Goal: Task Accomplishment & Management: Manage account settings

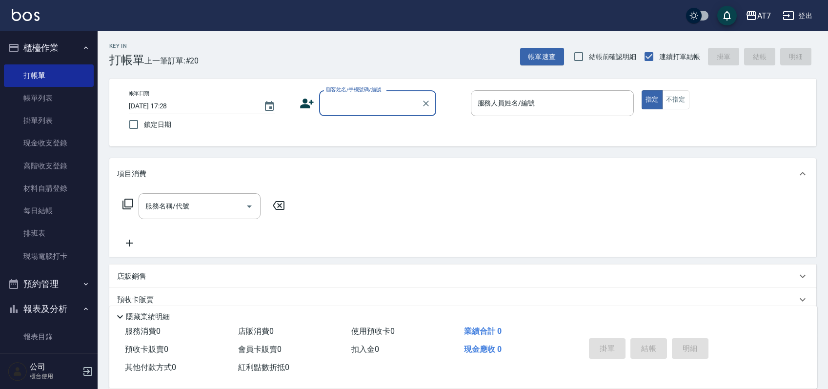
scroll to position [18, 0]
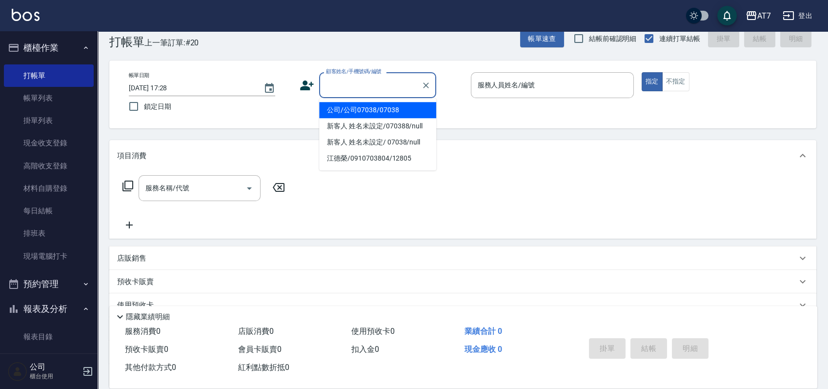
click at [371, 92] on input "顧客姓名/手機號碼/編號" at bounding box center [370, 85] width 94 height 17
type input "06120"
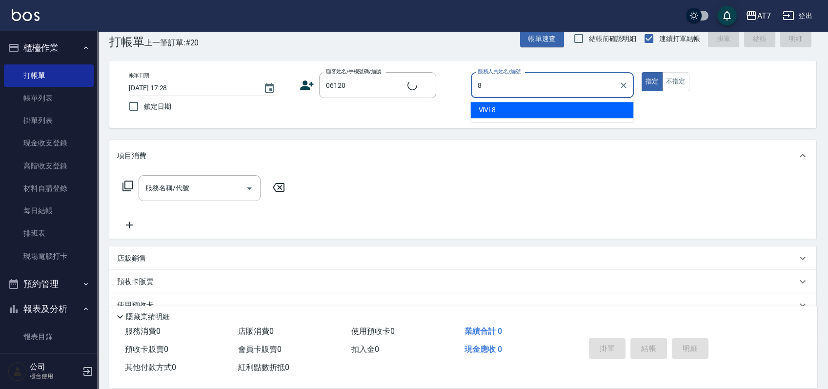
type input "8"
type button "true"
type input "公司單/06120-1/06120"
type input "ViVi-8"
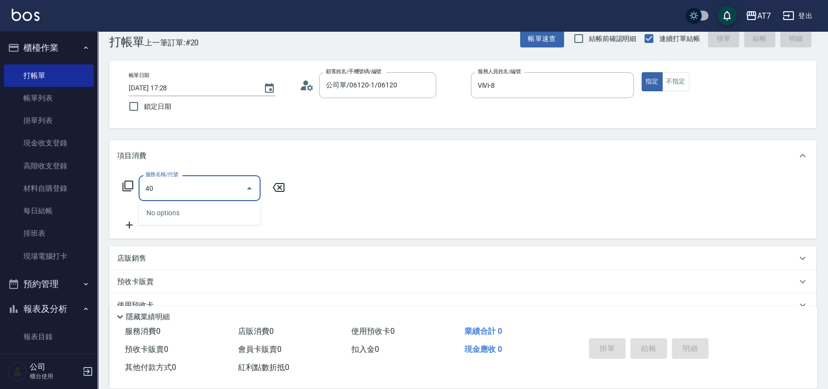
type input "401"
type input "150"
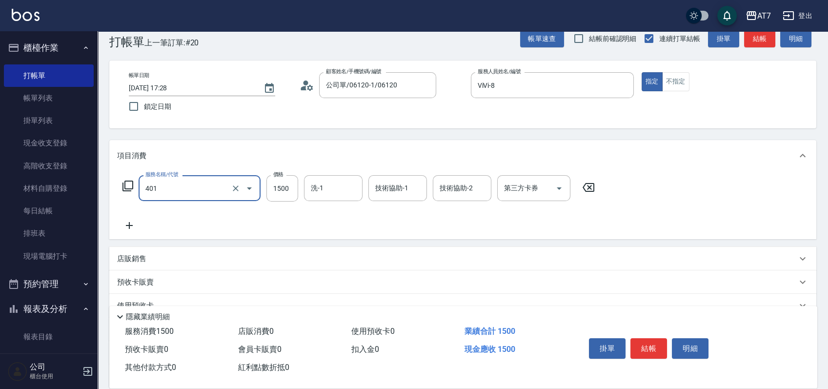
type input "染髮(互助)(401)"
type input "3"
type input "0"
type input "378"
type input "30"
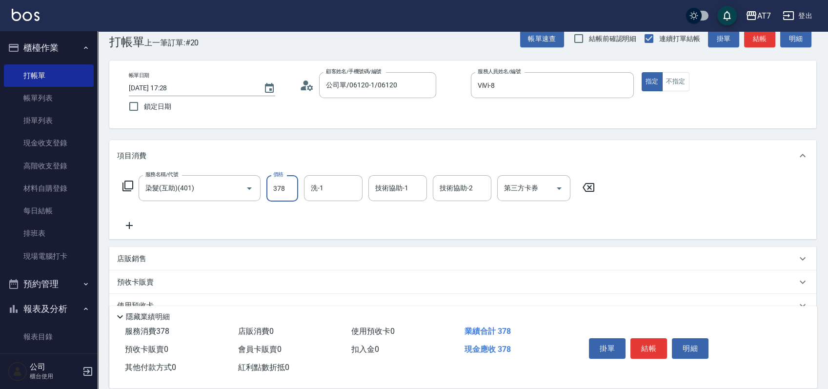
type input "3780"
type input "370"
type input "3780"
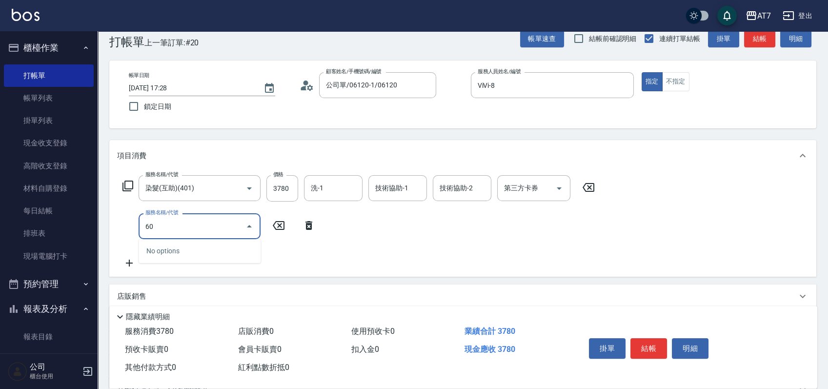
type input "607"
type input "520"
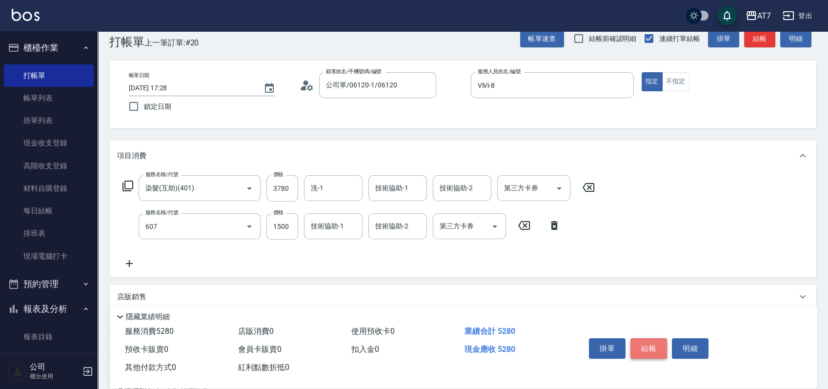
type input "東日玫瑰短（助）(607)"
click at [657, 340] on button "結帳" at bounding box center [648, 348] width 37 height 20
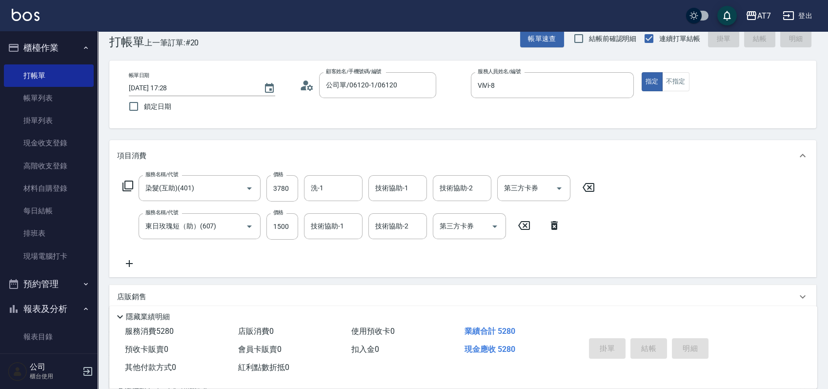
type input "2025/09/25 18:41"
type input "0"
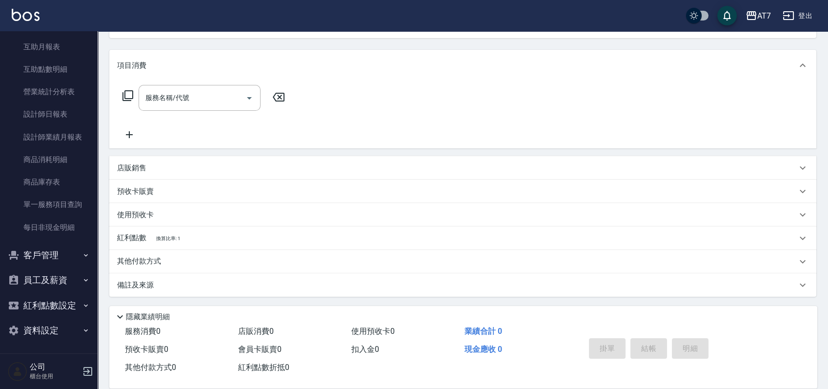
scroll to position [358, 0]
click at [58, 110] on link "設計師日報表" at bounding box center [49, 113] width 90 height 22
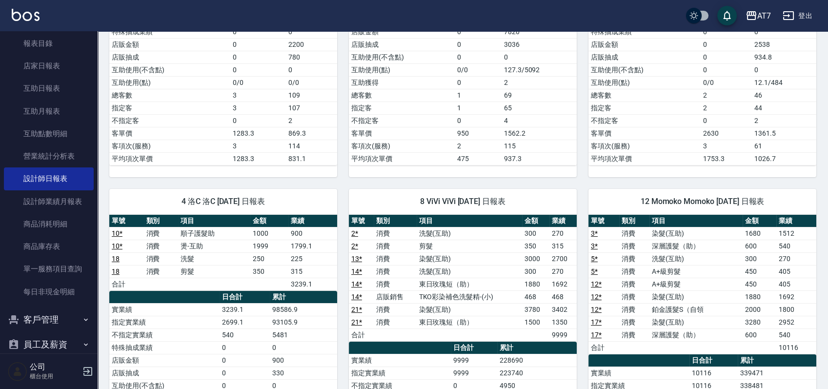
scroll to position [390, 0]
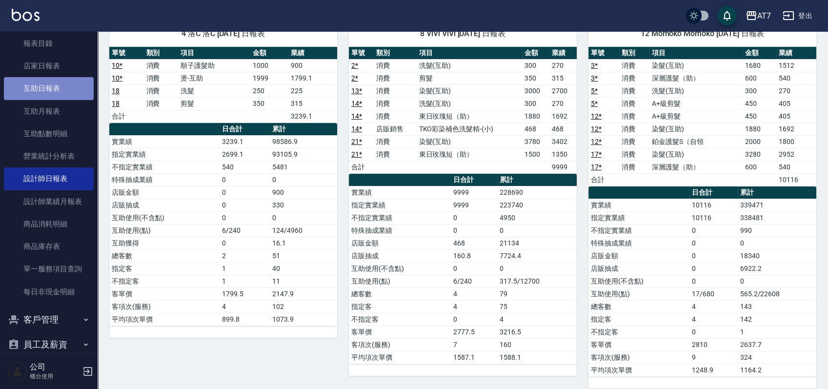
click at [54, 88] on link "互助日報表" at bounding box center [49, 88] width 90 height 22
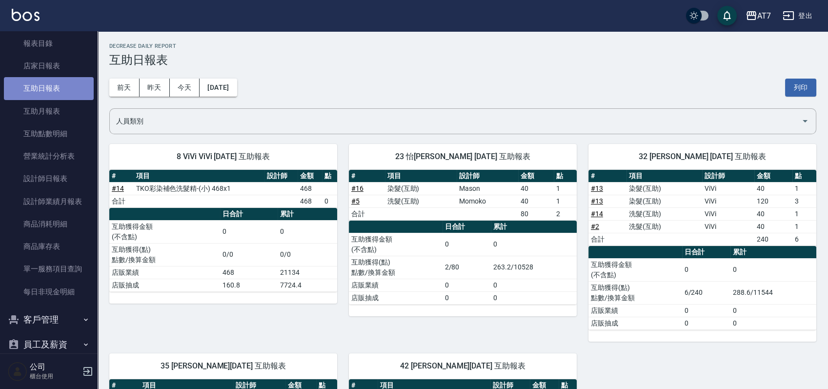
click at [54, 90] on link "互助日報表" at bounding box center [49, 88] width 90 height 22
click at [597, 213] on link "# 14" at bounding box center [597, 214] width 12 height 8
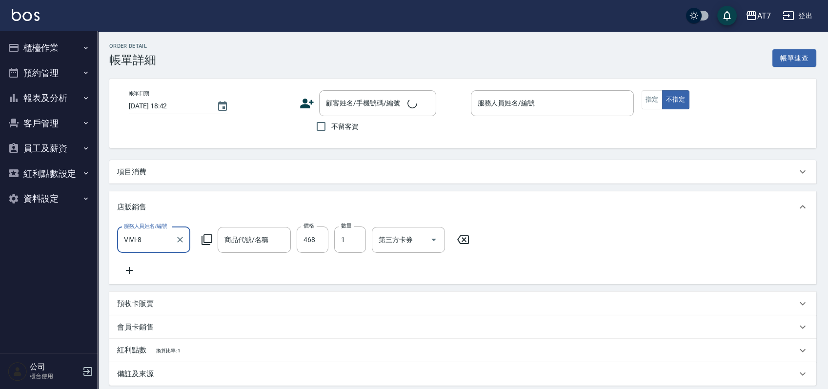
type input "2025/09/25 16:55"
type input "ViVi-8"
type input "0"
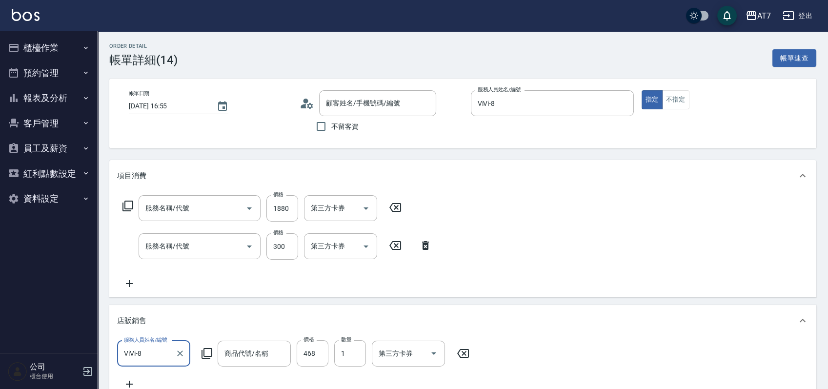
type input "公司/公司16351/16351"
type input "TKO彩染補色洗髮精-(小)"
type input "信用卡"
type input "東日玫瑰短（助）(607)"
type input "洗髮(互助)(501)"
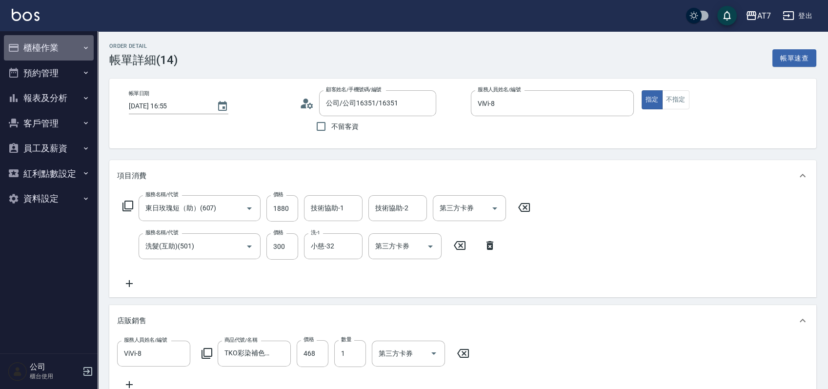
click at [51, 45] on button "櫃檯作業" at bounding box center [49, 47] width 90 height 25
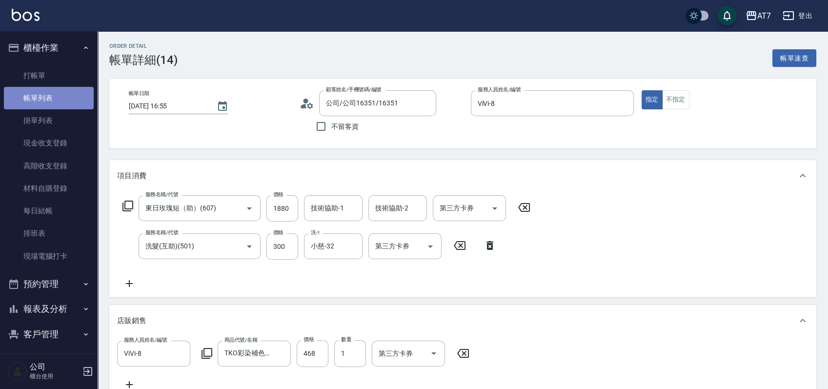
click at [48, 97] on link "帳單列表" at bounding box center [49, 98] width 90 height 22
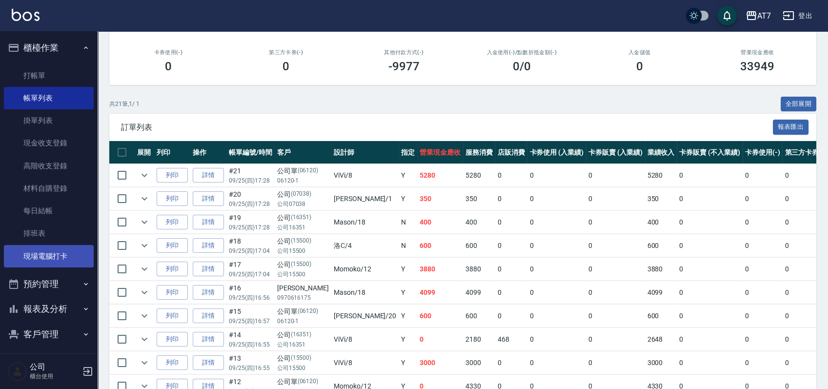
scroll to position [80, 0]
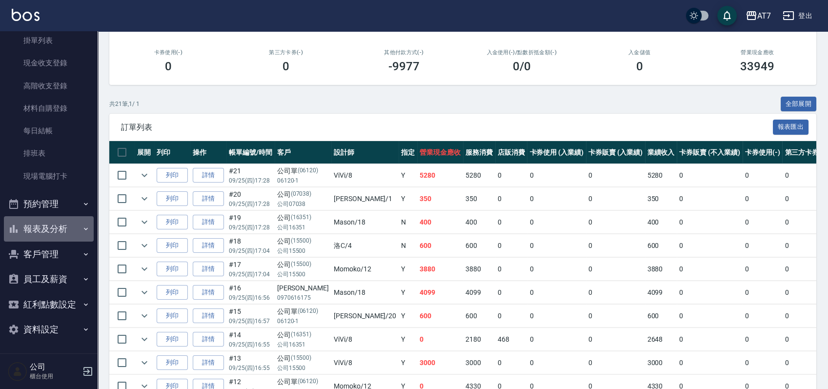
click at [59, 227] on button "報表及分析" at bounding box center [49, 228] width 90 height 25
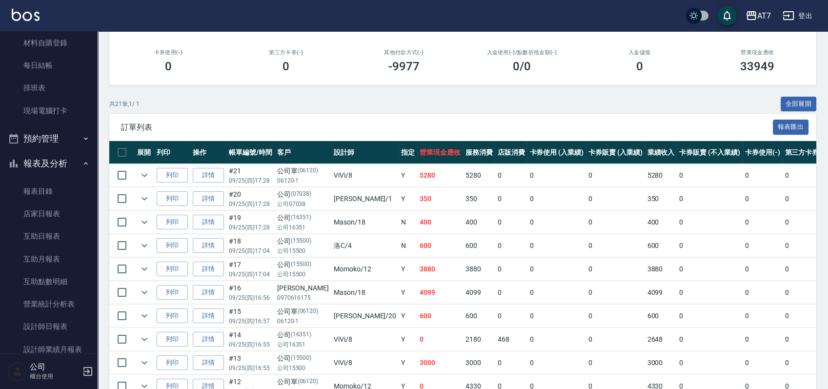
scroll to position [210, 0]
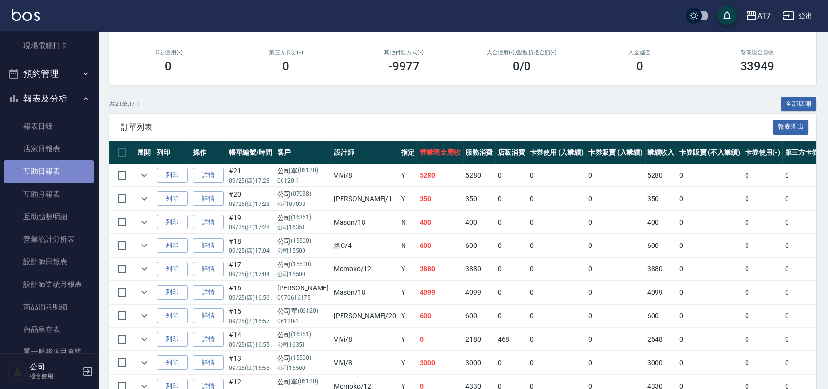
click at [62, 175] on link "互助日報表" at bounding box center [49, 171] width 90 height 22
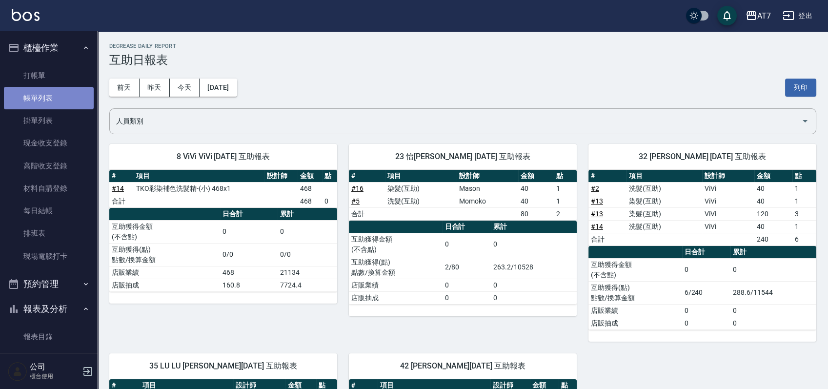
click at [49, 90] on link "帳單列表" at bounding box center [49, 98] width 90 height 22
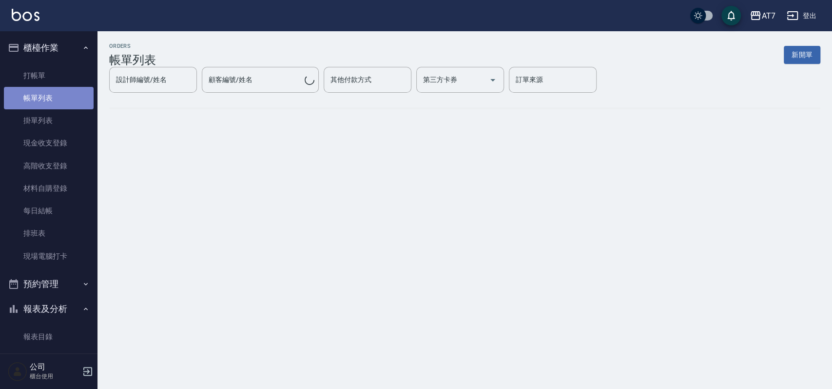
click at [49, 93] on link "帳單列表" at bounding box center [49, 98] width 90 height 22
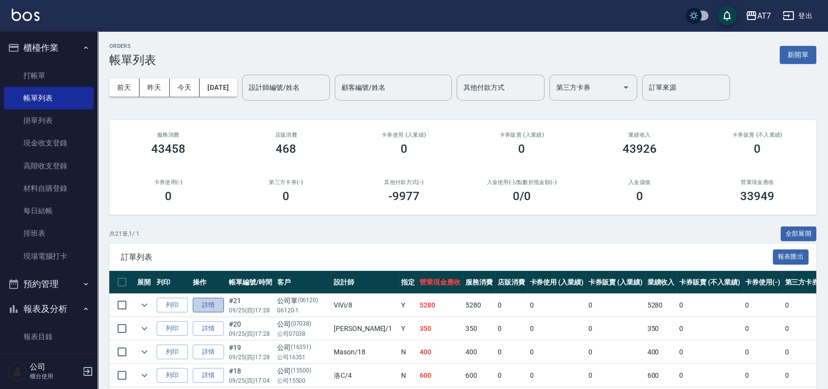
click at [218, 301] on link "詳情" at bounding box center [208, 304] width 31 height 15
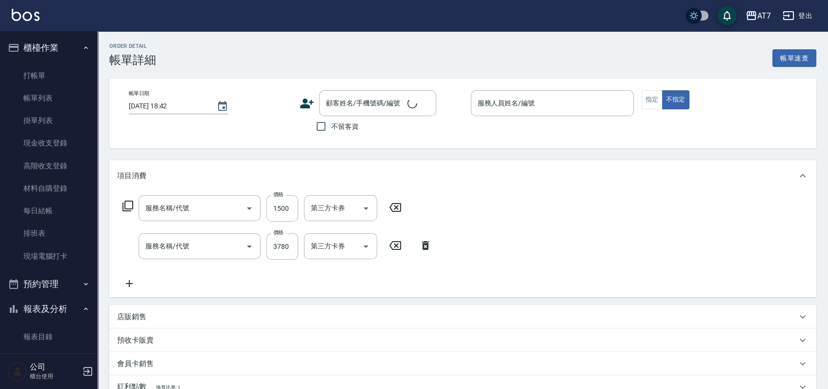
type input "2025/09/25 17:28"
type input "ViVi-8"
type input "520"
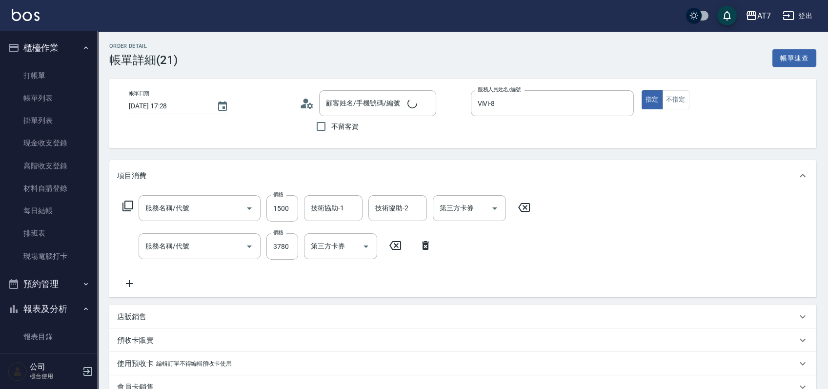
type input "東日玫瑰短（助）(607)"
type input "染髮(互助)(401)"
type input "公司單/06120-1/06120"
click at [343, 249] on input "洗-1" at bounding box center [333, 246] width 50 height 17
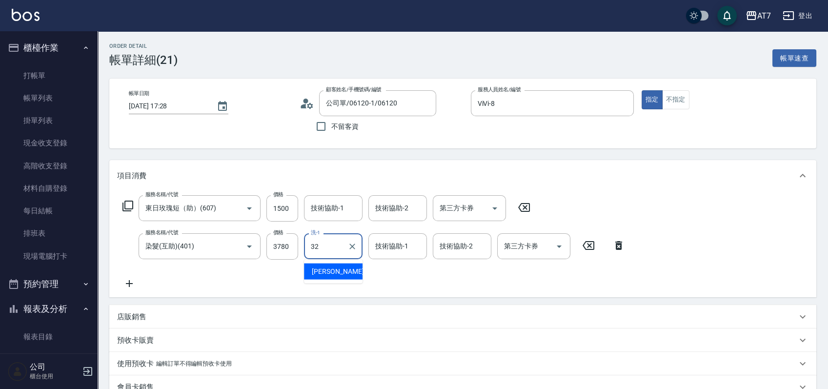
type input "小慈-32"
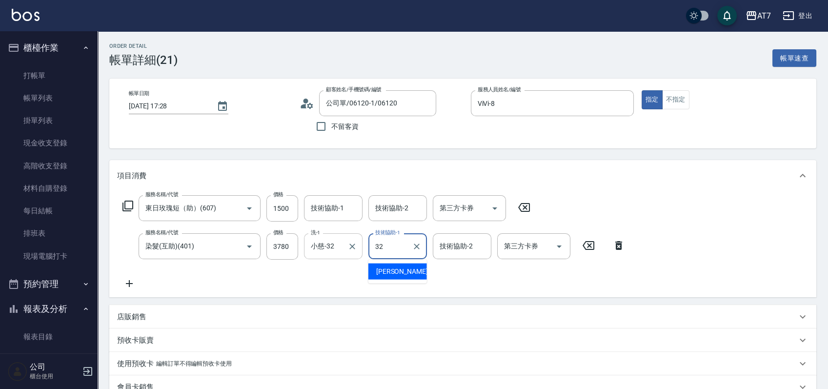
type input "小慈-32"
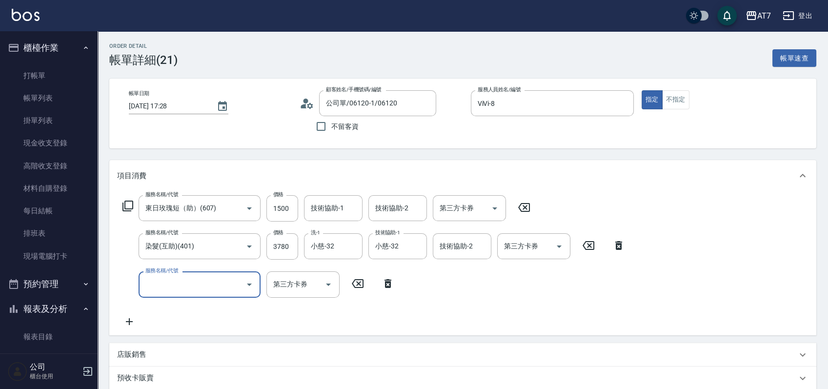
click at [355, 285] on icon at bounding box center [357, 283] width 24 height 12
click at [357, 283] on icon at bounding box center [358, 283] width 12 height 9
click at [391, 283] on icon at bounding box center [388, 283] width 24 height 12
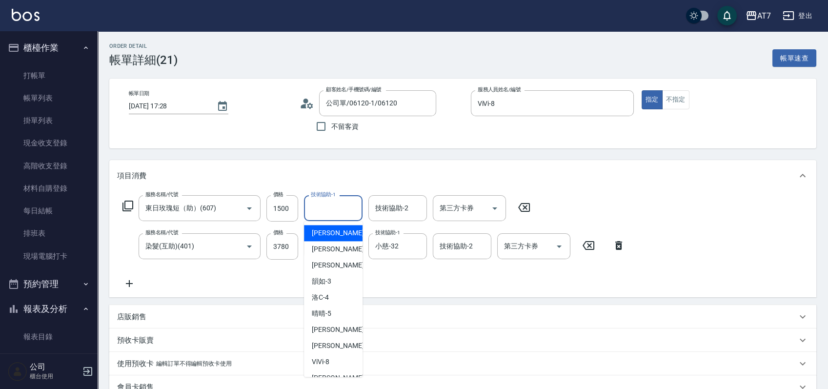
click at [328, 211] on input "技術協助-1" at bounding box center [333, 207] width 50 height 17
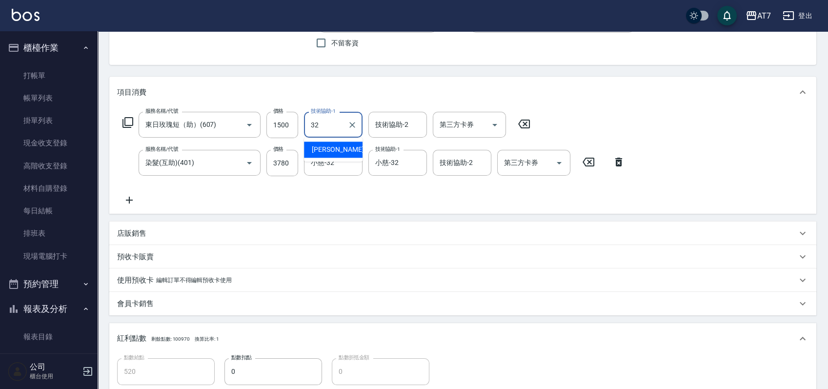
scroll to position [195, 0]
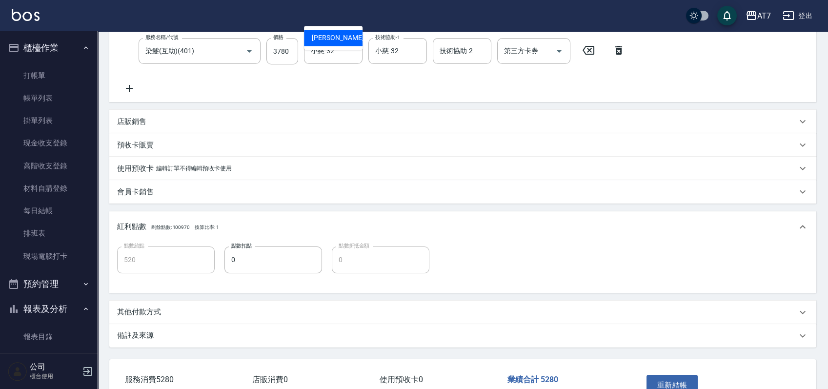
type input "小慈-32"
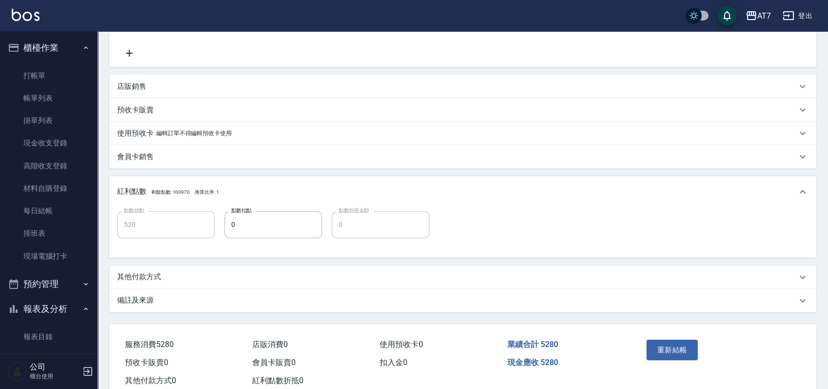
scroll to position [257, 0]
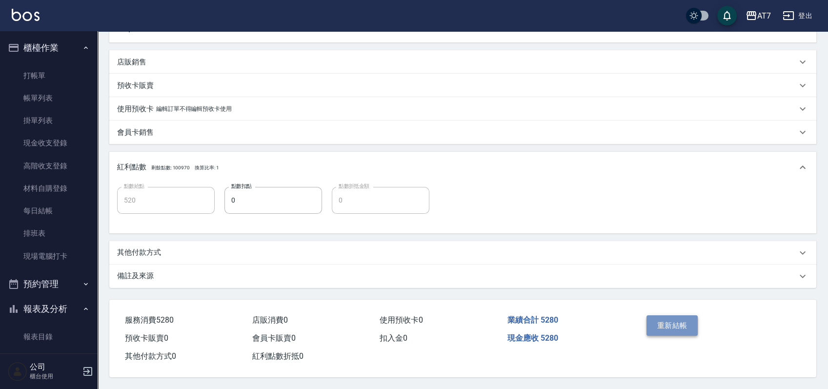
click at [662, 322] on button "重新結帳" at bounding box center [672, 325] width 52 height 20
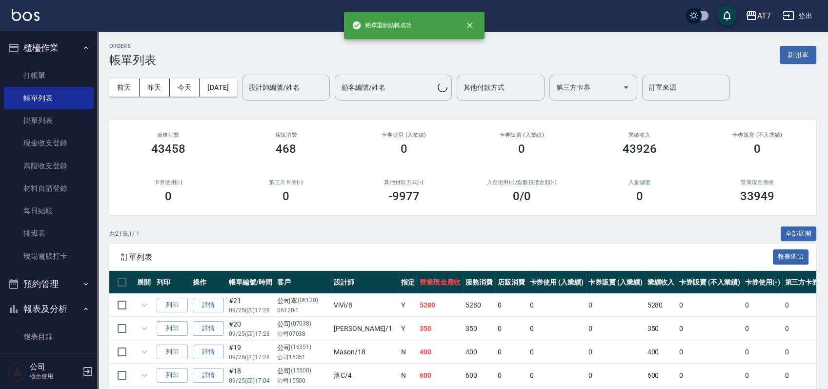
scroll to position [260, 0]
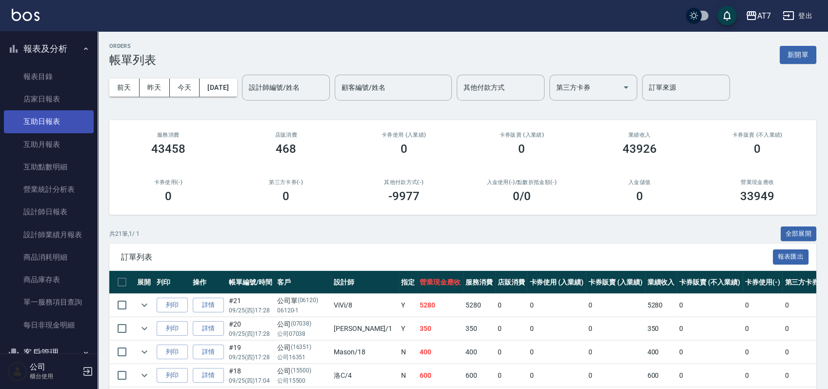
click at [51, 118] on link "互助日報表" at bounding box center [49, 121] width 90 height 22
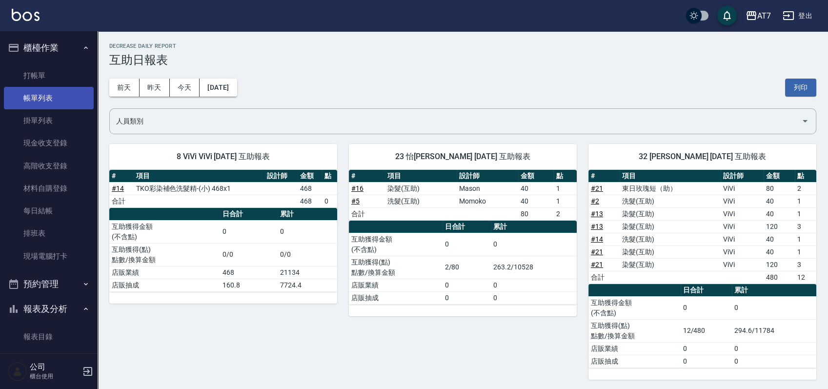
click at [36, 102] on link "帳單列表" at bounding box center [49, 98] width 90 height 22
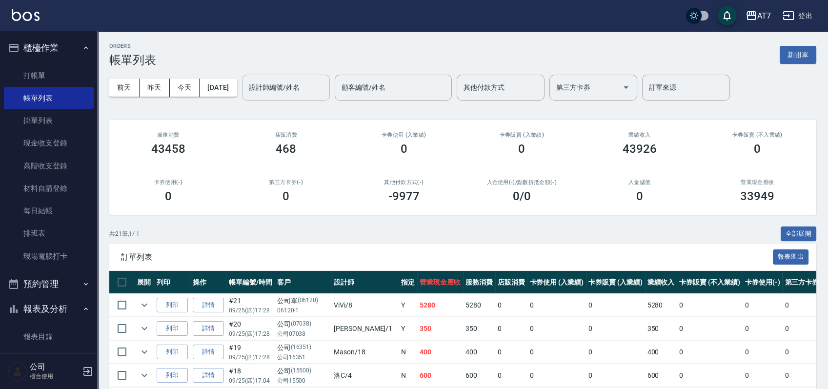
click at [288, 86] on input "設計師編號/姓名" at bounding box center [285, 87] width 79 height 17
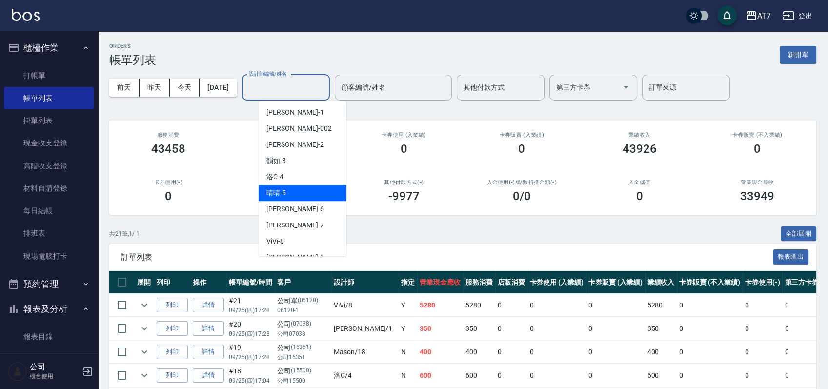
scroll to position [65, 0]
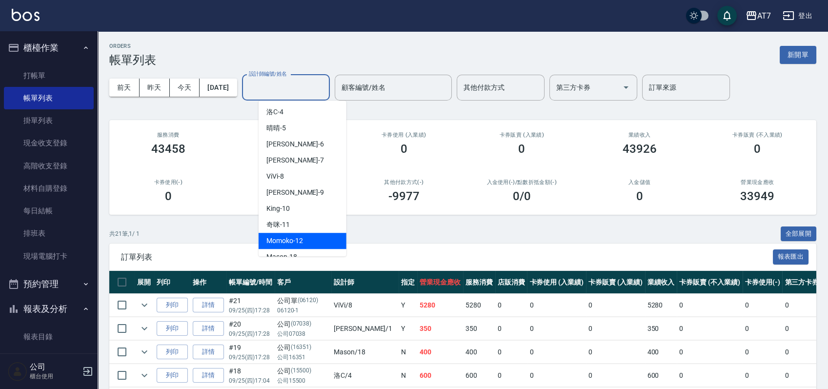
click at [293, 236] on span "Momoko -12" at bounding box center [284, 241] width 37 height 10
type input "Momoko-12"
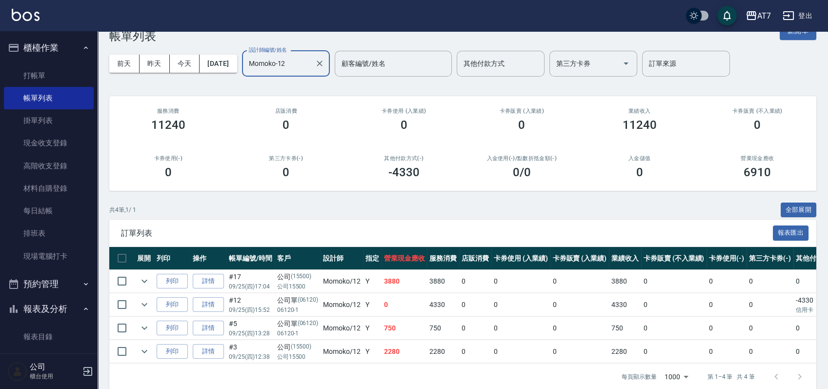
scroll to position [46, 0]
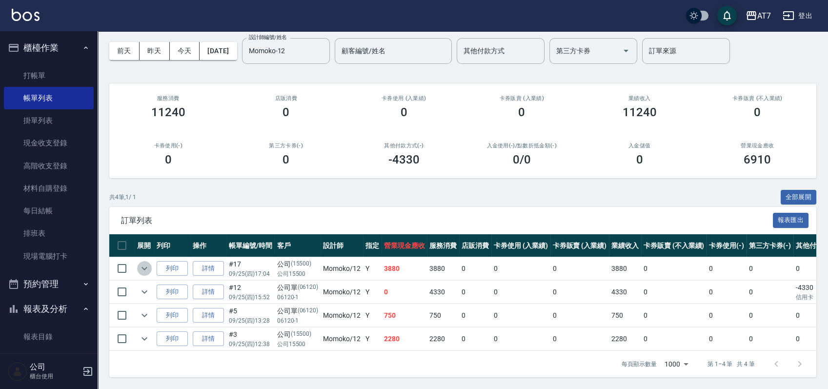
click at [139, 262] on icon "expand row" at bounding box center [145, 268] width 12 height 12
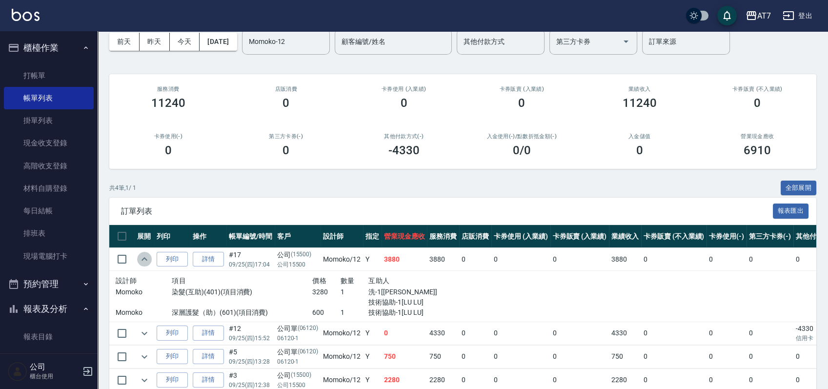
click at [139, 256] on icon "expand row" at bounding box center [145, 259] width 12 height 12
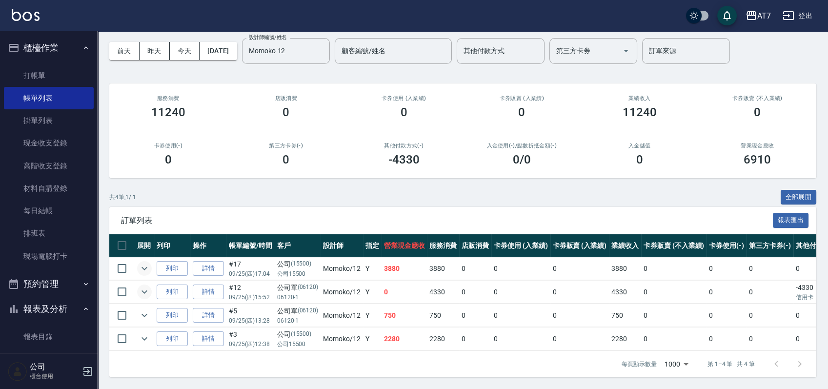
click at [143, 286] on icon "expand row" at bounding box center [145, 292] width 12 height 12
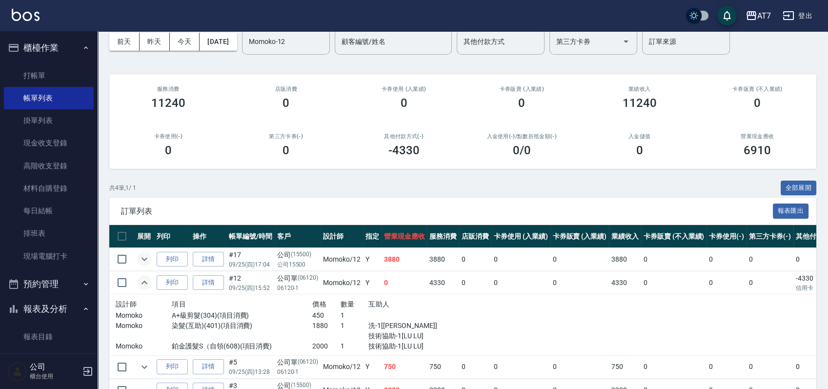
click at [143, 283] on icon "expand row" at bounding box center [145, 283] width 12 height 12
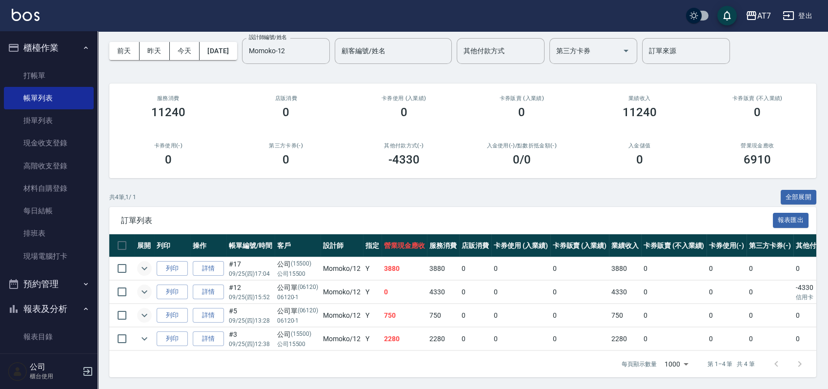
click at [148, 309] on icon "expand row" at bounding box center [145, 315] width 12 height 12
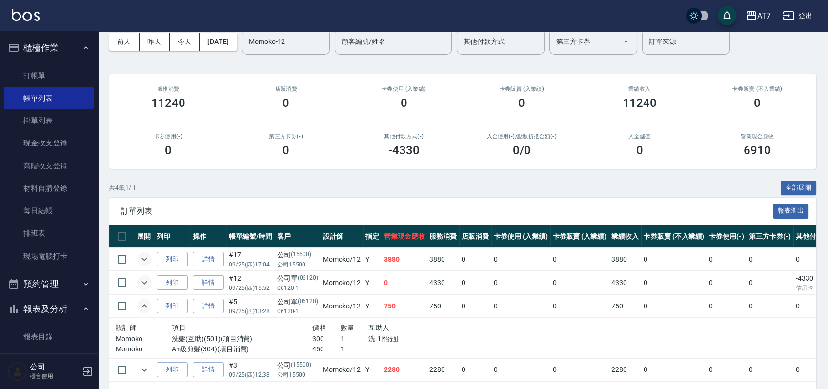
click at [148, 309] on icon "expand row" at bounding box center [145, 306] width 12 height 12
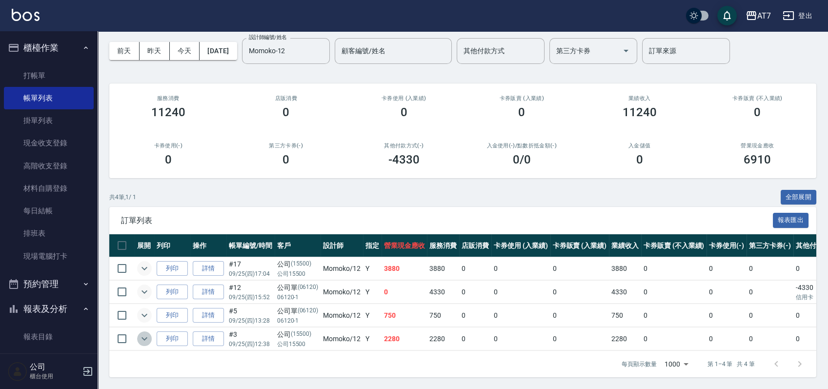
click at [147, 333] on icon "expand row" at bounding box center [145, 339] width 12 height 12
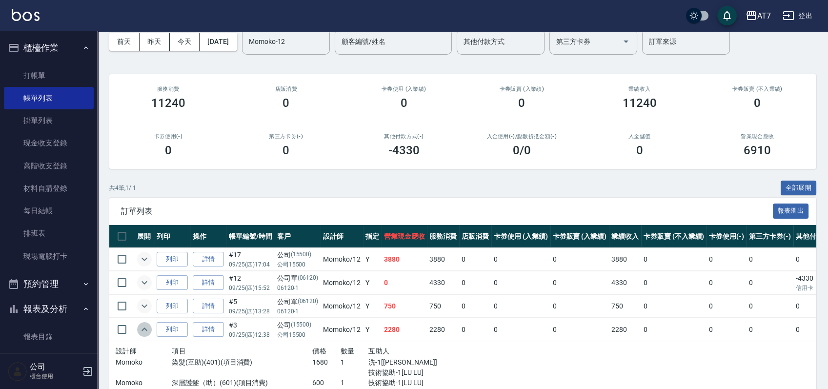
click at [147, 332] on icon "expand row" at bounding box center [145, 329] width 12 height 12
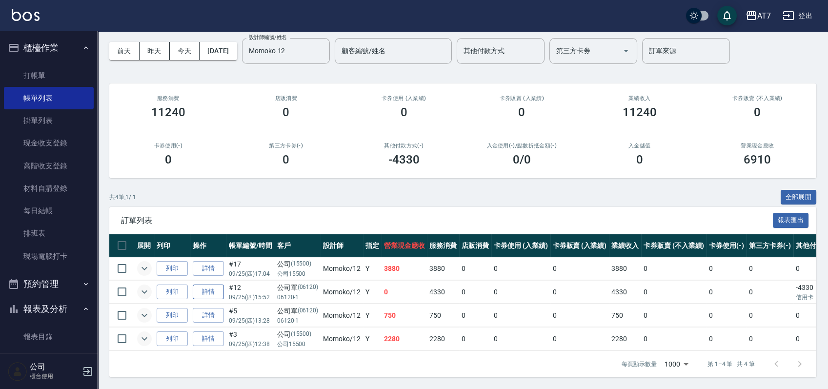
click at [202, 284] on link "詳情" at bounding box center [208, 291] width 31 height 15
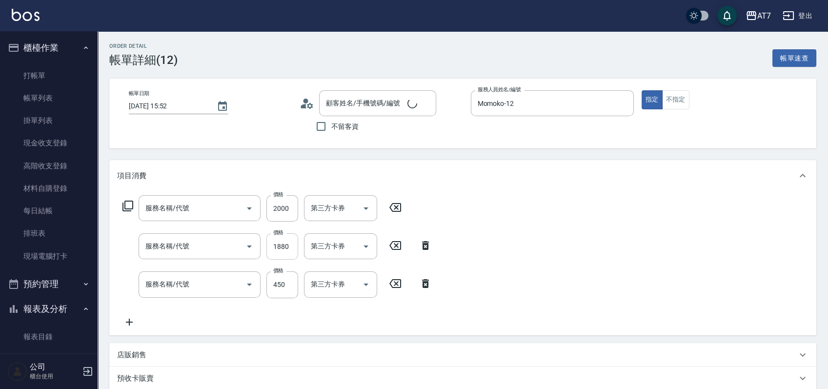
type input "2025/09/25 15:52"
type input "Momoko-12"
type input "0"
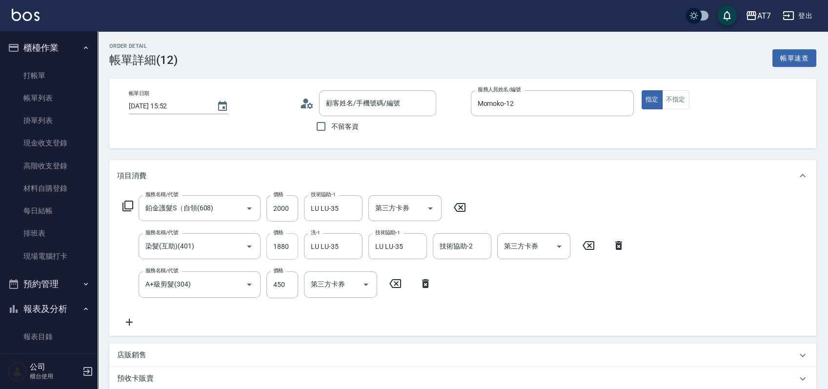
type input "鉑金護髮S（自領(608)"
type input "染髮(互助)(401)"
type input "A+級剪髮(304)"
type input "公司單/06120-1/06120"
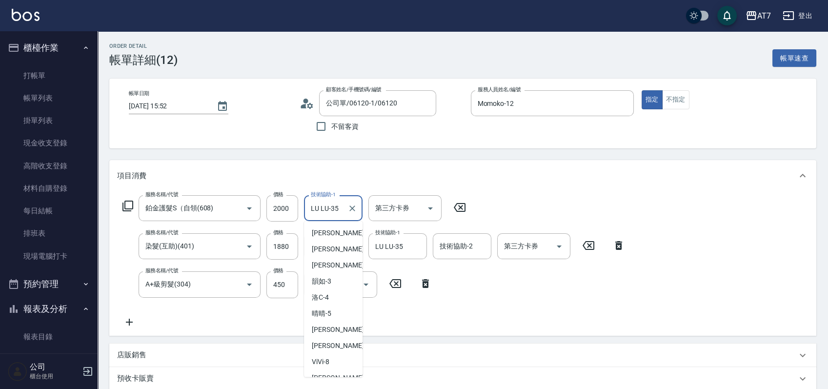
click at [339, 208] on input "LU LU-35" at bounding box center [325, 207] width 35 height 17
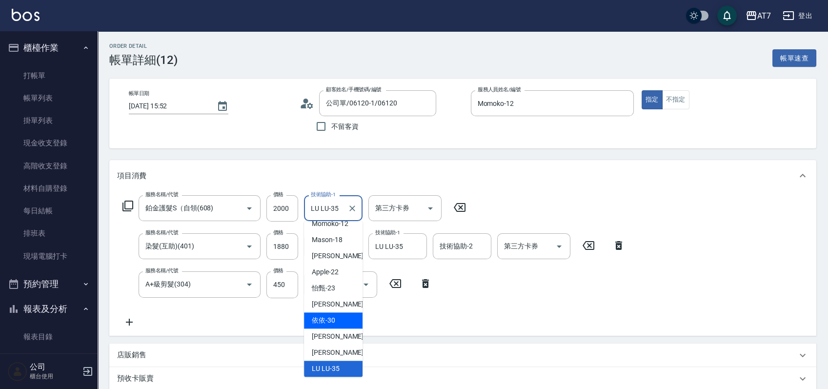
click at [331, 314] on div "依依 -30" at bounding box center [333, 320] width 59 height 16
type input "依依-30"
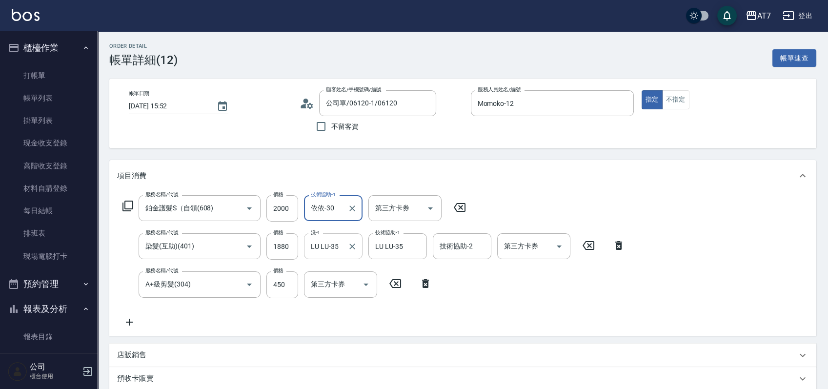
click at [336, 245] on input "LU LU-35" at bounding box center [325, 246] width 35 height 17
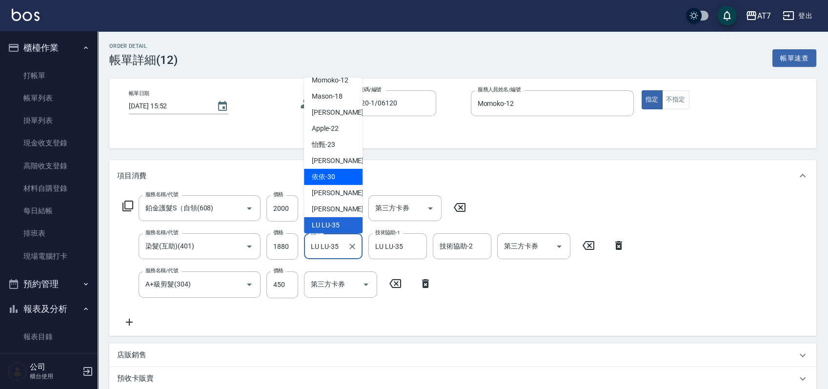
click at [341, 177] on div "依依 -30" at bounding box center [333, 177] width 59 height 16
type input "依依-30"
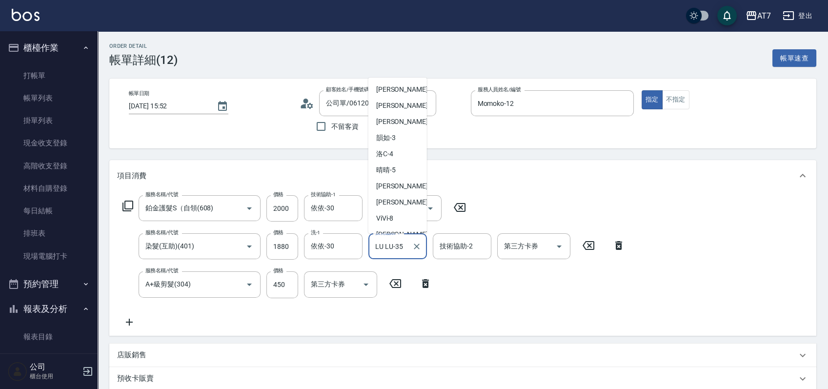
click at [389, 245] on input "LU LU-35" at bounding box center [390, 246] width 35 height 17
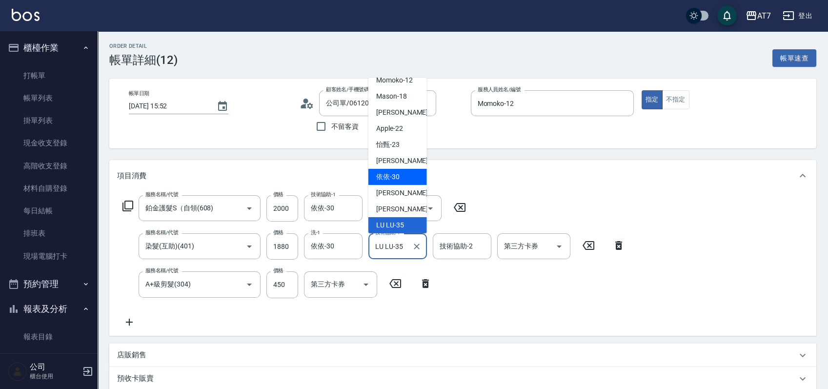
click at [394, 176] on span "依依 -30" at bounding box center [387, 177] width 23 height 10
type input "依依-30"
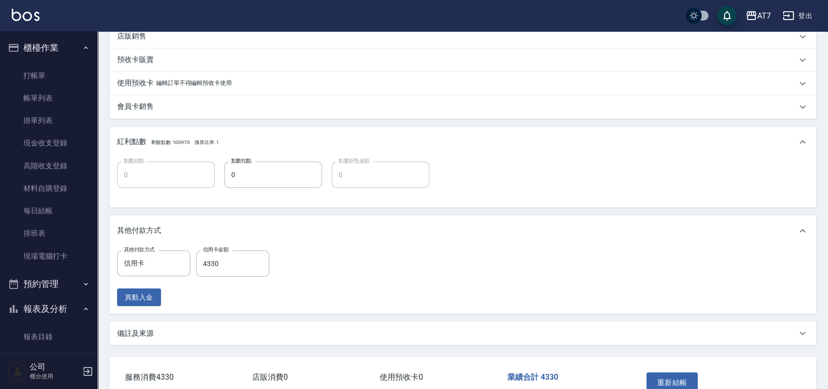
scroll to position [325, 0]
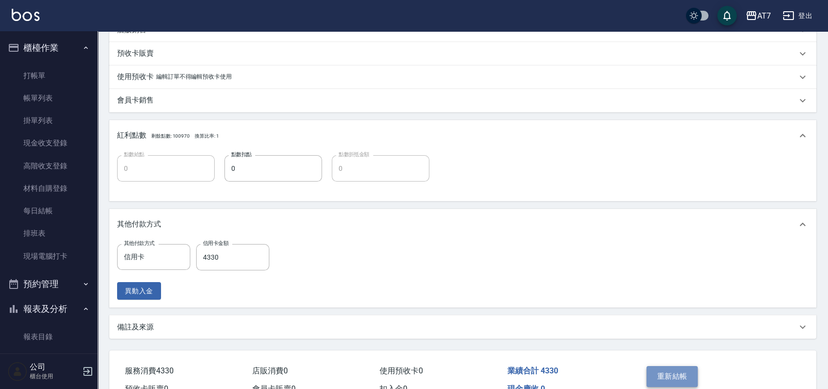
click at [653, 369] on button "重新結帳" at bounding box center [672, 376] width 52 height 20
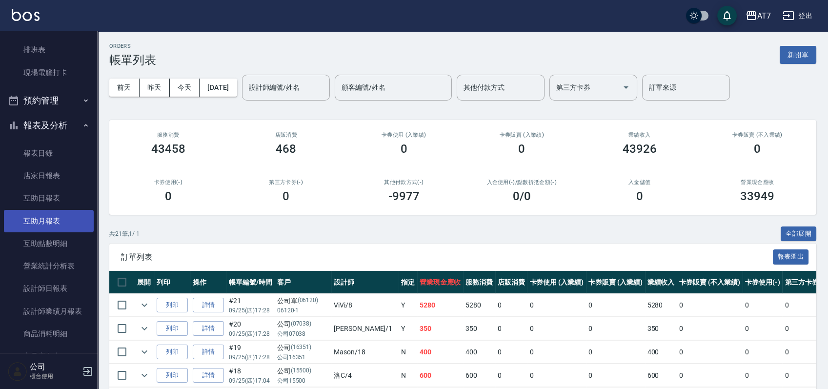
scroll to position [195, 0]
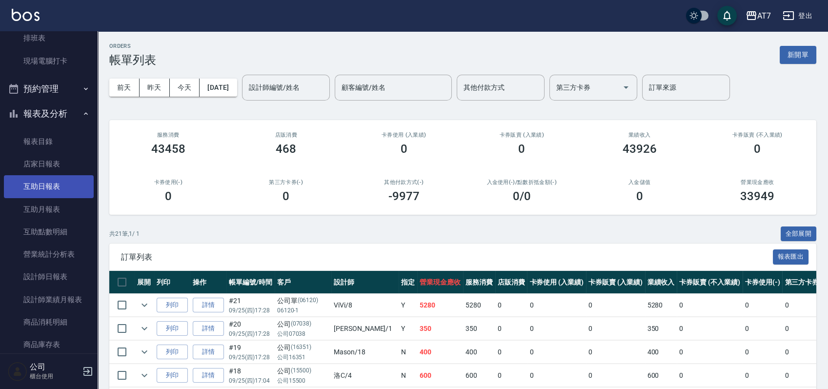
click at [50, 185] on link "互助日報表" at bounding box center [49, 186] width 90 height 22
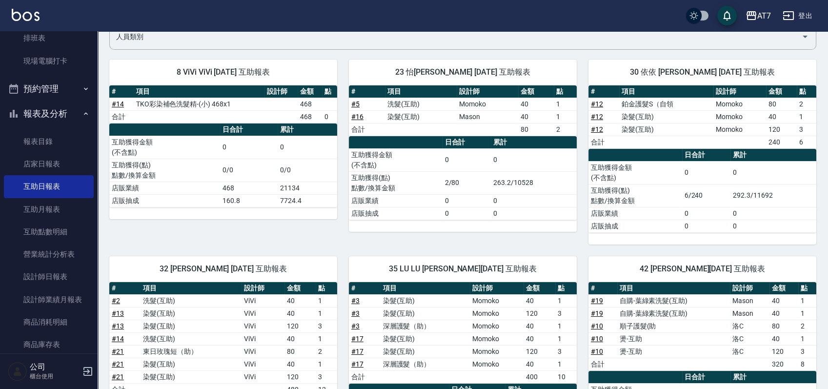
scroll to position [67, 0]
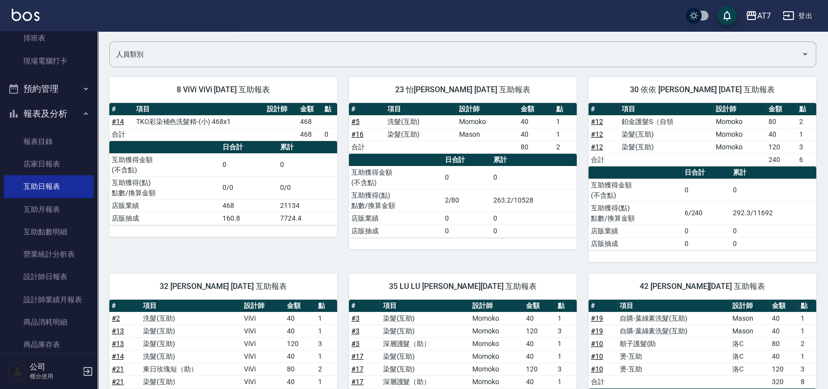
click at [361, 135] on link "# 16" at bounding box center [357, 134] width 12 height 8
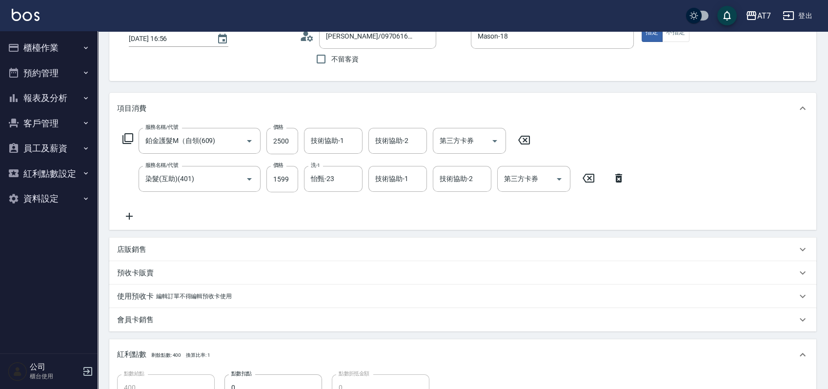
scroll to position [62, 0]
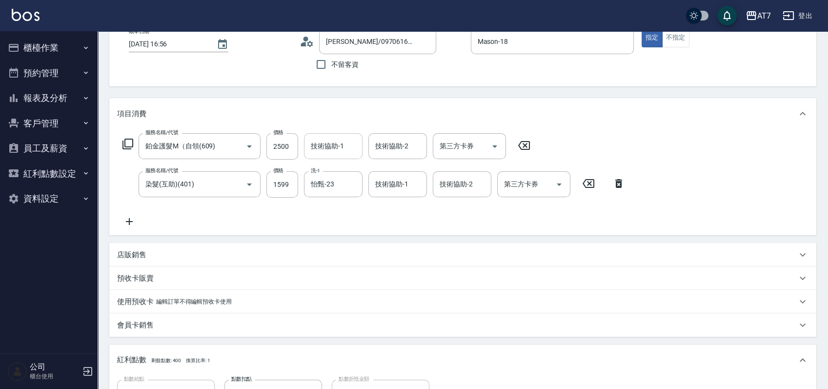
click at [340, 143] on input "技術協助-1" at bounding box center [333, 146] width 50 height 17
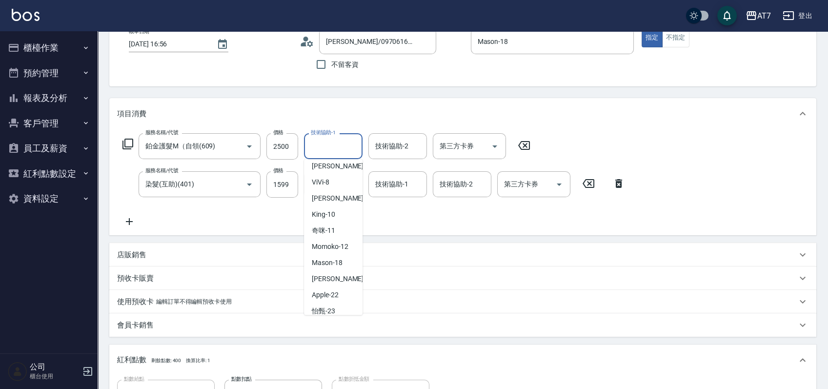
scroll to position [195, 0]
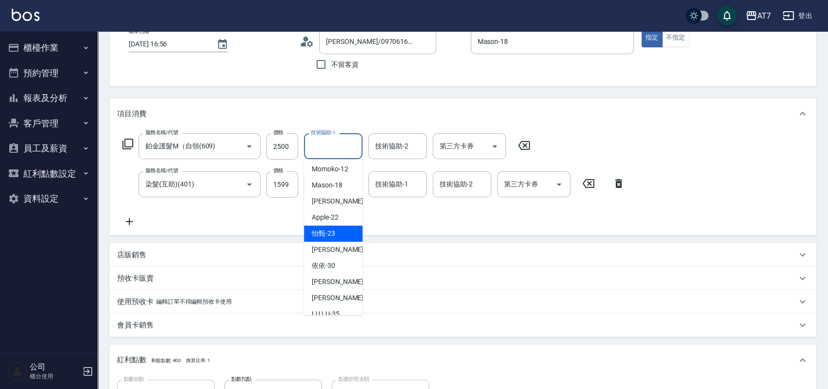
click at [336, 232] on div "怡甄 -23" at bounding box center [333, 233] width 59 height 16
type input "怡甄-23"
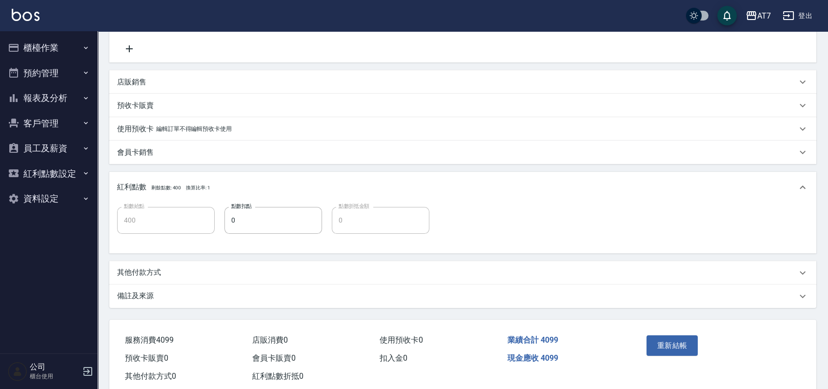
scroll to position [257, 0]
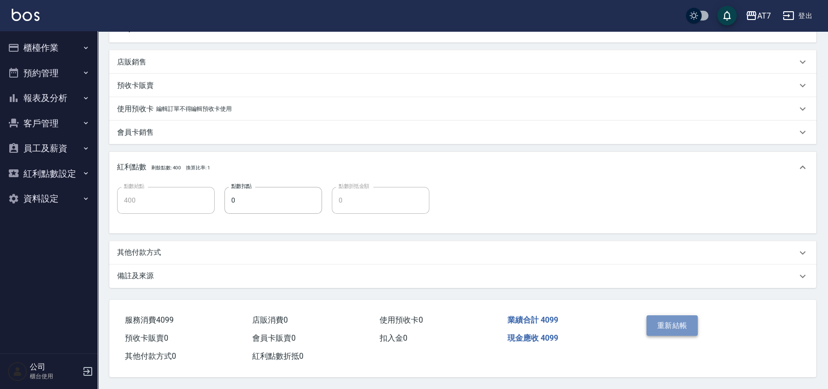
click at [661, 322] on button "重新結帳" at bounding box center [672, 325] width 52 height 20
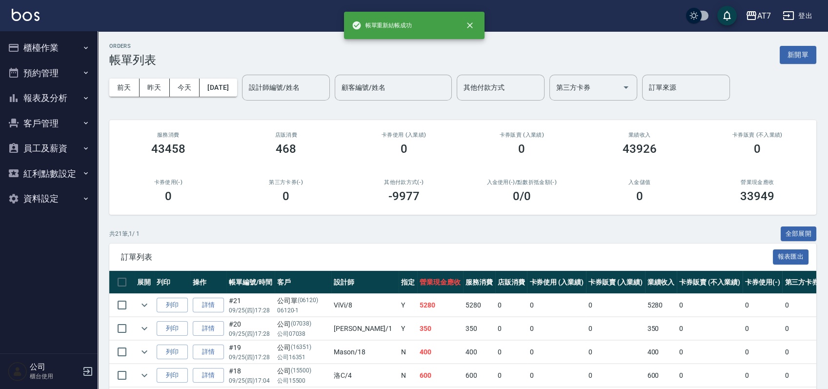
click at [59, 99] on button "報表及分析" at bounding box center [49, 97] width 90 height 25
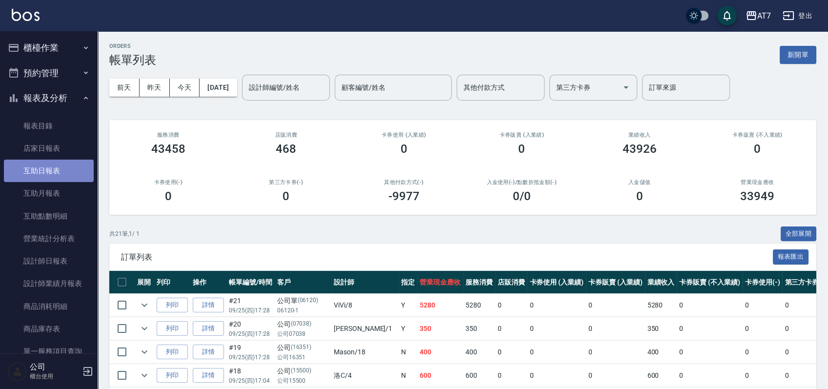
click at [51, 167] on link "互助日報表" at bounding box center [49, 170] width 90 height 22
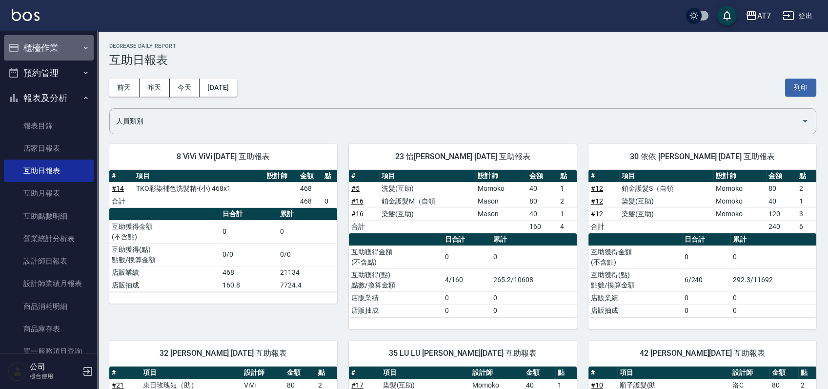
click at [63, 49] on button "櫃檯作業" at bounding box center [49, 47] width 90 height 25
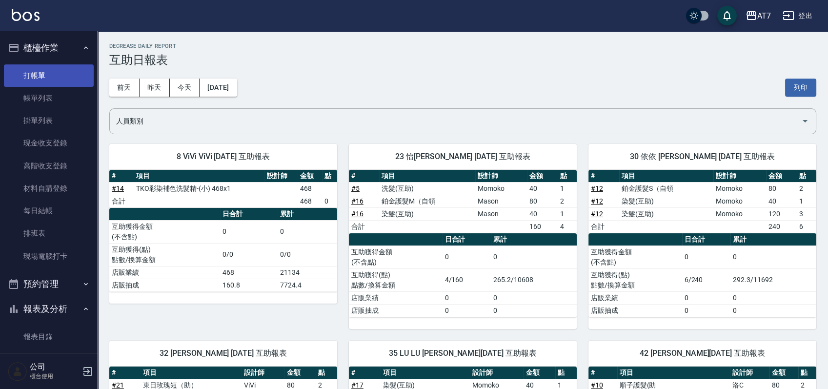
click at [51, 72] on link "打帳單" at bounding box center [49, 75] width 90 height 22
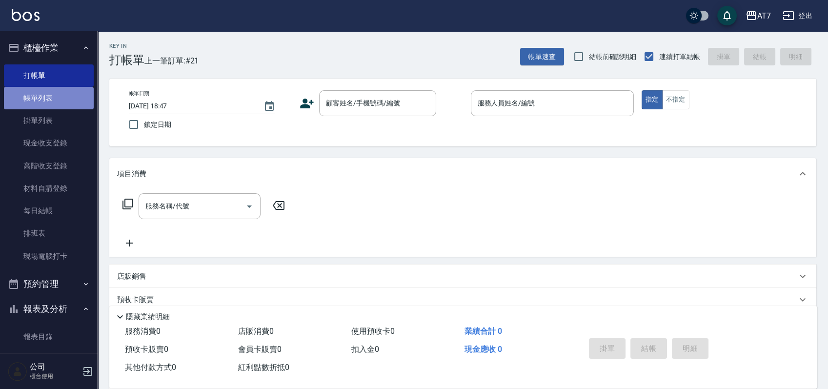
click at [52, 101] on link "帳單列表" at bounding box center [49, 98] width 90 height 22
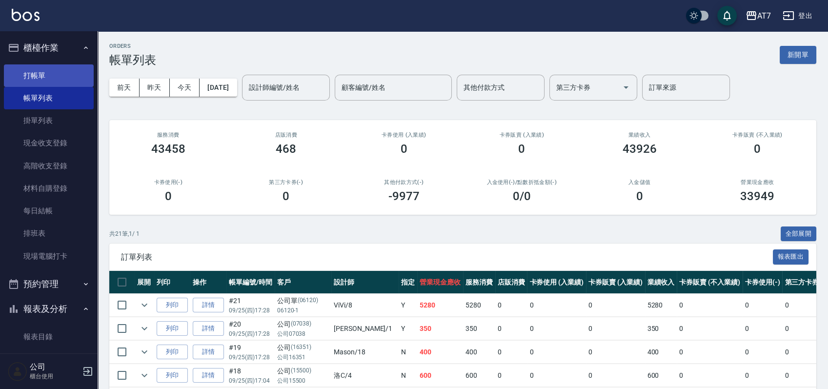
click at [50, 77] on link "打帳單" at bounding box center [49, 75] width 90 height 22
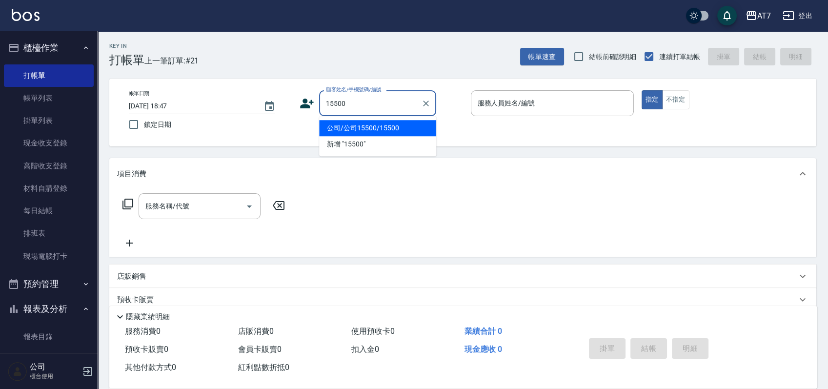
type input "公司/公司15500/15500"
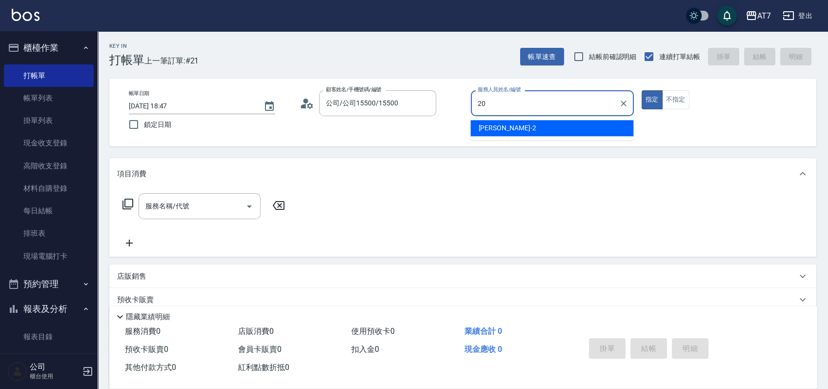
type input "妮可-20"
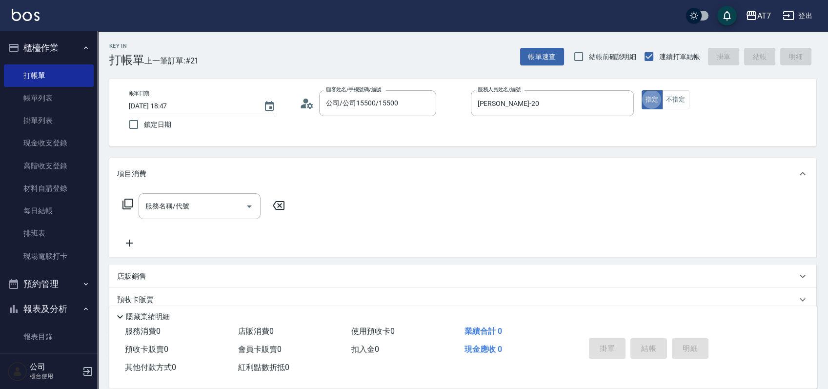
type button "true"
type input "301"
type input "30"
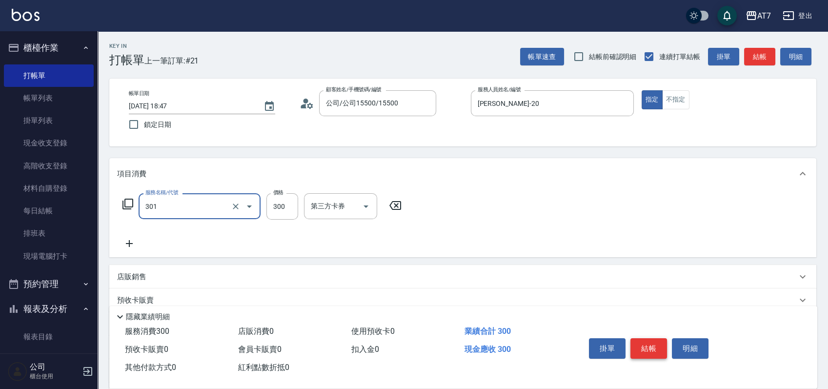
type input "學生剪髮(301)"
click at [637, 344] on button "結帳" at bounding box center [648, 348] width 37 height 20
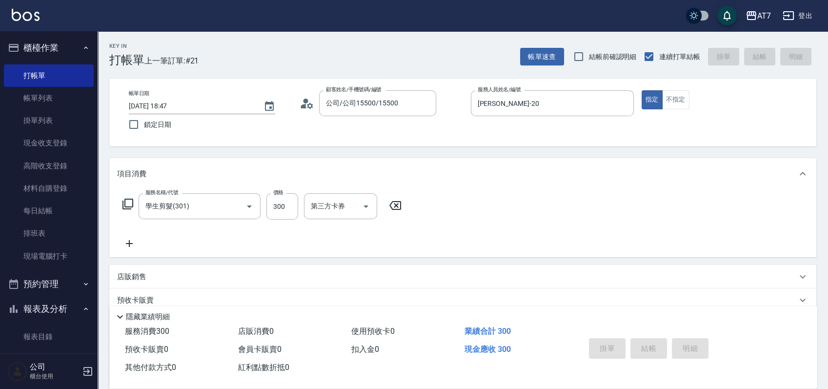
type input "2025/09/25 19:06"
type input "0"
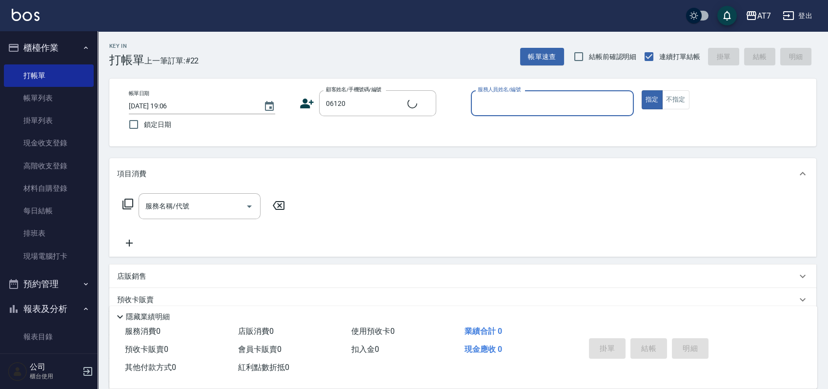
type input "公司單/06120-1/06120"
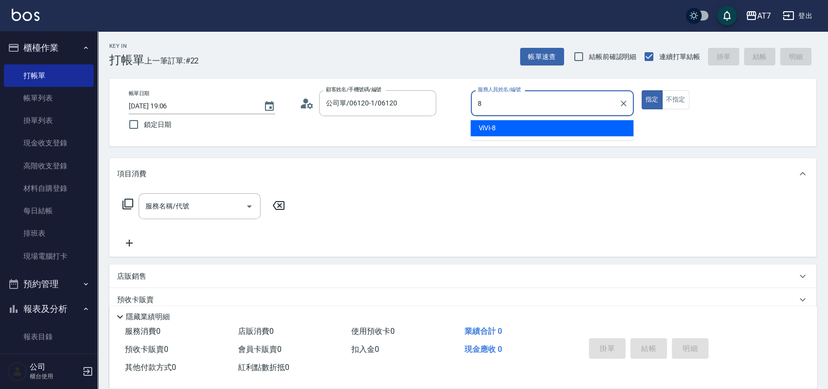
type input "ViVi-8"
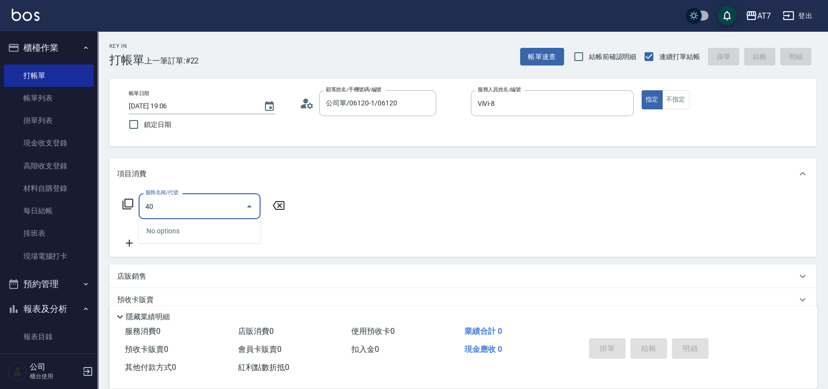
type input "401"
type input "150"
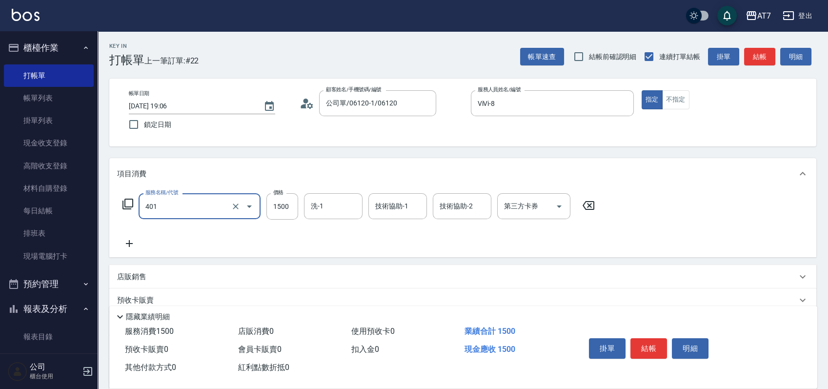
type input "染髮(互助)(401)"
type input "2"
type input "0"
type input "200"
type input "20"
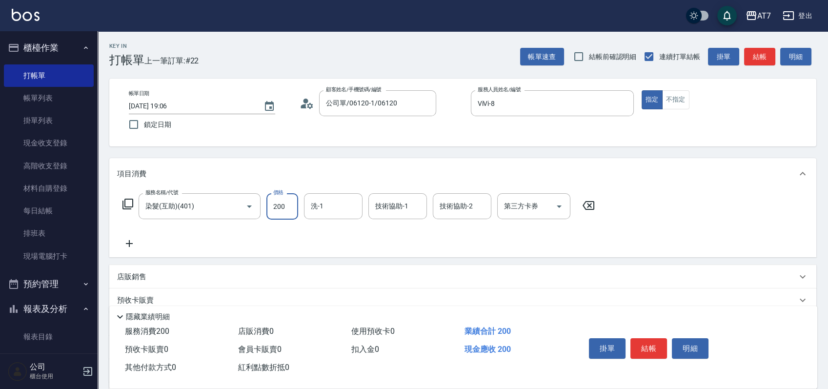
type input "2000"
type input "200"
type input "2000"
type input "小慈-32"
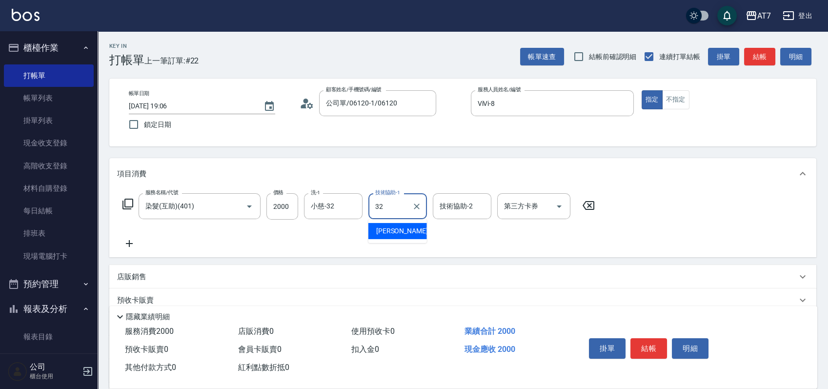
type input "小慈-32"
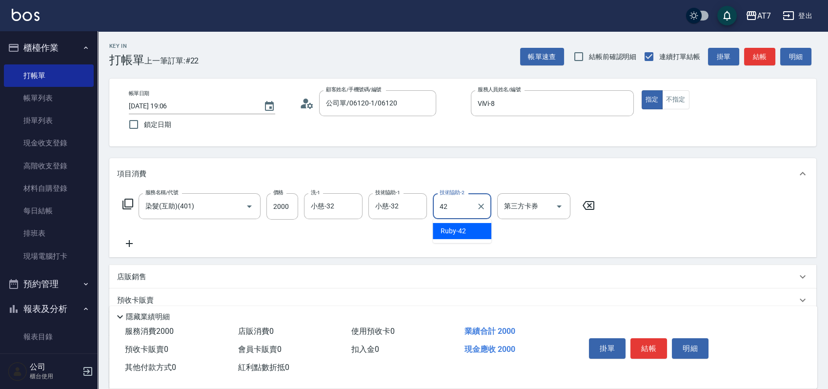
type input "Ruby-42"
click at [287, 205] on input "2000" at bounding box center [282, 206] width 32 height 26
type input "4"
type input "0"
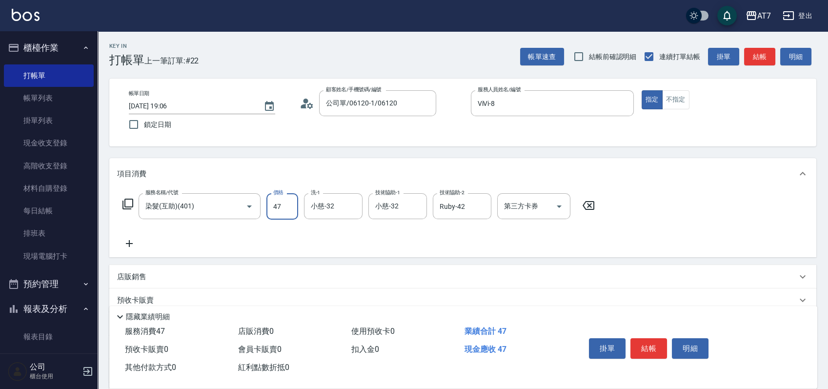
type input "478"
type input "40"
type input "4780"
type input "470"
type input "4780"
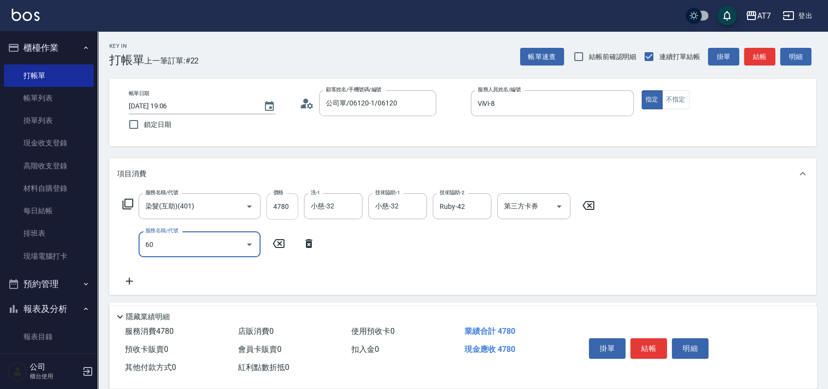
type input "605"
type input "570"
type input "順子護髮(助(605)"
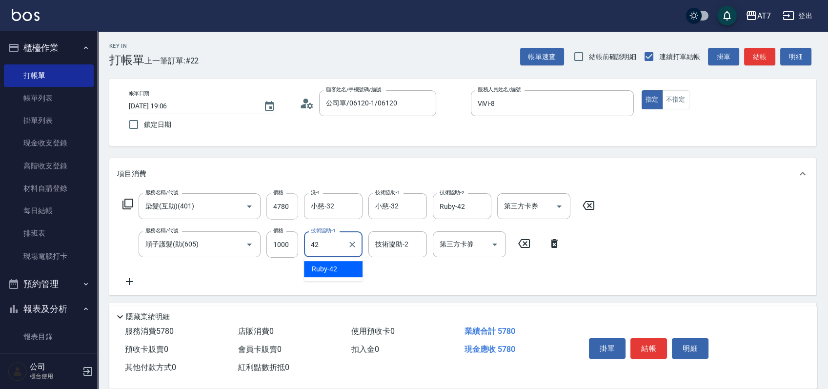
type input "Ruby-42"
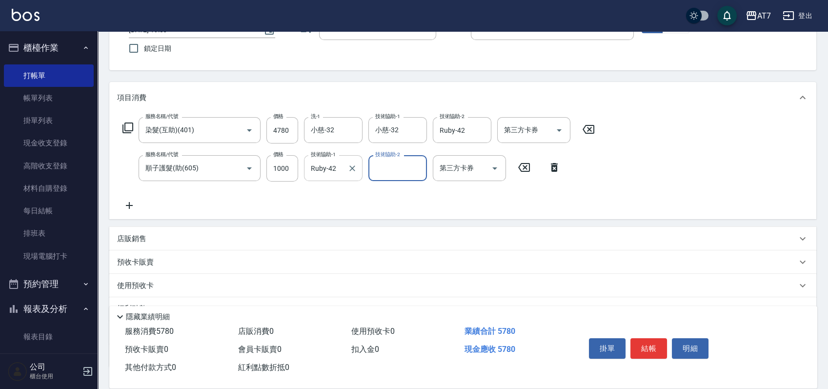
scroll to position [147, 0]
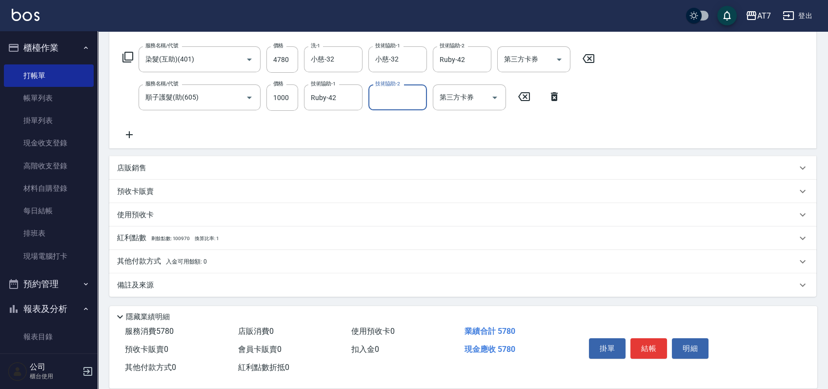
click at [254, 258] on div "其他付款方式 入金可用餘額: 0" at bounding box center [456, 261] width 679 height 11
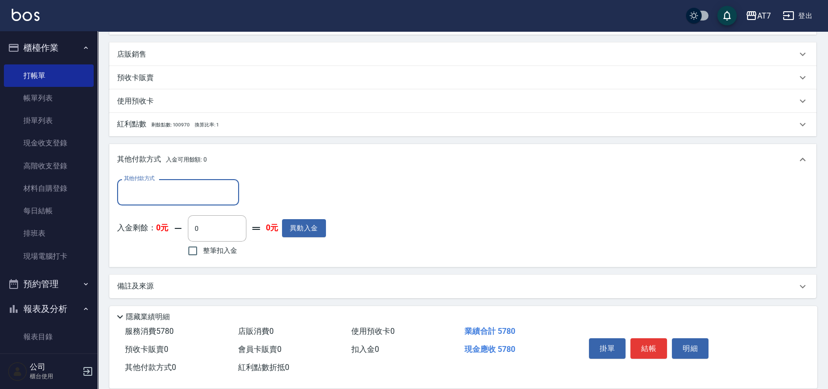
scroll to position [261, 0]
click at [179, 197] on input "其他付款方式" at bounding box center [177, 190] width 113 height 17
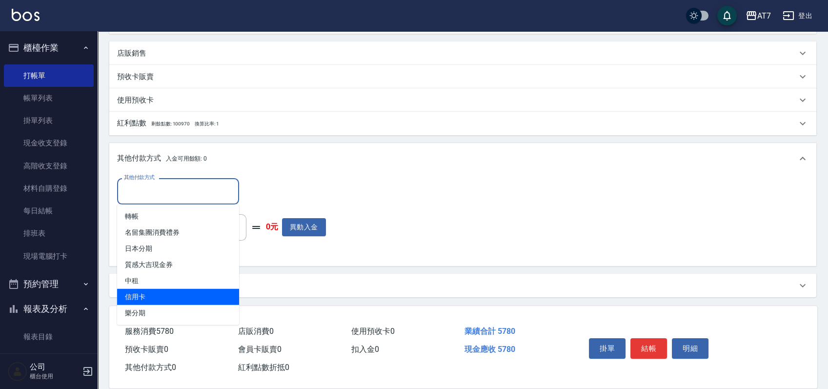
click at [161, 294] on span "信用卡" at bounding box center [178, 297] width 122 height 16
type input "信用卡"
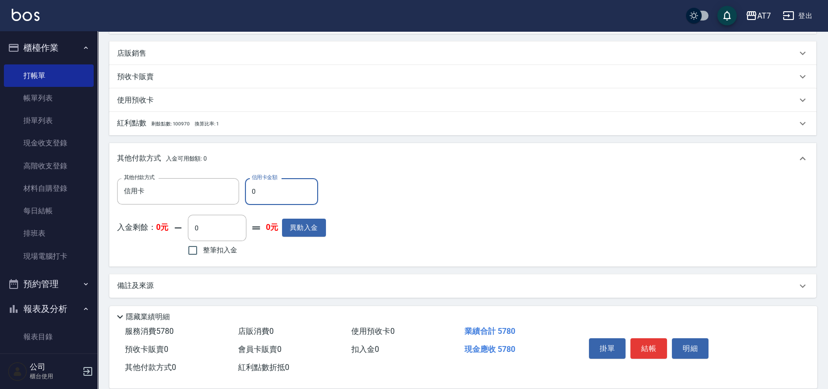
click at [251, 196] on input "0" at bounding box center [281, 191] width 73 height 26
type input "270"
type input "550"
type input "2780"
type input "300"
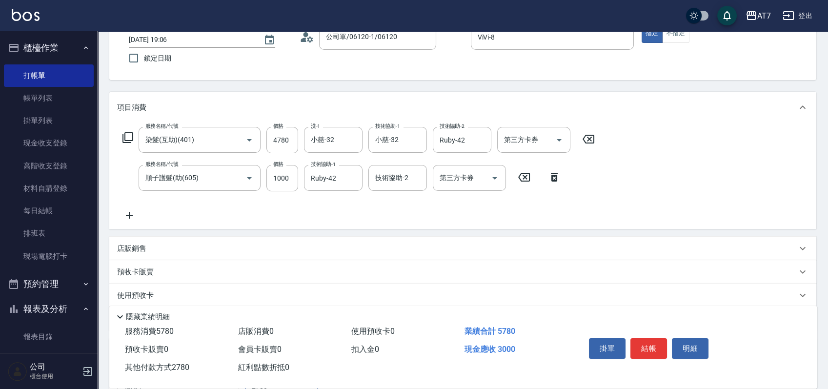
scroll to position [1, 0]
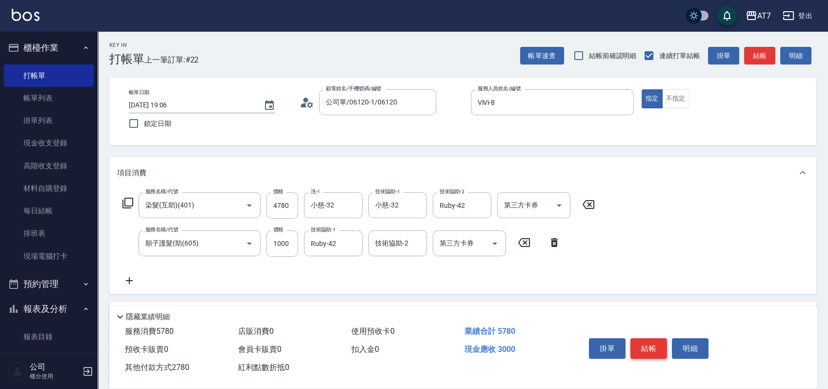
type input "2780"
click at [651, 345] on button "結帳" at bounding box center [648, 348] width 37 height 20
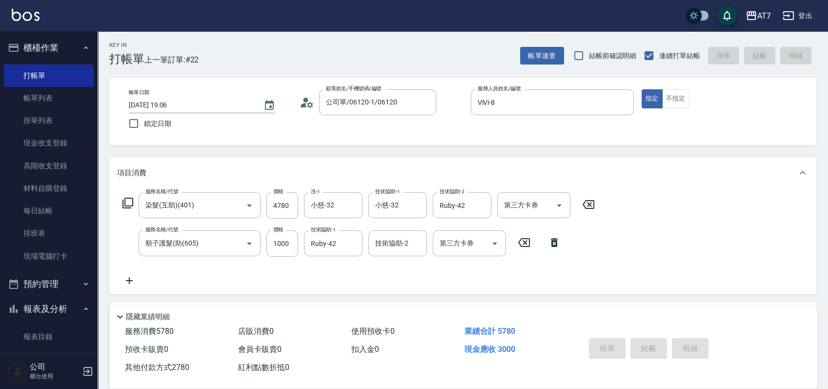
type input "2025/09/25 19:09"
type input "0"
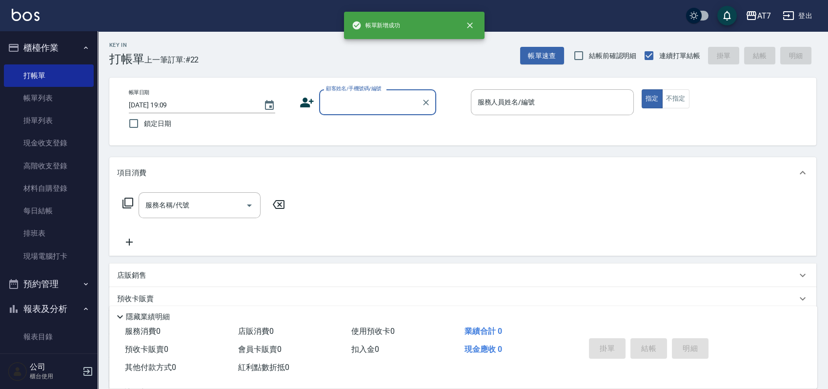
scroll to position [0, 0]
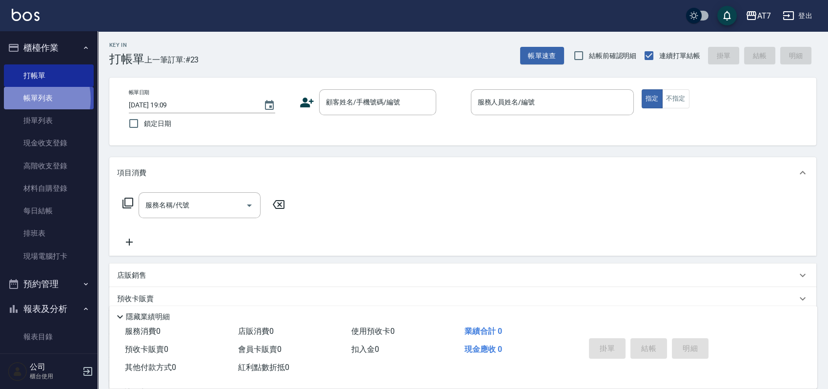
click at [29, 99] on link "帳單列表" at bounding box center [49, 98] width 90 height 22
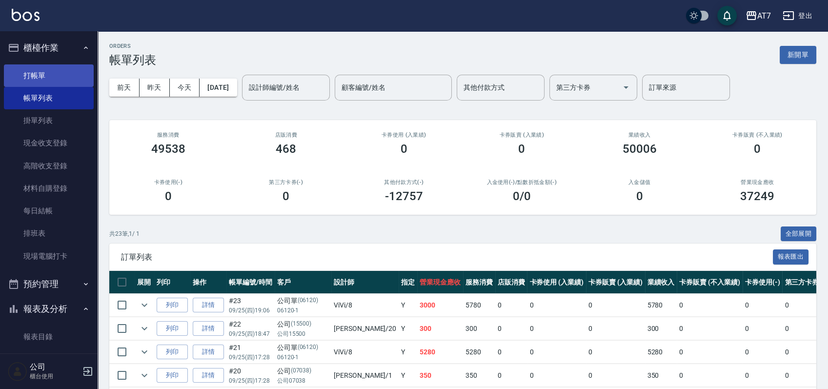
click at [58, 75] on link "打帳單" at bounding box center [49, 75] width 90 height 22
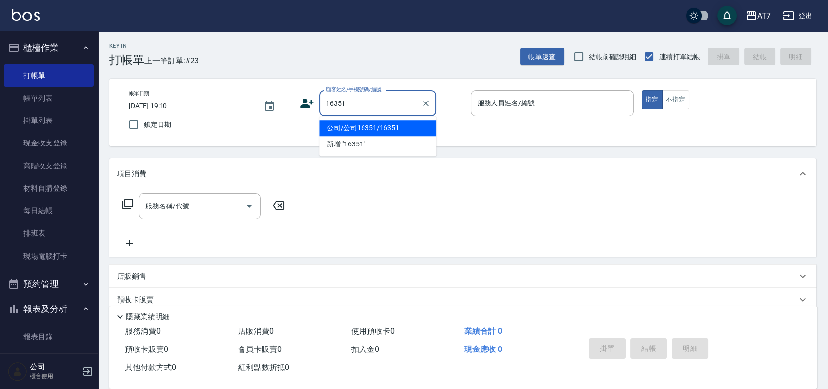
type input "公司/公司16351/16351"
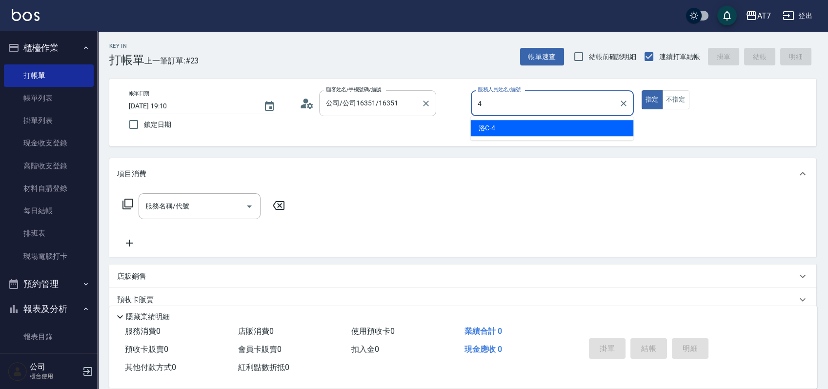
type input "洛C-4"
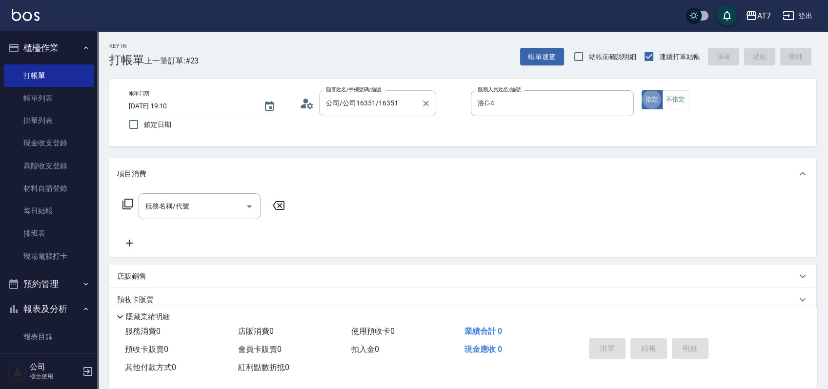
type button "true"
type input "401"
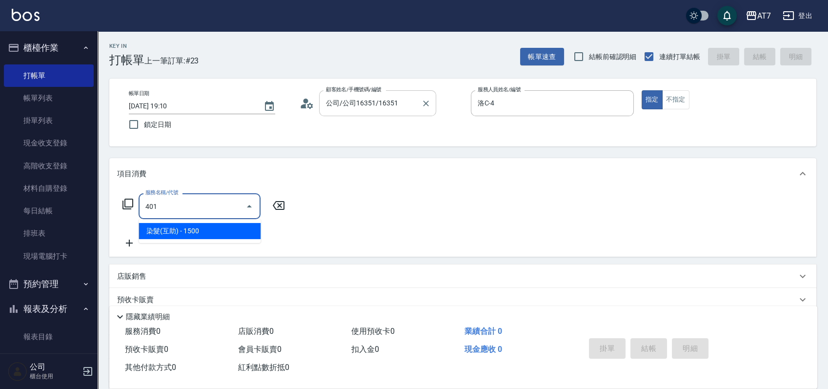
type input "150"
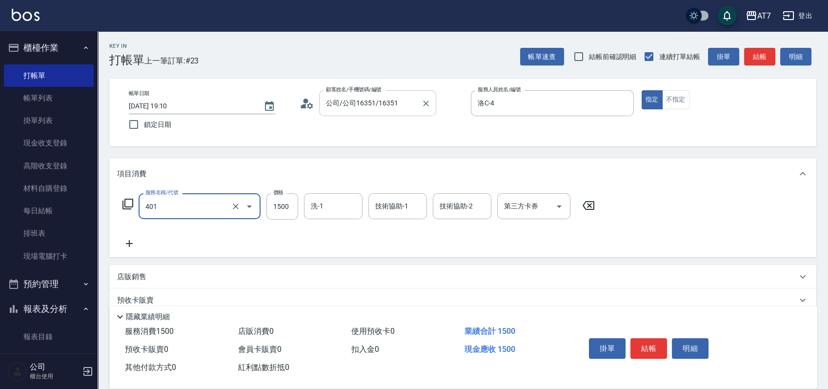
type input "染髮(互助)(401)"
type input "1"
type input "0"
type input "128"
type input "10"
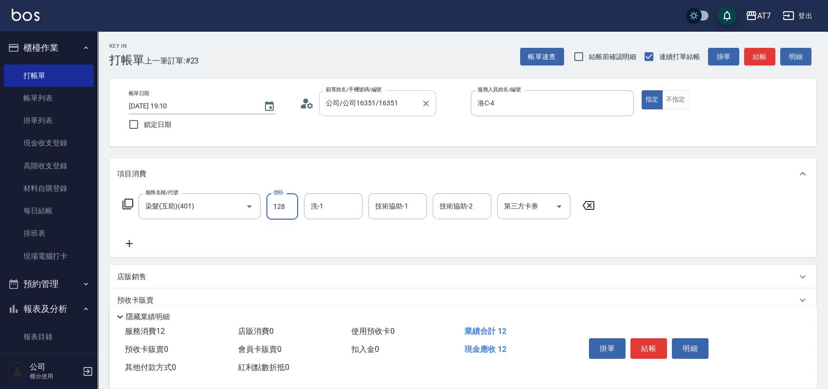
type input "1280"
type input "120"
type input "1280"
type input "Ruby-42"
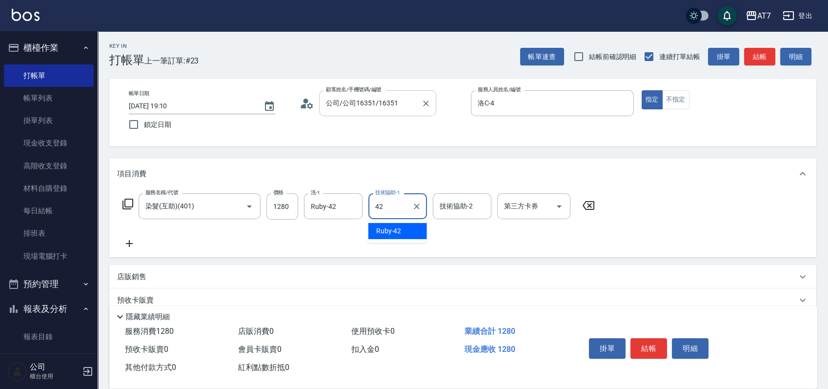
type input "Ruby-42"
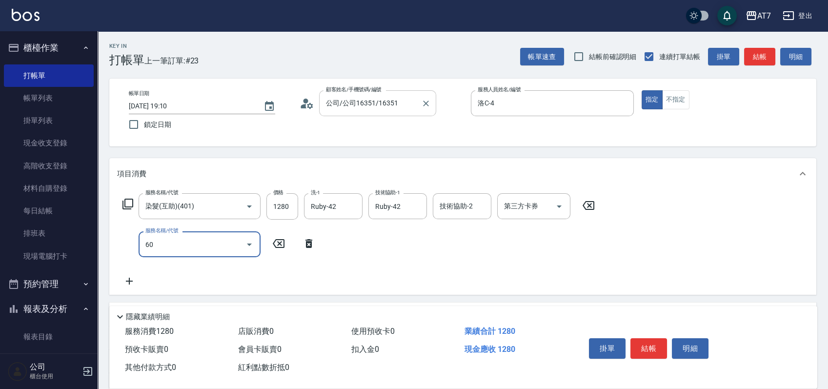
type input "605"
type input "220"
type input "順子護髮(助(605)"
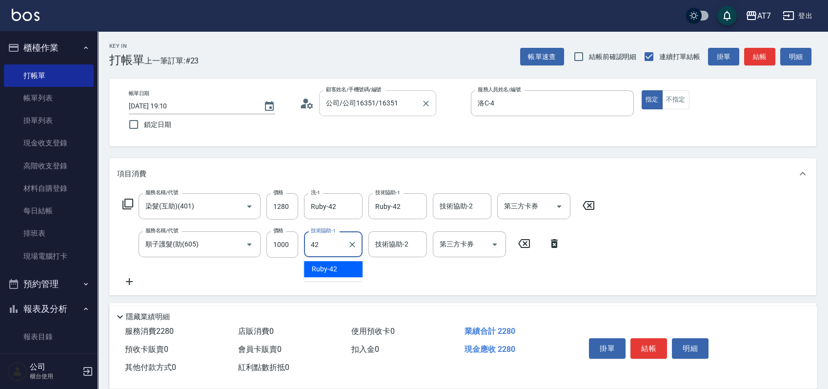
type input "Ruby-42"
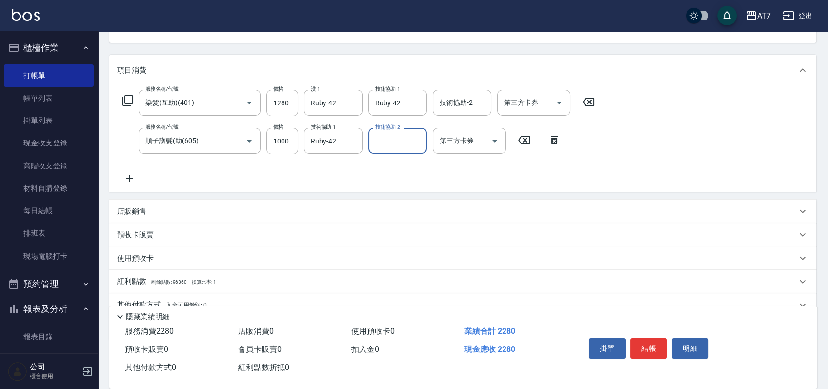
scroll to position [147, 0]
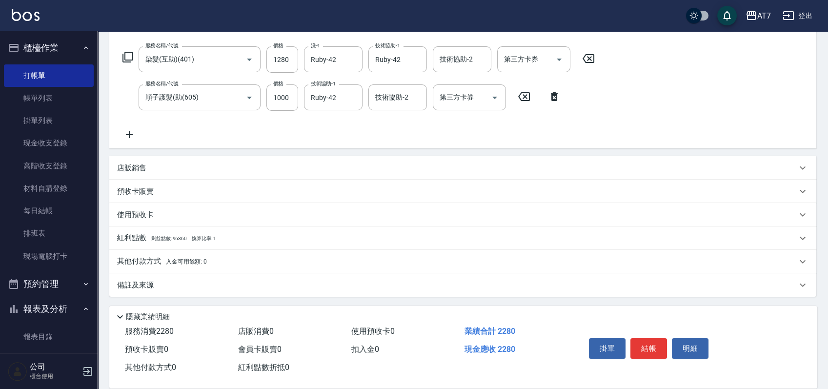
drag, startPoint x: 268, startPoint y: 260, endPoint x: 305, endPoint y: 198, distance: 72.6
click at [270, 259] on div "其他付款方式 入金可用餘額: 0" at bounding box center [456, 261] width 679 height 11
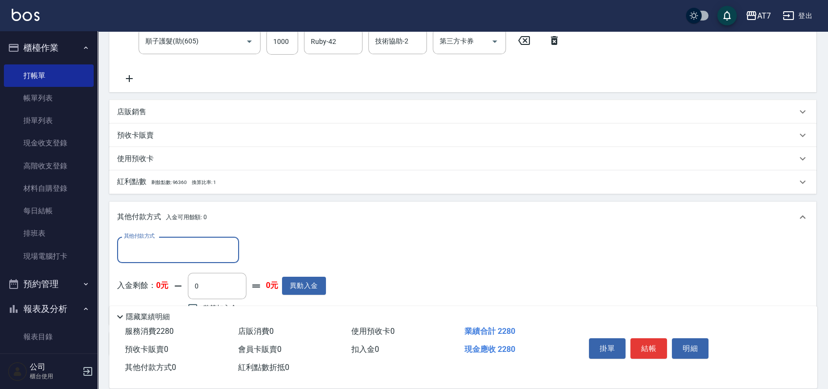
scroll to position [260, 0]
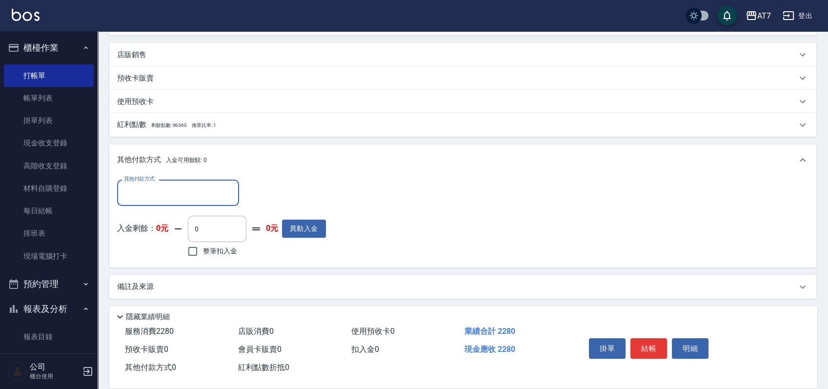
click at [170, 187] on input "其他付款方式" at bounding box center [177, 192] width 113 height 17
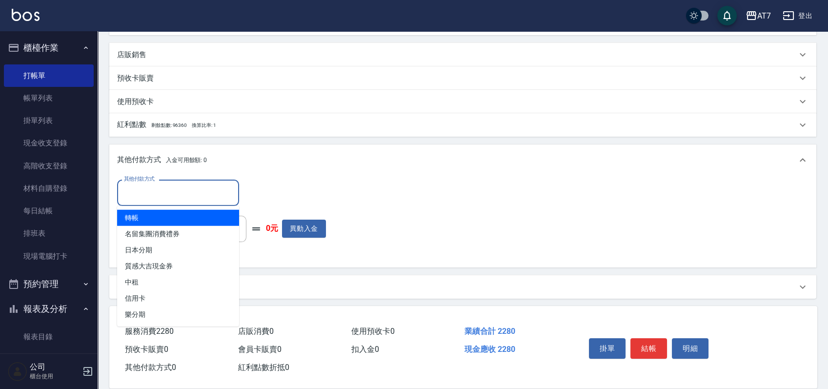
click at [160, 218] on span "轉帳" at bounding box center [178, 218] width 122 height 16
type input "轉帳"
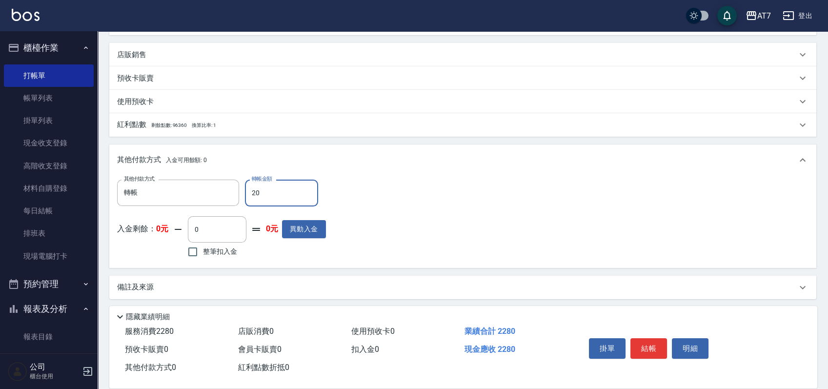
type input "220"
type input "200"
type input "2280"
type input "0"
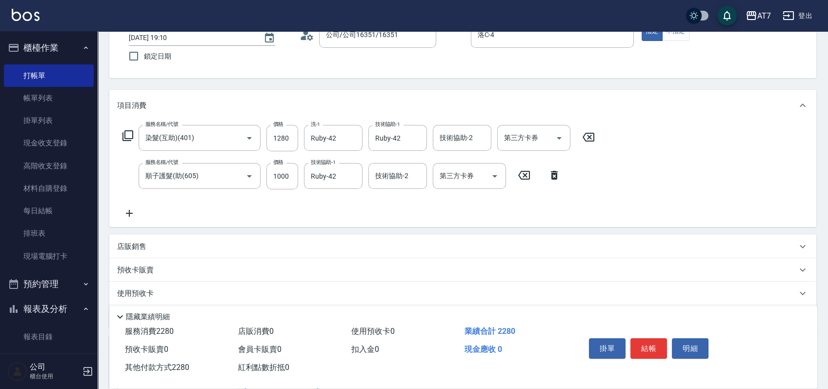
scroll to position [0, 0]
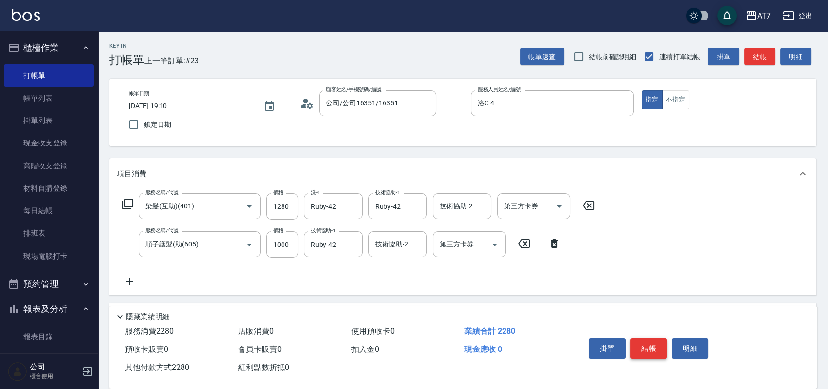
type input "2280"
click at [637, 342] on button "結帳" at bounding box center [648, 348] width 37 height 20
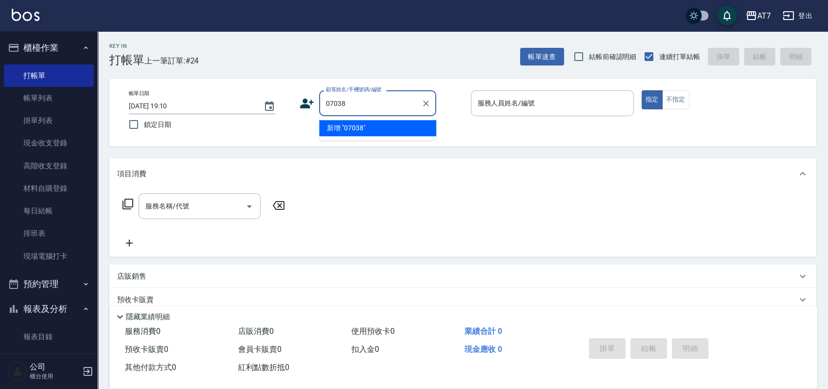
type input "07038"
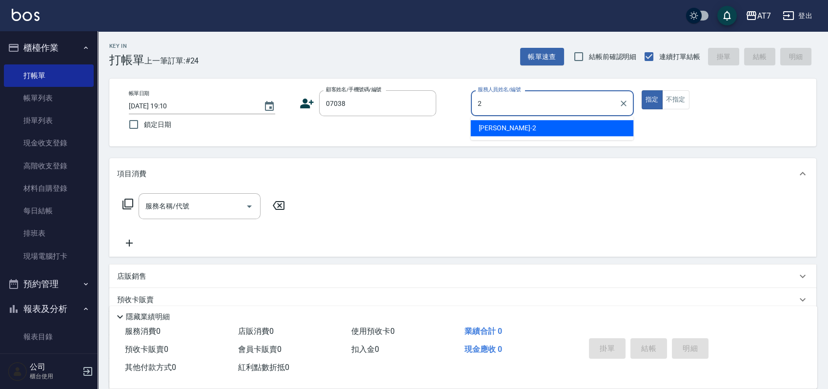
type input "伊蕾-2"
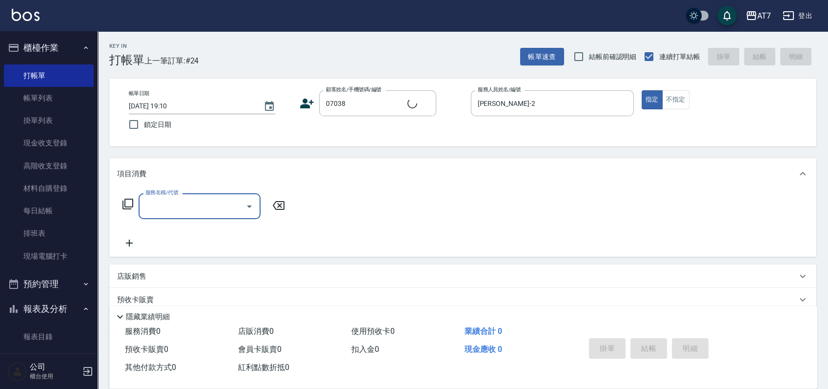
type input "公司/公司07038/07038"
type input "501"
type input "30"
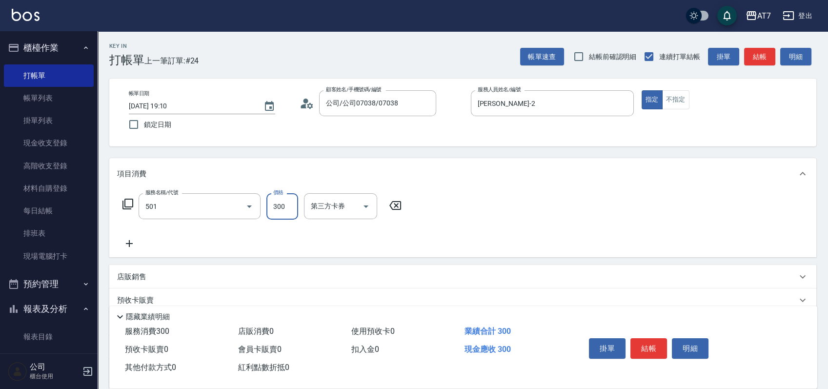
type input "洗髮(互助)(501)"
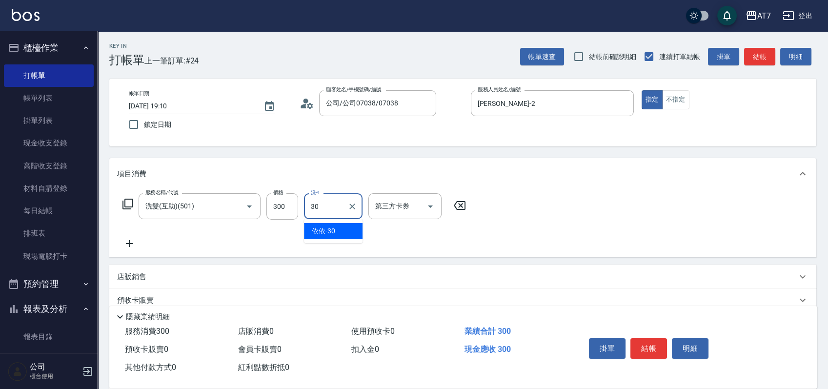
type input "依依-30"
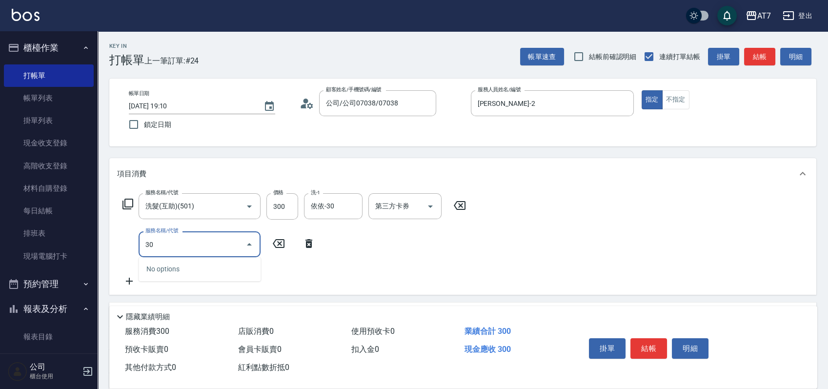
type input "302"
type input "60"
type input "剪髮(302)"
click at [637, 343] on button "結帳" at bounding box center [648, 348] width 37 height 20
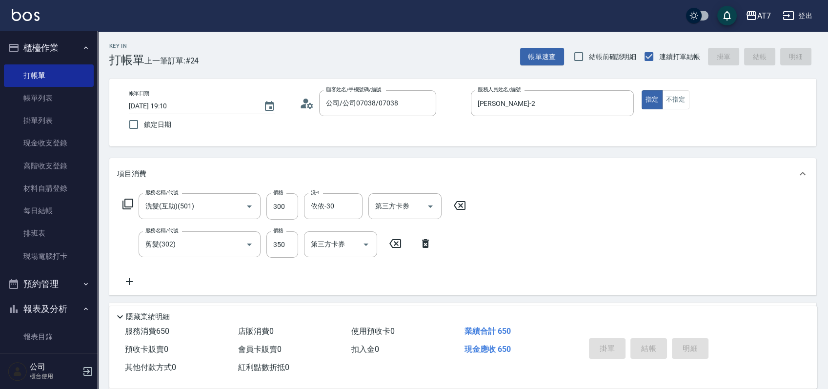
type input "2025/09/25 19:11"
type input "0"
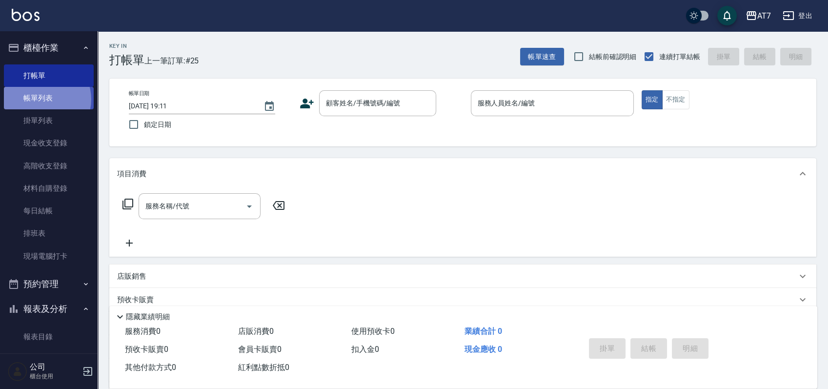
click at [41, 100] on link "帳單列表" at bounding box center [49, 98] width 90 height 22
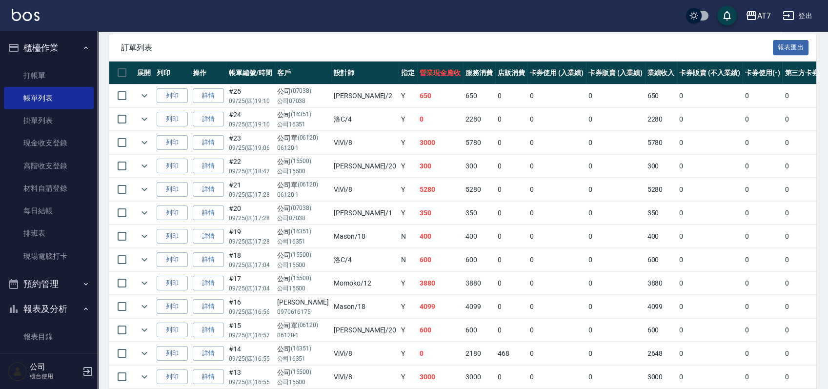
scroll to position [130, 0]
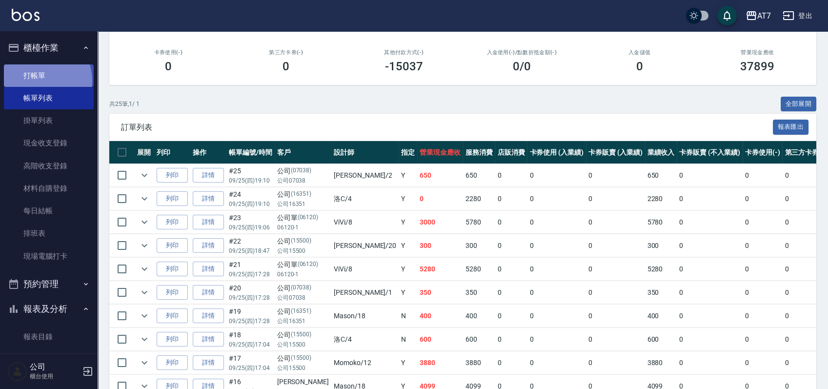
click at [40, 80] on link "打帳單" at bounding box center [49, 75] width 90 height 22
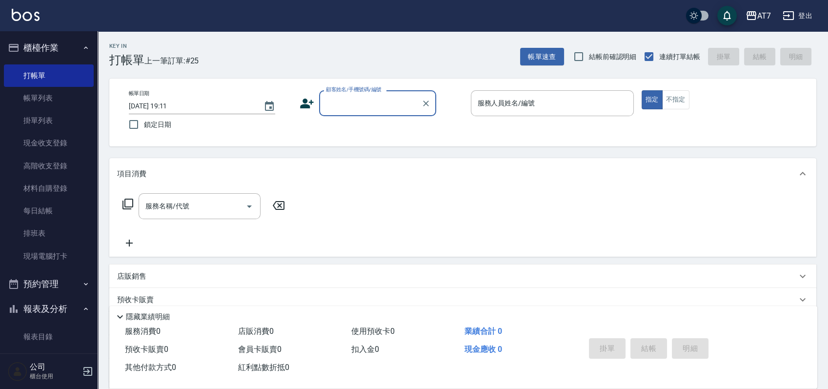
click at [373, 115] on div "顧客姓名/手機號碼/編號" at bounding box center [377, 103] width 117 height 26
type input "公司/公司16351/16351"
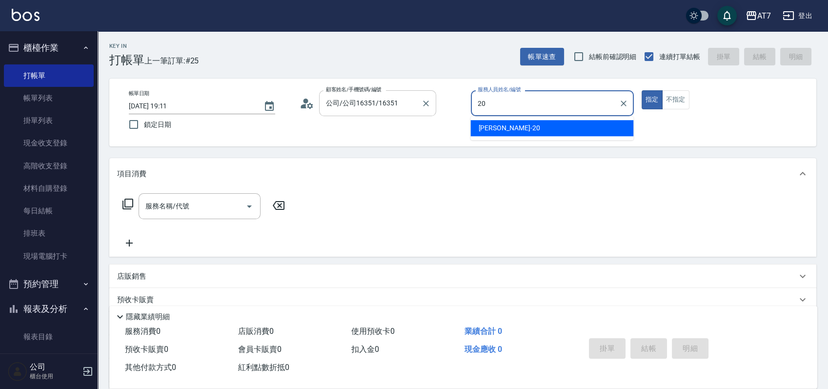
type input "妮可-20"
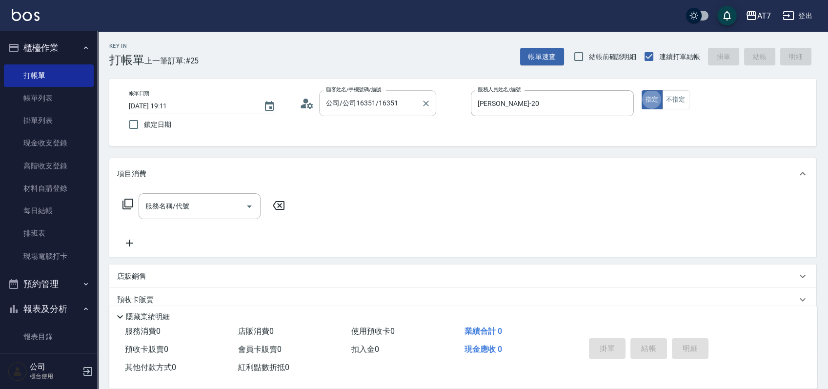
type button "true"
type input "302"
type input "30"
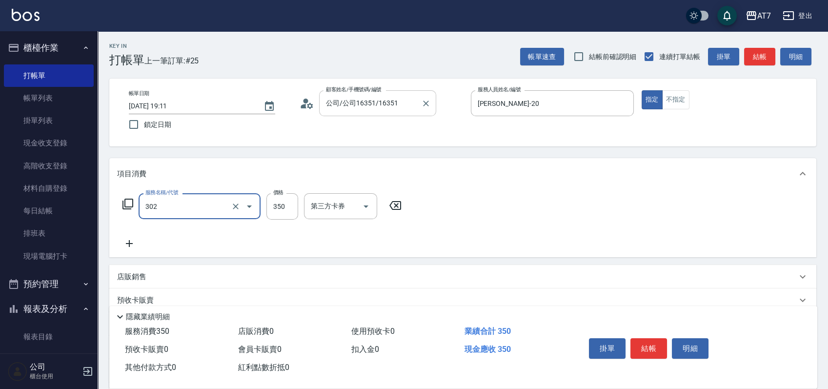
type input "剪髮(302)"
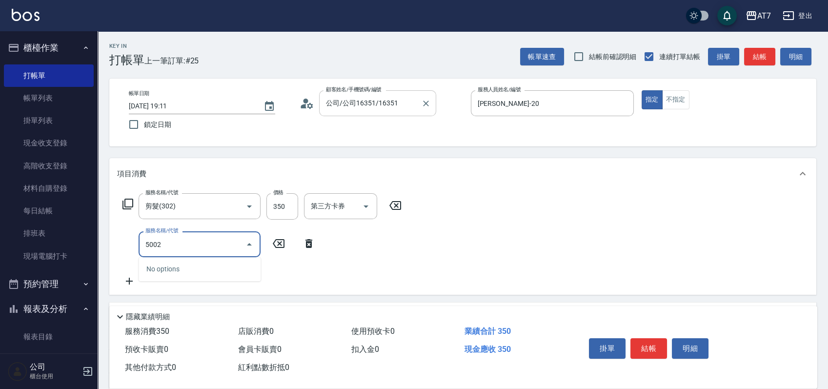
type input "500"
type input "60"
type input "洗髮(500)"
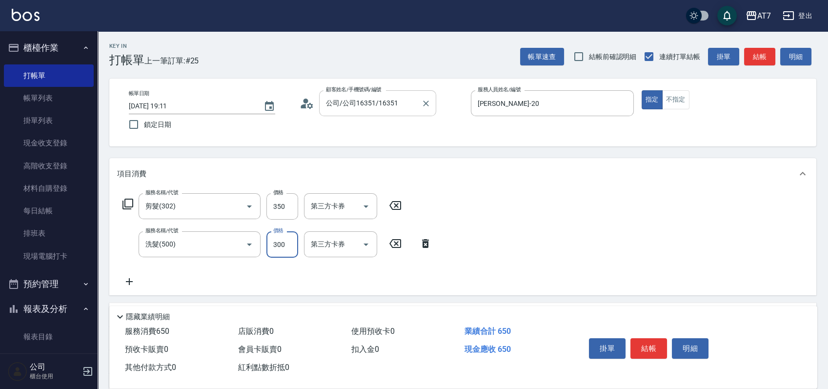
type input "30"
type input "25"
type input "60"
type input "250"
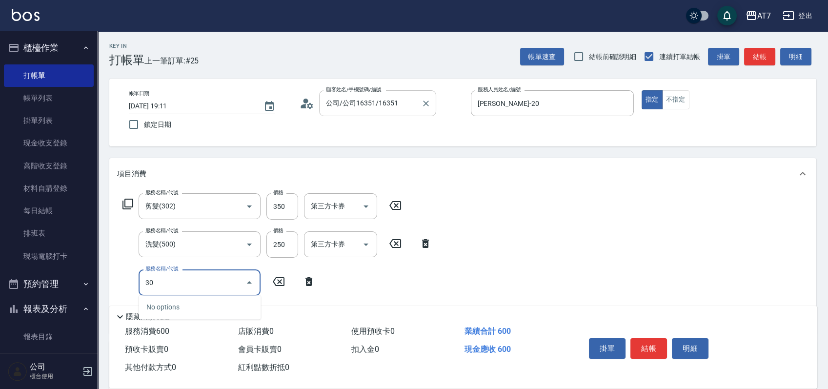
type input "301"
type input "90"
type input "學生剪髮(301)"
click at [397, 205] on icon at bounding box center [395, 205] width 24 height 12
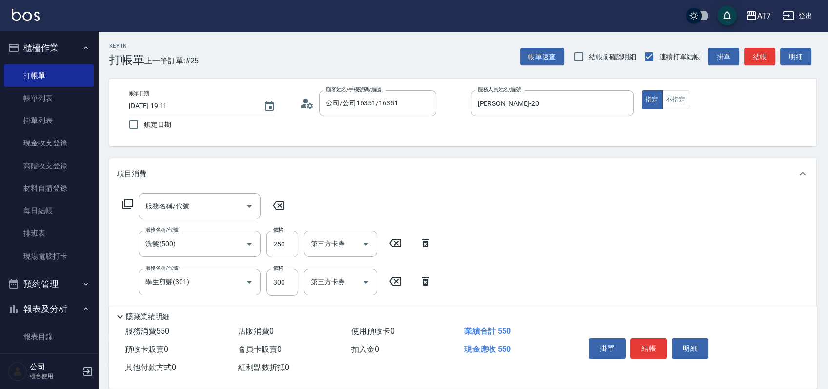
click at [425, 242] on icon at bounding box center [425, 242] width 7 height 9
type input "30"
type input "學生剪髮(301)"
type input "300"
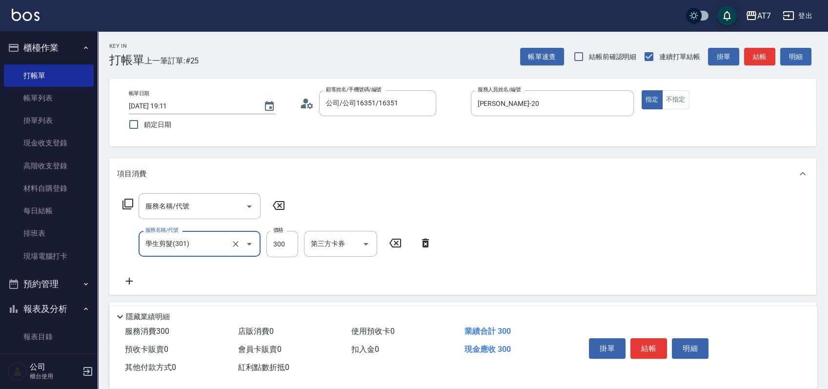
click at [425, 242] on icon at bounding box center [425, 242] width 7 height 9
type input "0"
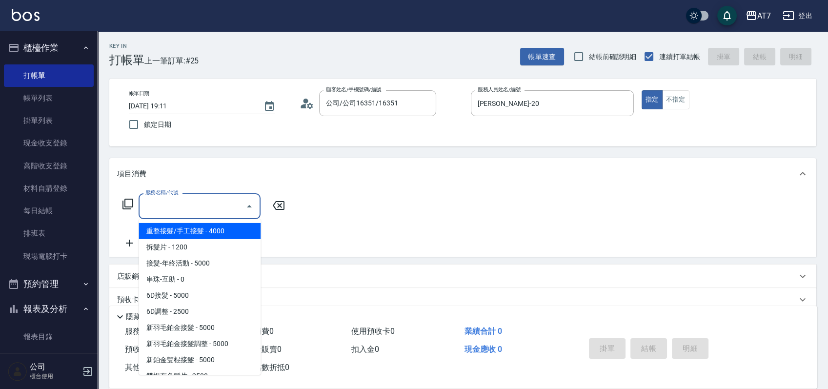
click at [188, 204] on input "服務名稱/代號" at bounding box center [192, 206] width 99 height 17
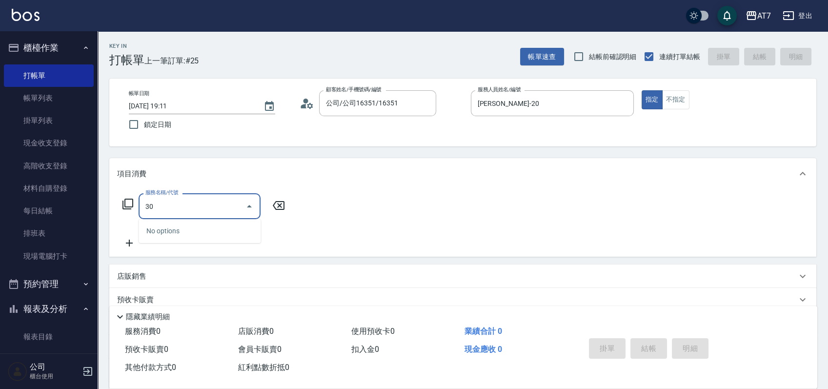
type input "302"
type input "30"
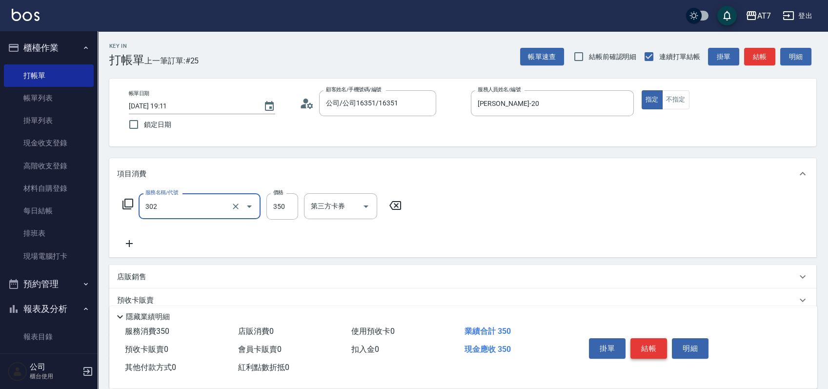
type input "剪髮(302)"
click at [654, 345] on button "結帳" at bounding box center [648, 348] width 37 height 20
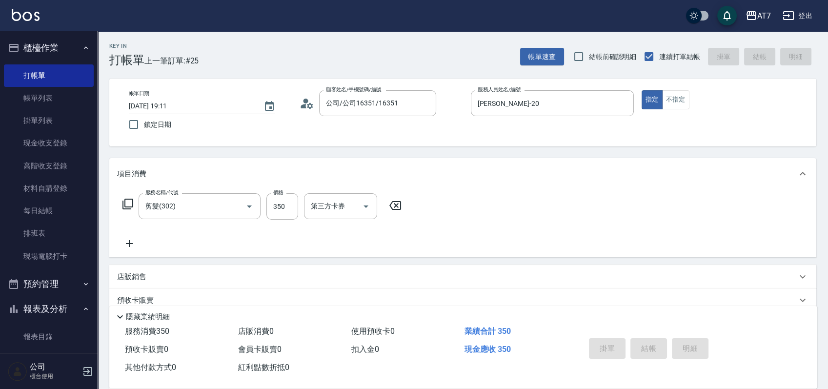
type input "2025/09/25 19:36"
type input "0"
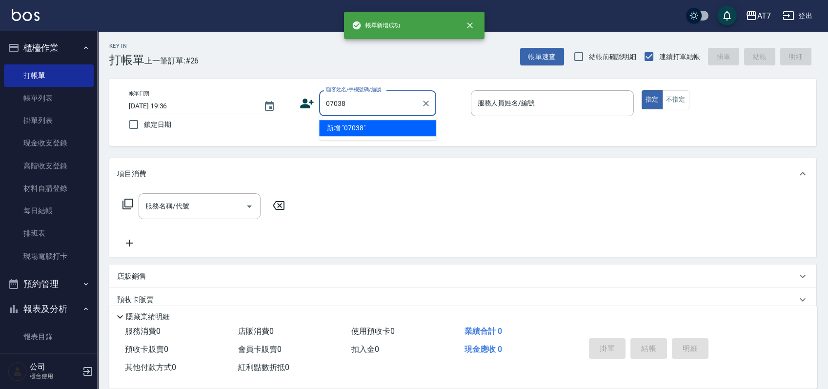
type input "07038"
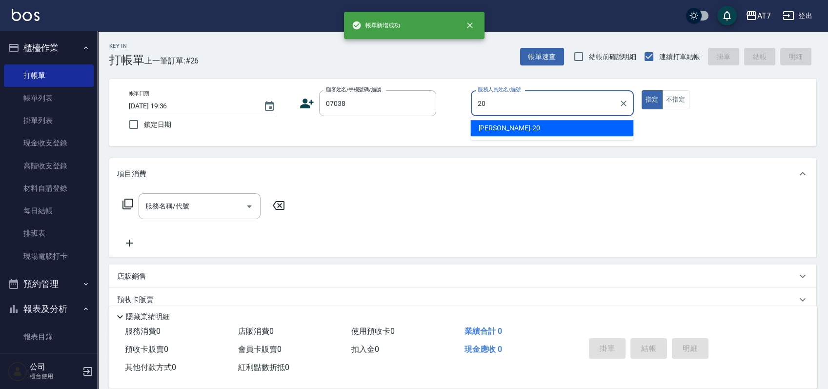
type input "妮可-20"
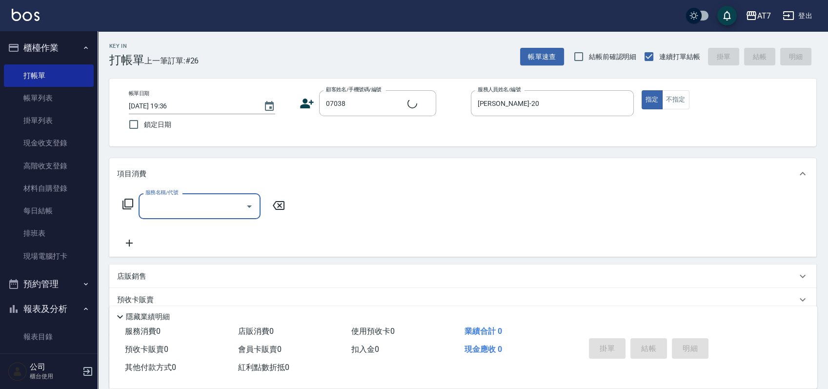
type input "公司/公司07038/07038"
type input "500"
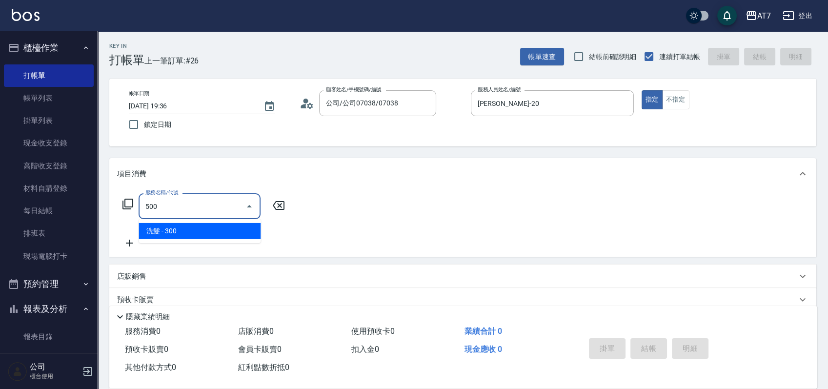
type input "30"
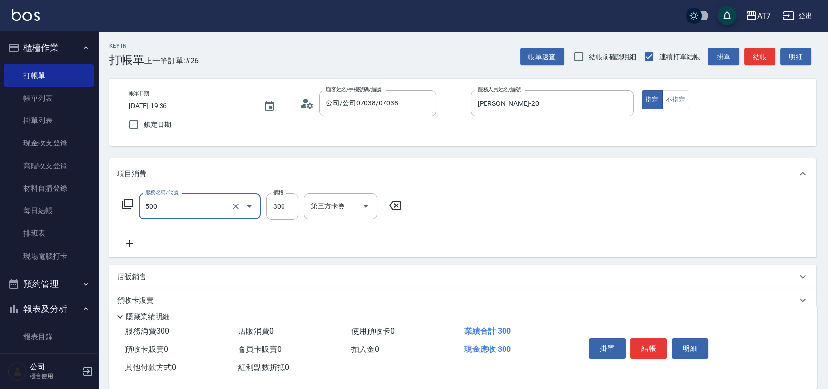
type input "洗髮(500)"
type input "0"
type input "250"
type input "20"
type input "250"
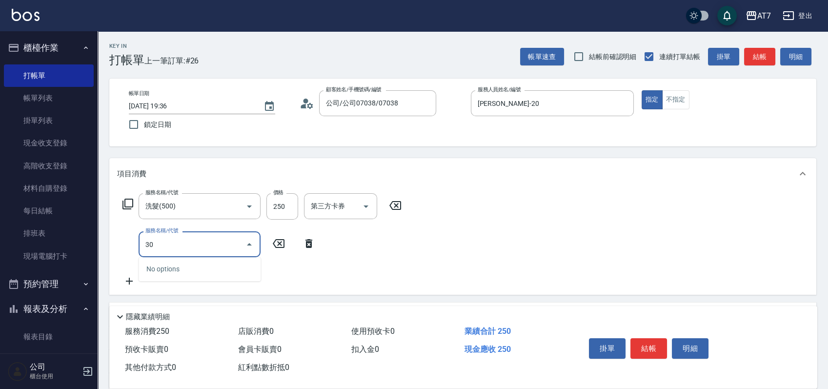
type input "301"
type input "50"
type input "學生剪髮(301)"
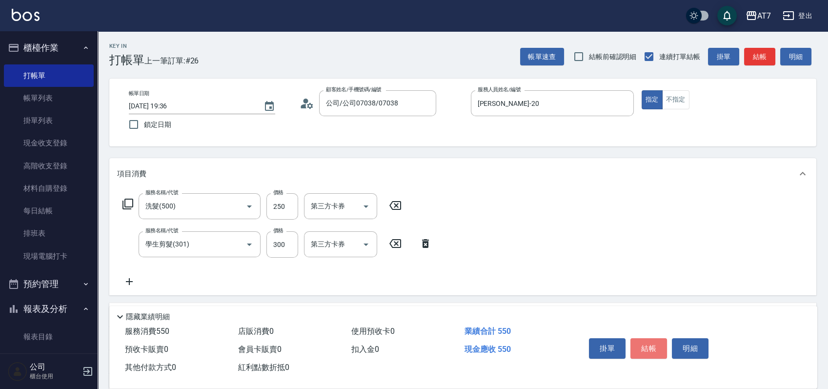
click at [654, 345] on button "結帳" at bounding box center [648, 348] width 37 height 20
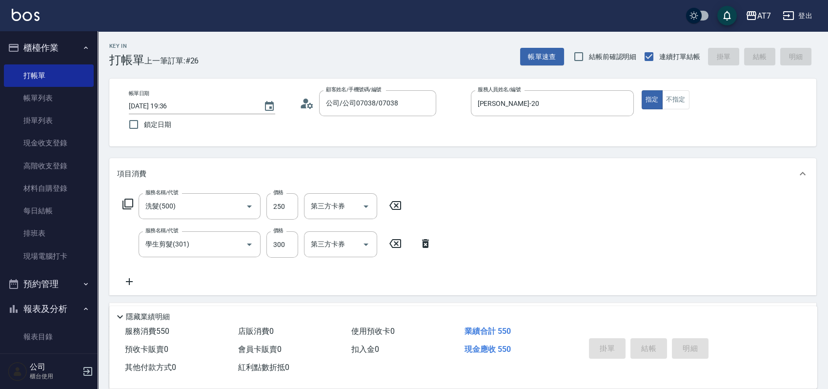
type input "2025/09/25 19:37"
type input "0"
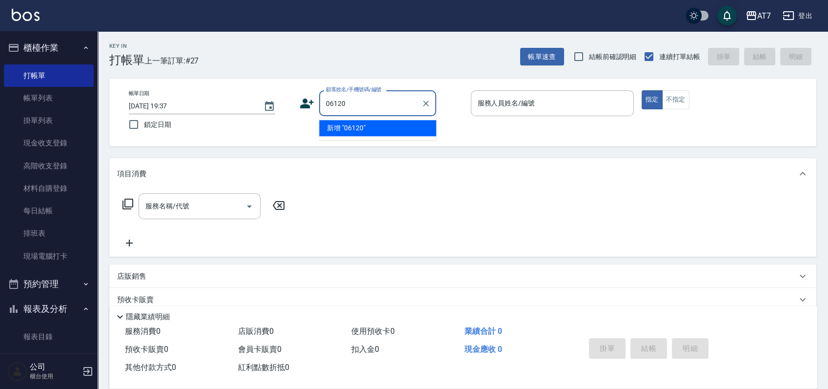
type input "06120"
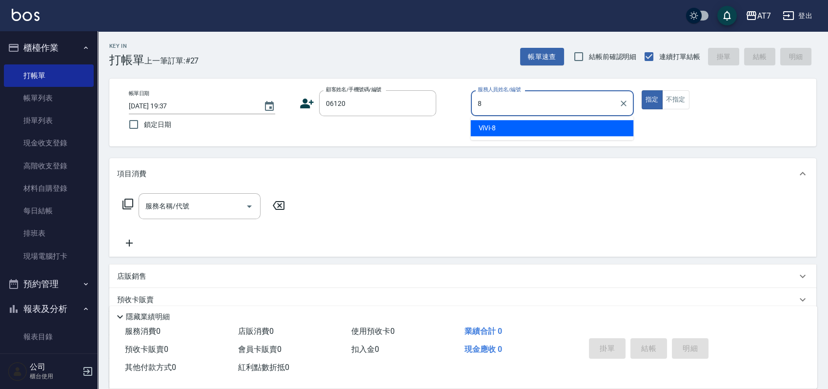
type input "ViVi-8"
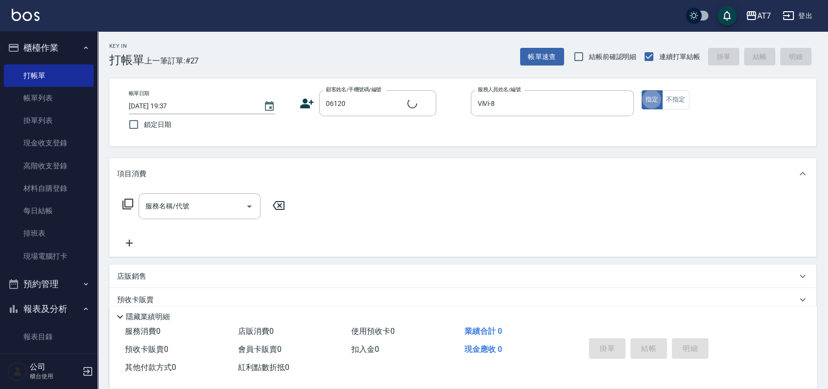
type input "公司單/06120-1/06120"
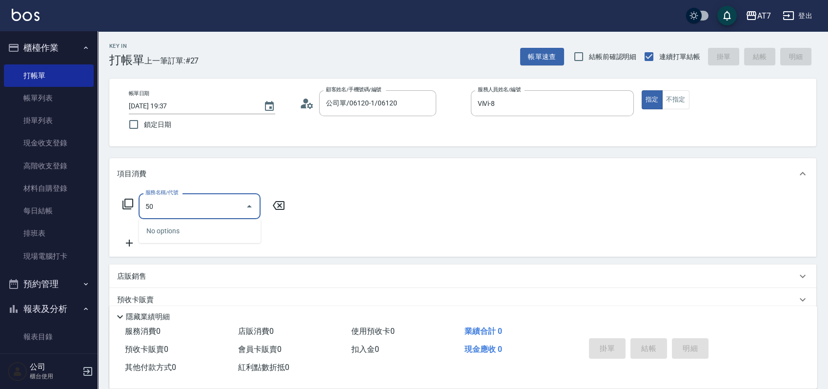
type input "501"
type input "30"
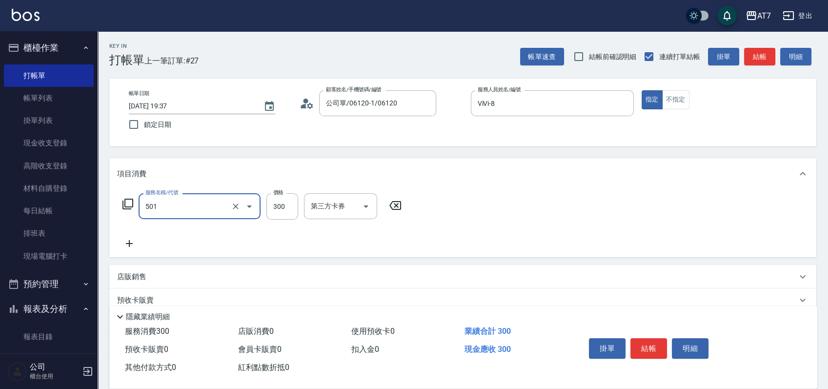
type input "洗髮(互助)(501)"
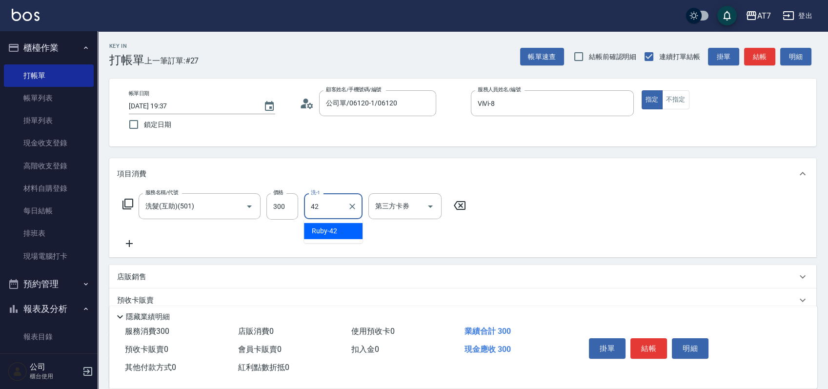
type input "Ruby-42"
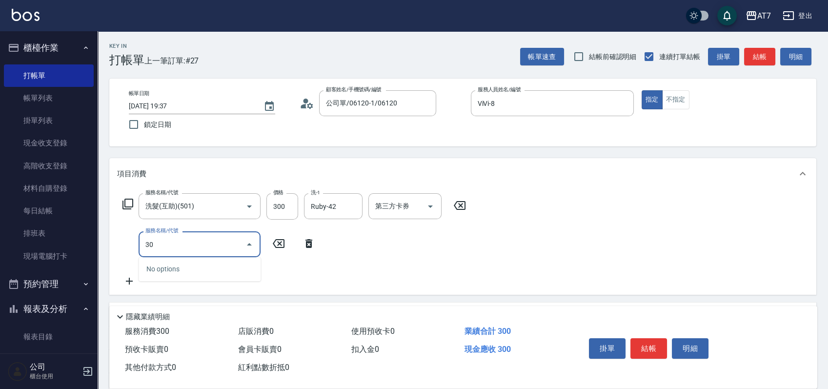
type input "302"
type input "60"
type input "剪髮(302)"
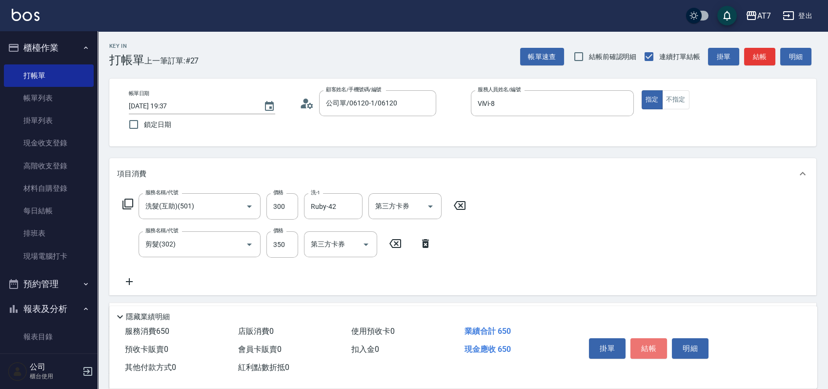
click at [654, 345] on button "結帳" at bounding box center [648, 348] width 37 height 20
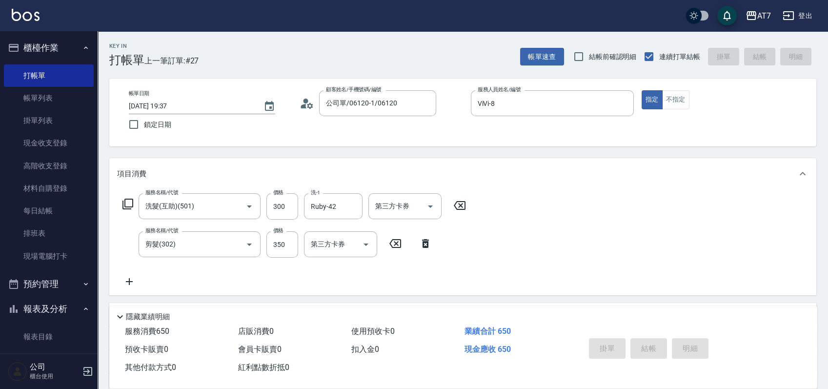
type input "0"
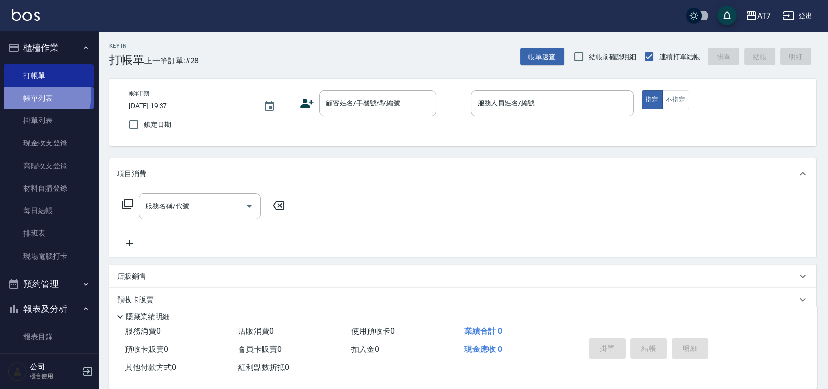
click at [39, 96] on link "帳單列表" at bounding box center [49, 98] width 90 height 22
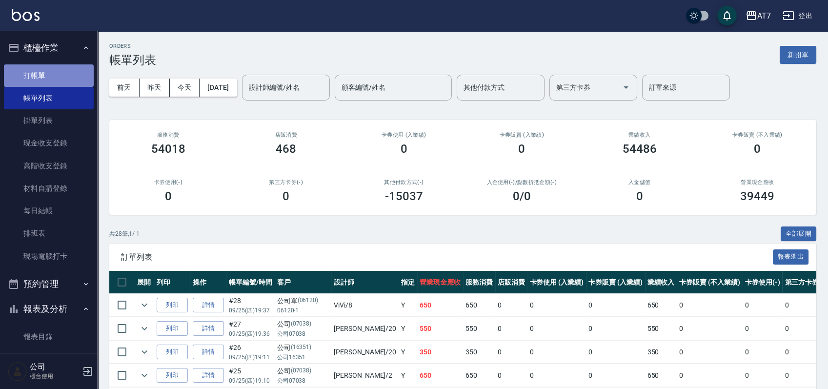
click at [55, 75] on link "打帳單" at bounding box center [49, 75] width 90 height 22
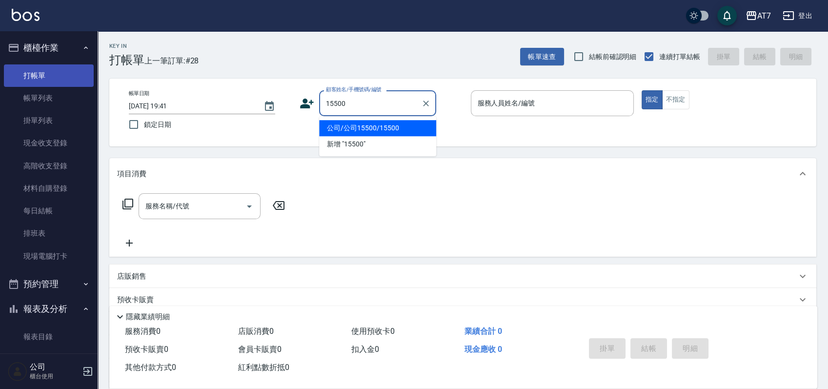
type input "公司/公司15500/15500"
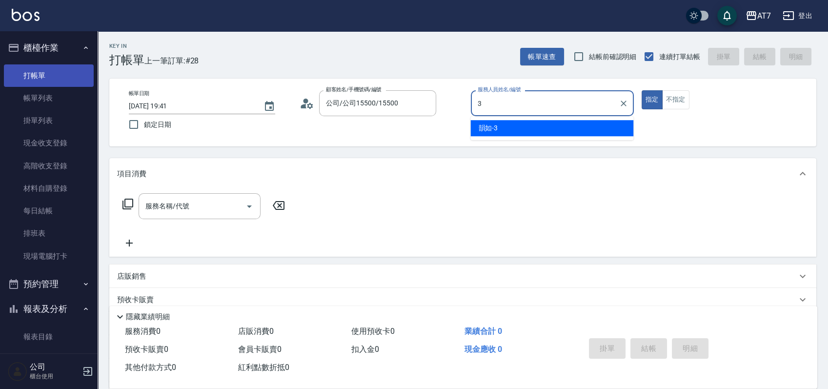
type input "韻如-3"
type button "true"
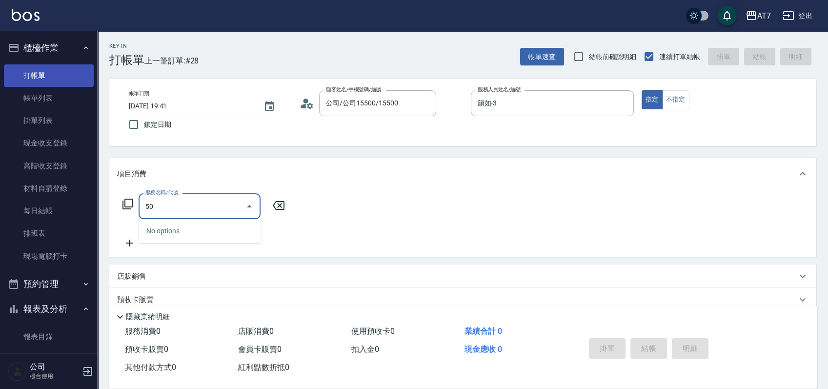
type input "500"
type input "30"
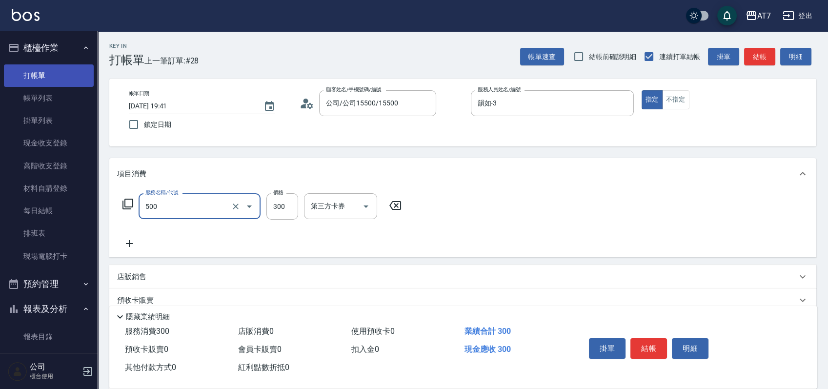
type input "洗髮(500)"
type input "0"
type input "250"
type input "20"
type input "250"
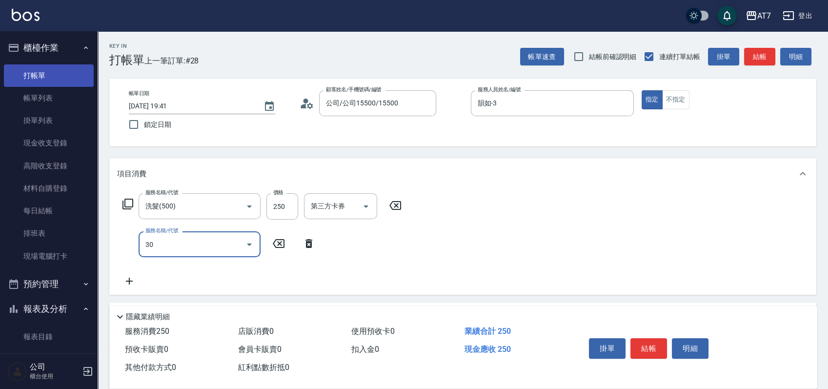
type input "302"
type input "60"
type input "剪髮(302)"
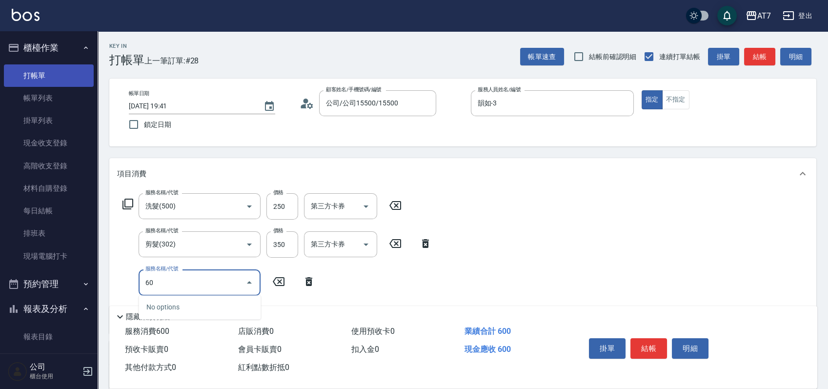
type input "606"
type input "210"
type input "東日玫瑰短（自）(606)"
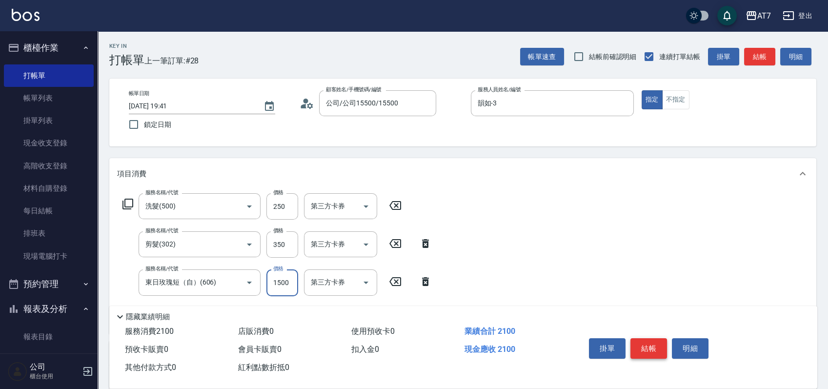
click at [650, 353] on button "結帳" at bounding box center [648, 348] width 37 height 20
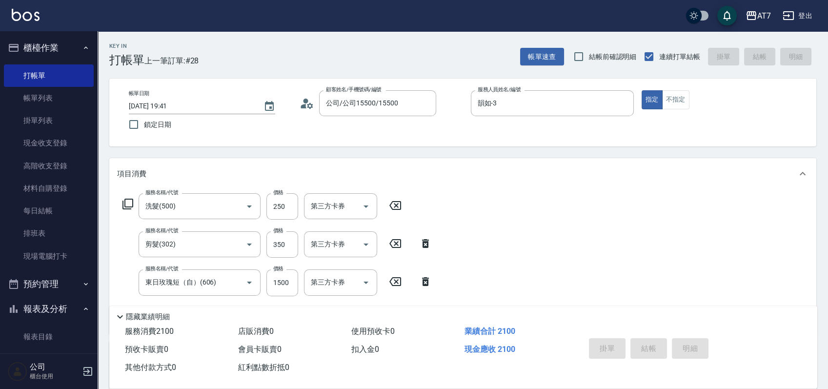
type input "0"
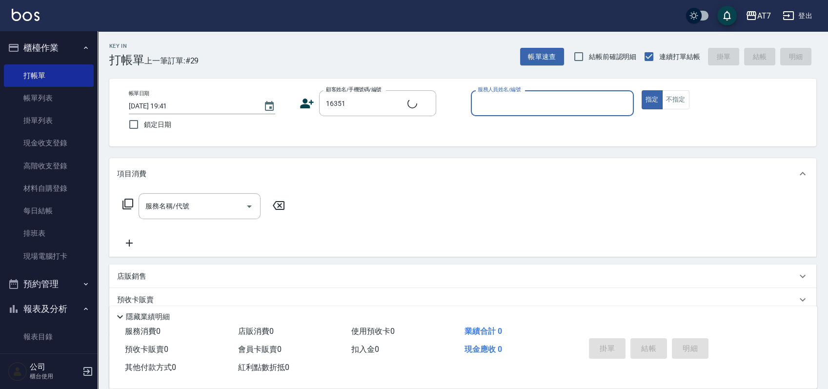
type input "公司/公司16351/16351"
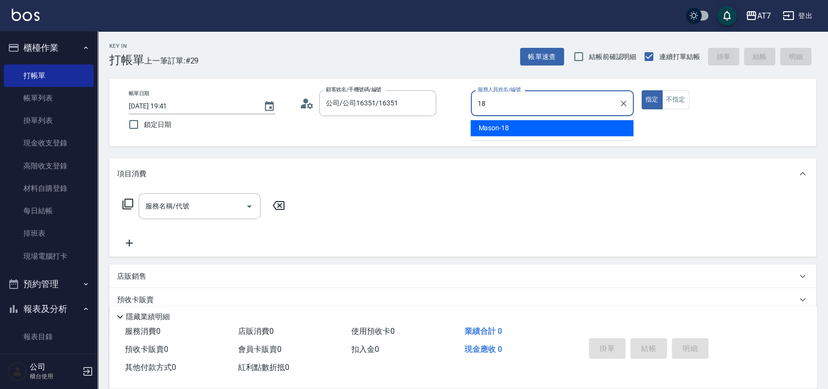
type input "Mason-18"
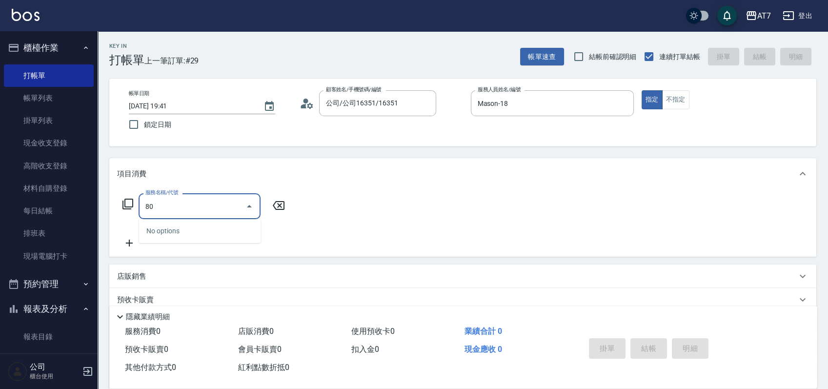
type input "803"
type input "60"
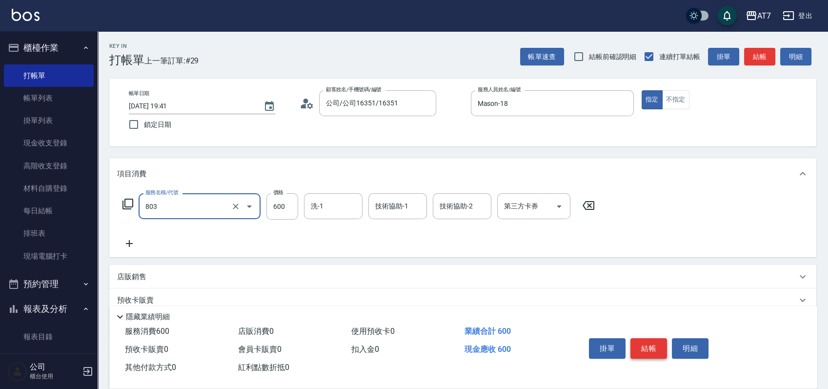
type input "髮原素去角質(互助)(803)"
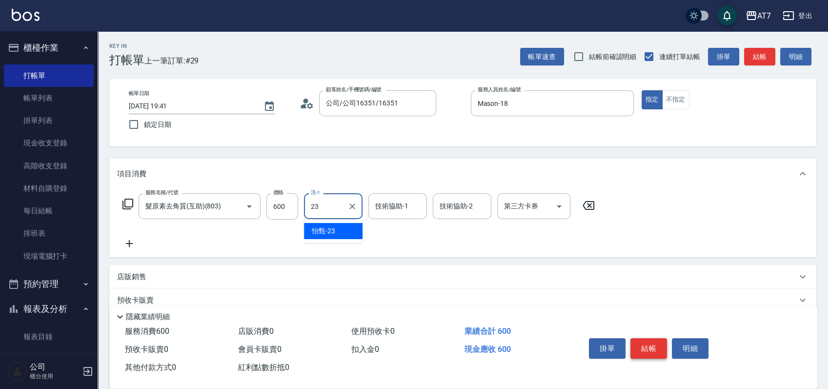
type input "怡甄-23"
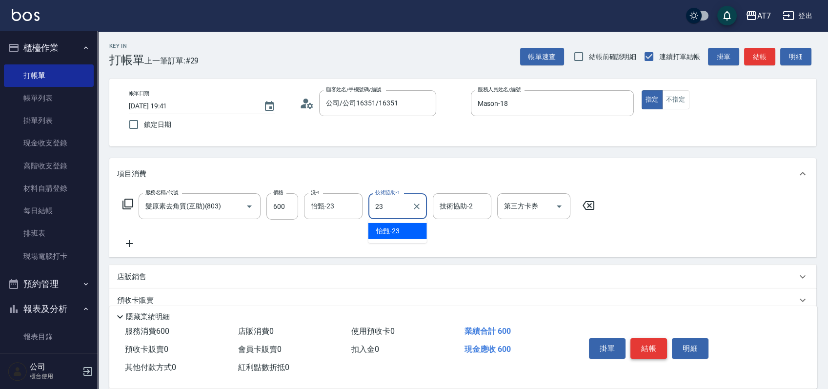
type input "怡甄-23"
click at [130, 204] on icon at bounding box center [128, 204] width 12 height 12
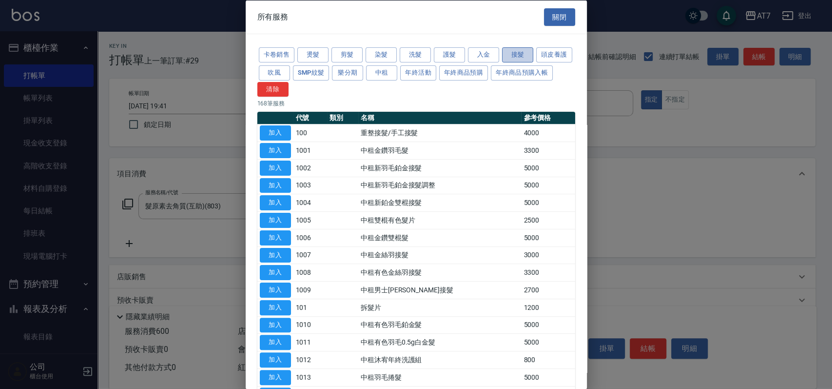
click at [516, 50] on button "接髮" at bounding box center [517, 54] width 31 height 15
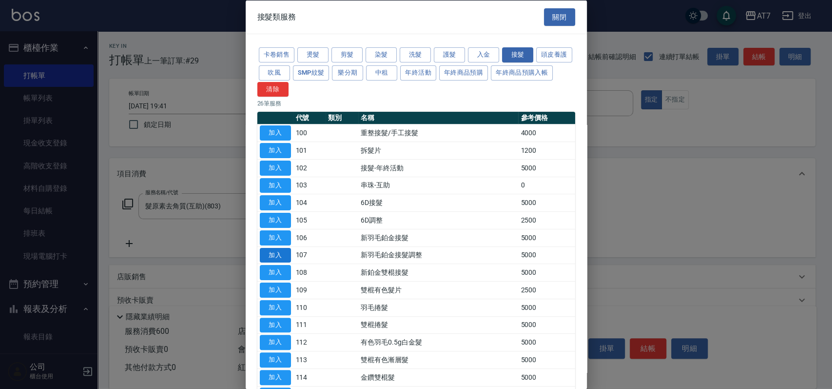
click at [279, 257] on button "加入" at bounding box center [275, 254] width 31 height 15
type input "560"
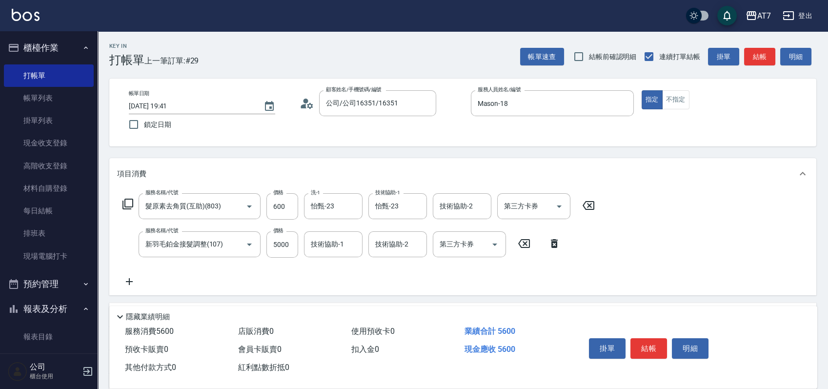
click at [125, 281] on icon at bounding box center [129, 282] width 24 height 12
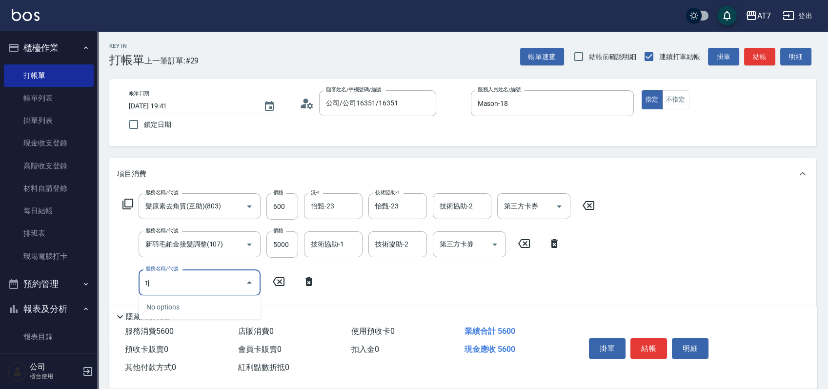
type input "t"
type input "踹"
type input "串珠-互助(103)"
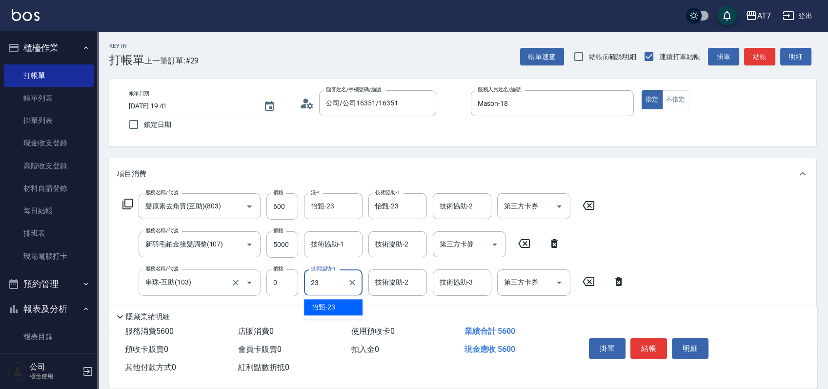
type input "怡甄-23"
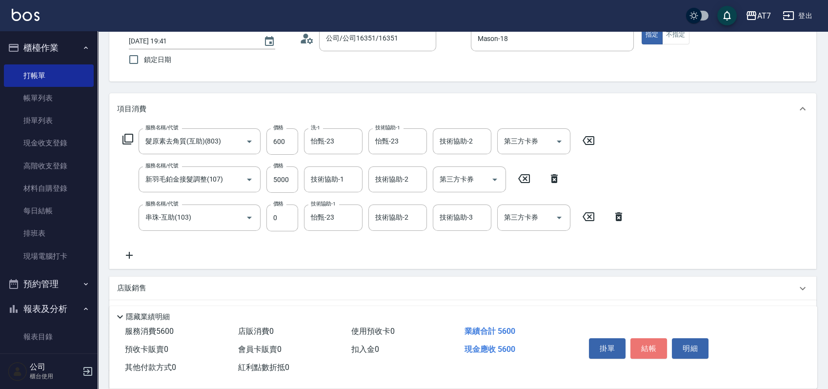
click at [643, 349] on button "結帳" at bounding box center [648, 348] width 37 height 20
type input "2025/09/25 19:42"
type input "0"
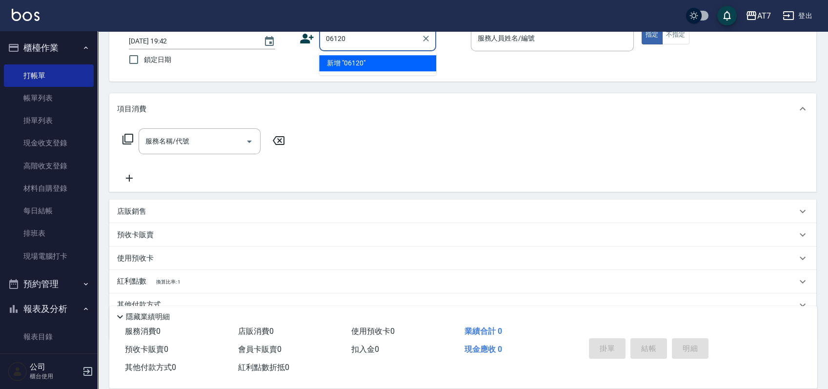
type input "06120"
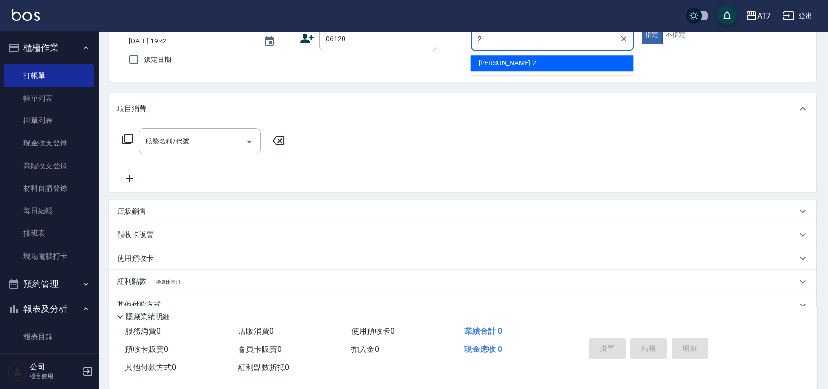
type input "伊蕾-2"
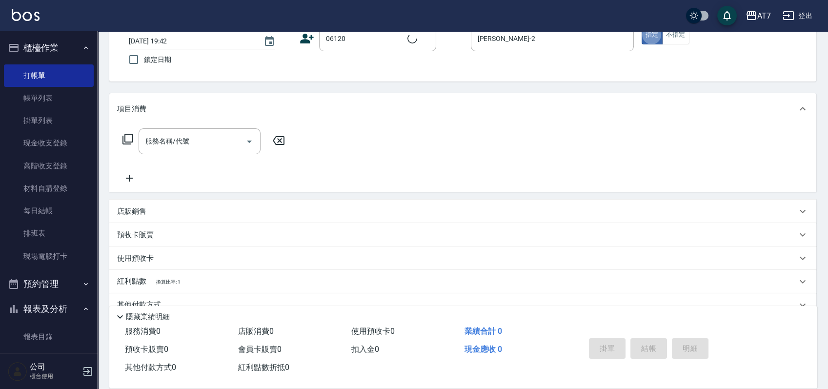
type input "公司單/06120-1/06120"
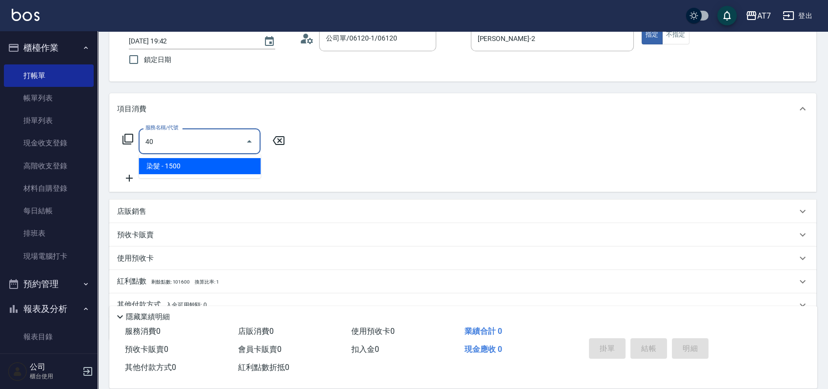
type input "400"
type input "150"
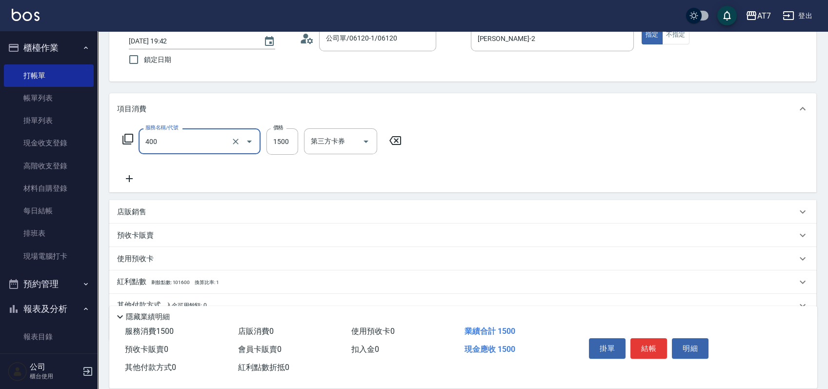
type input "染髮(400)"
type input "3"
type input "0"
click at [634, 349] on button "結帳" at bounding box center [648, 348] width 37 height 20
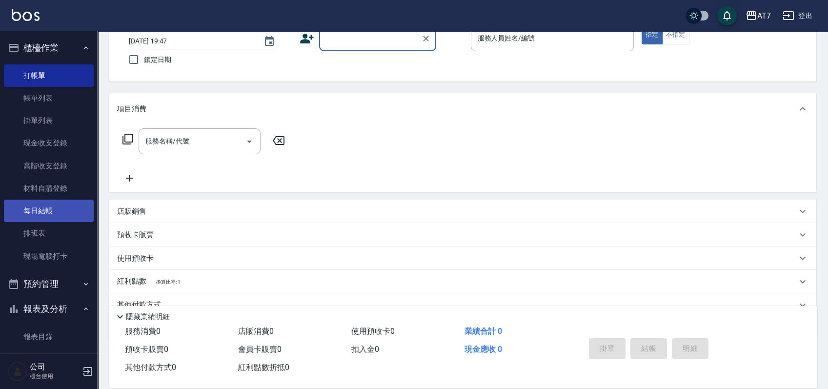
click at [31, 205] on link "每日結帳" at bounding box center [49, 210] width 90 height 22
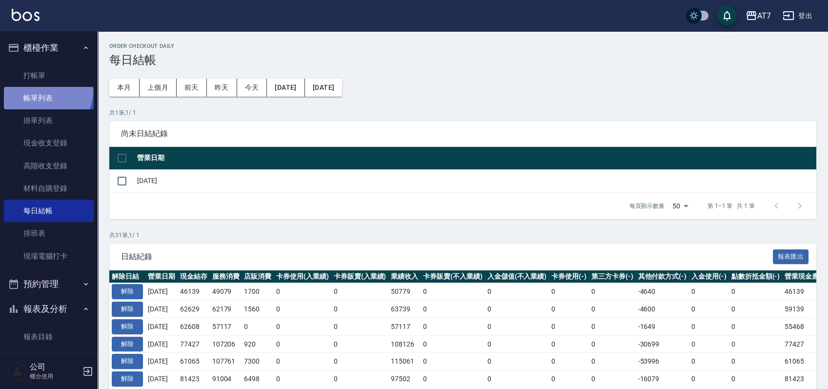
click at [44, 91] on link "帳單列表" at bounding box center [49, 98] width 90 height 22
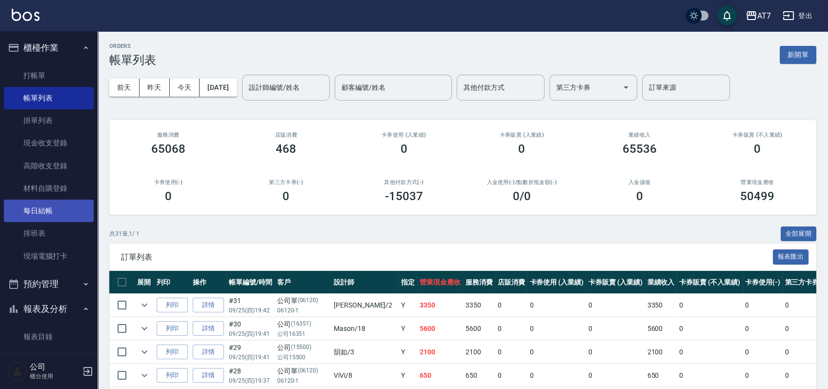
click at [45, 211] on link "每日結帳" at bounding box center [49, 210] width 90 height 22
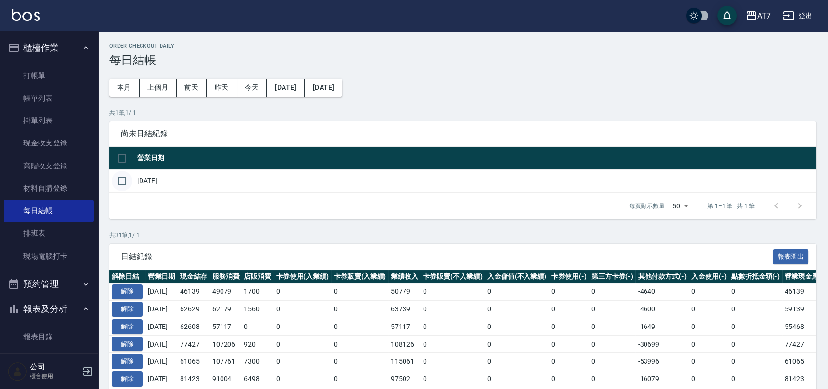
click at [127, 176] on input "checkbox" at bounding box center [122, 181] width 20 height 20
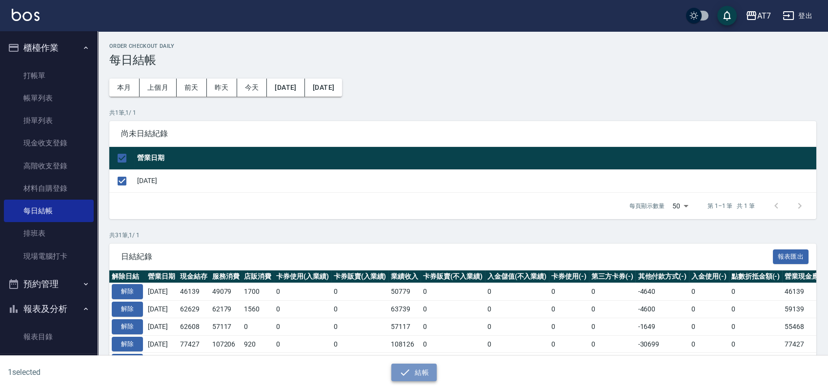
click at [426, 369] on button "結帳" at bounding box center [413, 372] width 45 height 18
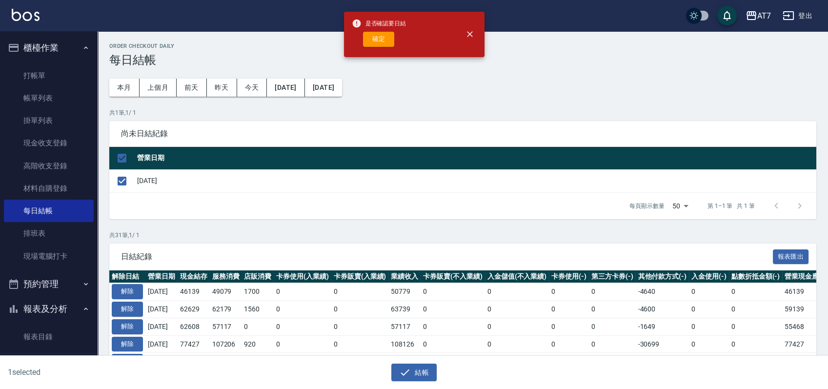
click at [382, 30] on div "是否確認要日結 確定" at bounding box center [379, 35] width 55 height 40
click at [382, 35] on button "確定" at bounding box center [378, 39] width 31 height 15
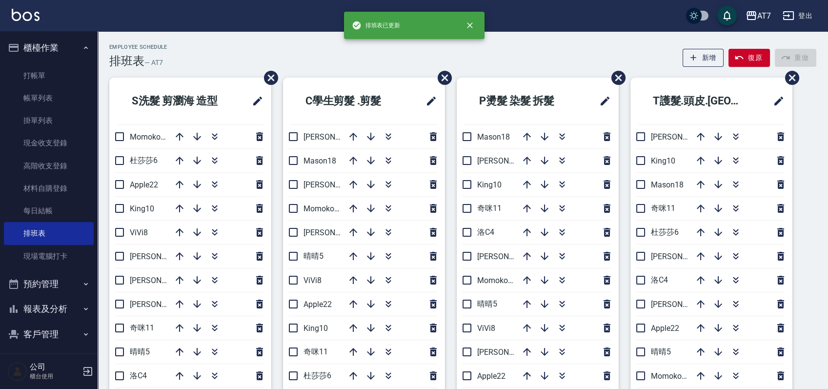
scroll to position [80, 0]
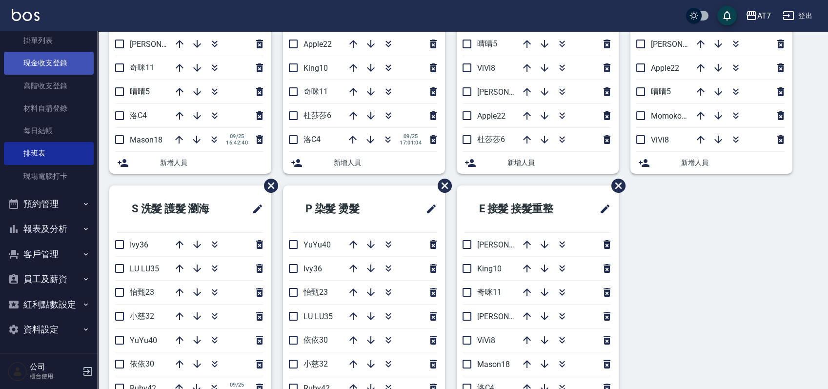
scroll to position [0, 0]
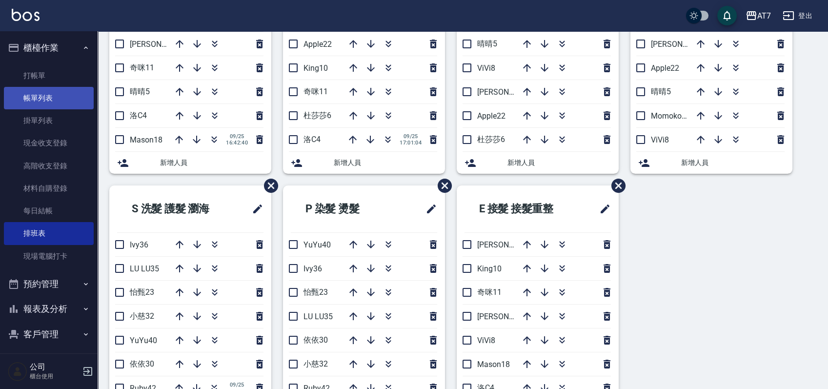
click at [31, 94] on link "帳單列表" at bounding box center [49, 98] width 90 height 22
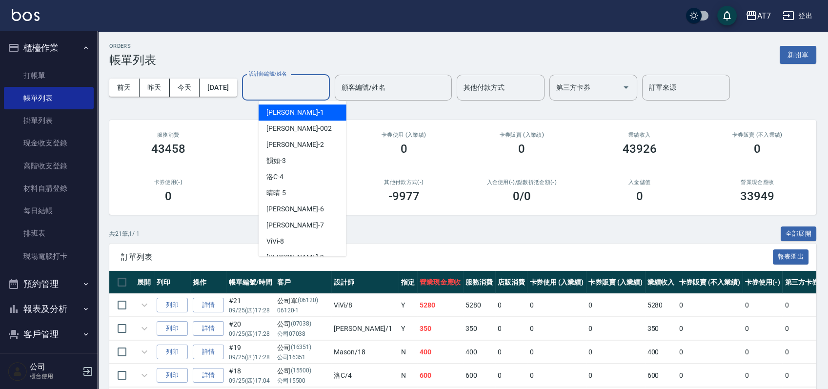
click at [306, 84] on input "設計師編號/姓名" at bounding box center [285, 87] width 79 height 17
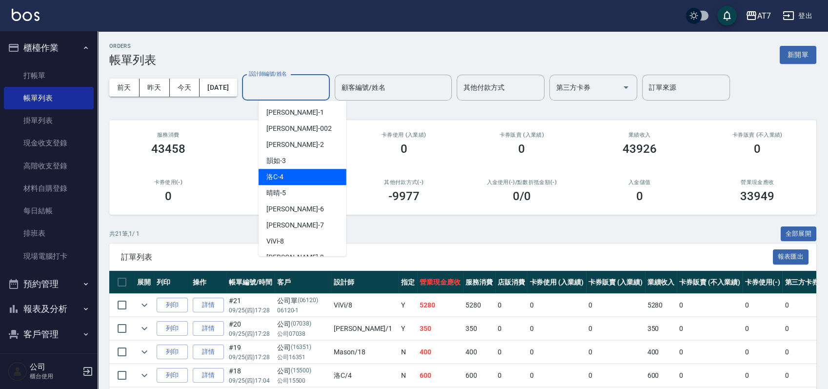
click at [291, 177] on div "洛C -4" at bounding box center [302, 177] width 88 height 16
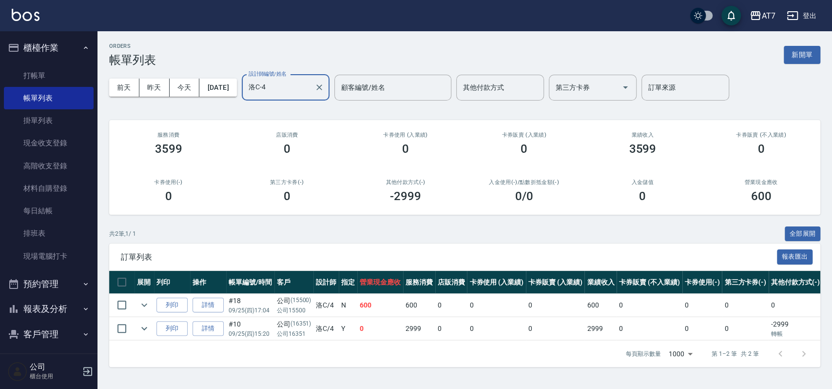
click at [311, 86] on input "洛C-4" at bounding box center [278, 87] width 64 height 17
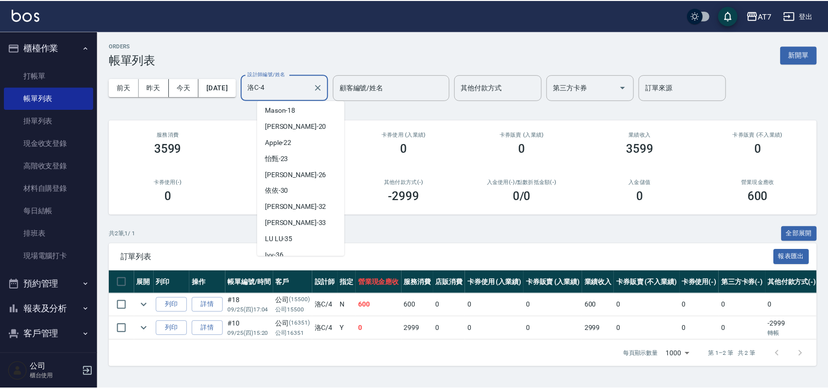
scroll to position [195, 0]
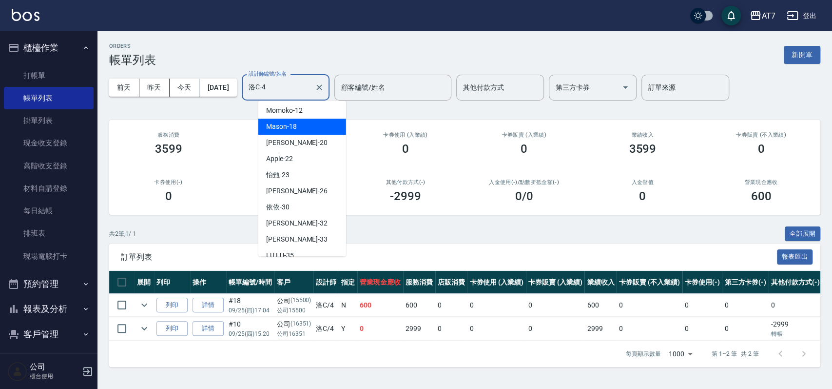
click at [310, 123] on div "Mason -18" at bounding box center [302, 127] width 88 height 16
type input "Mason-18"
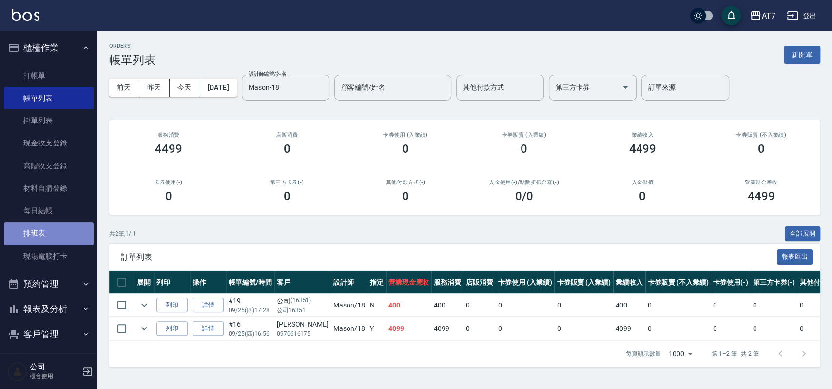
click at [50, 224] on link "排班表" at bounding box center [49, 233] width 90 height 22
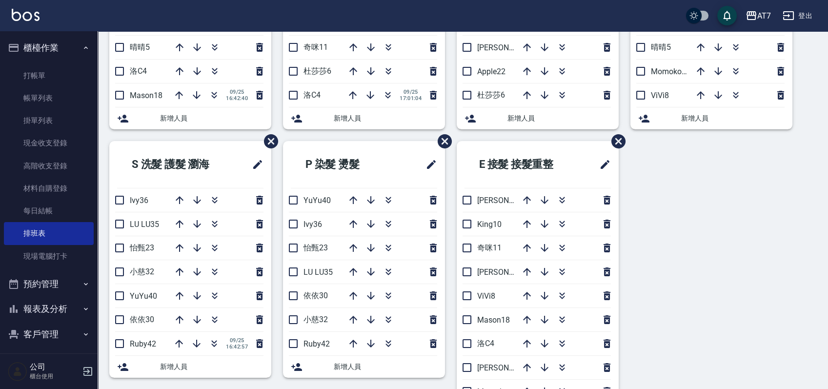
scroll to position [325, 0]
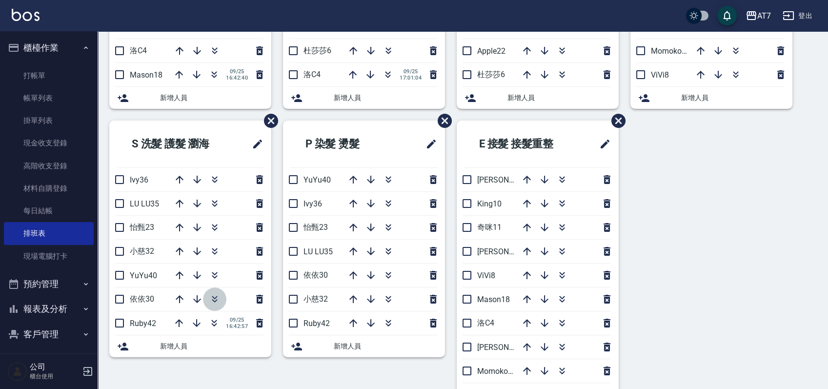
click at [210, 293] on icon "button" at bounding box center [215, 299] width 12 height 12
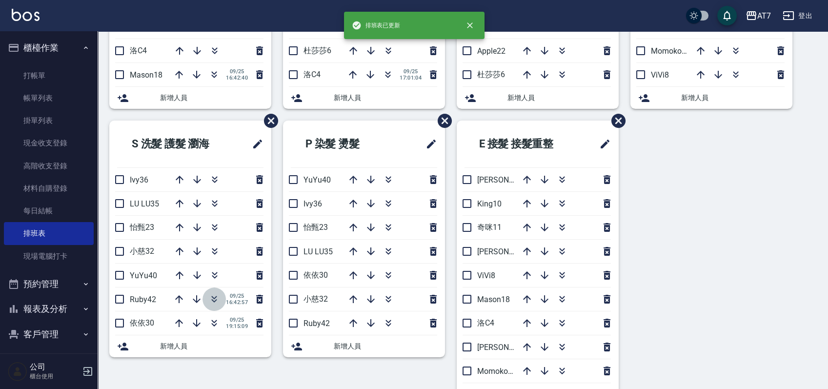
click at [213, 293] on icon "button" at bounding box center [214, 299] width 12 height 12
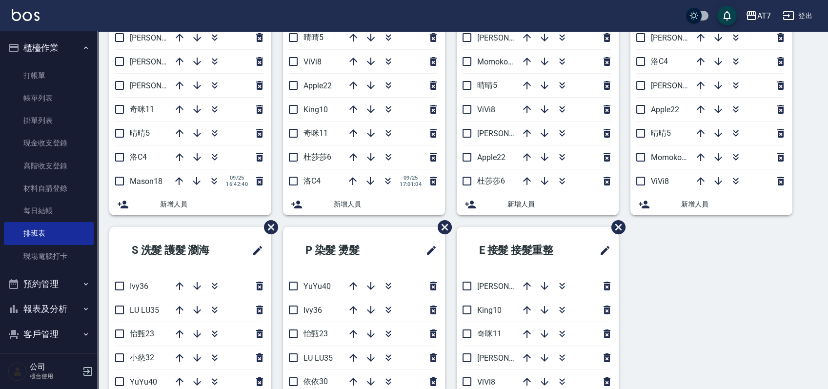
scroll to position [65, 0]
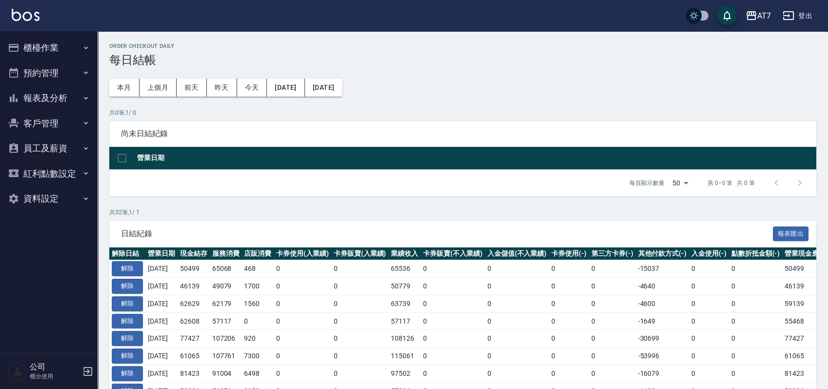
click at [69, 100] on button "報表及分析" at bounding box center [49, 97] width 90 height 25
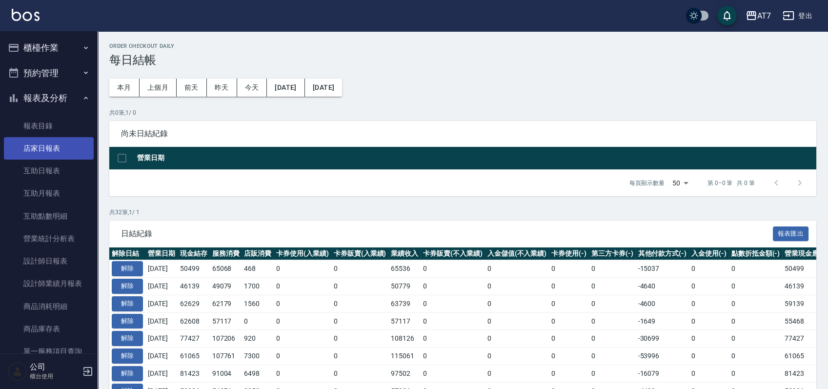
click at [46, 148] on link "店家日報表" at bounding box center [49, 148] width 90 height 22
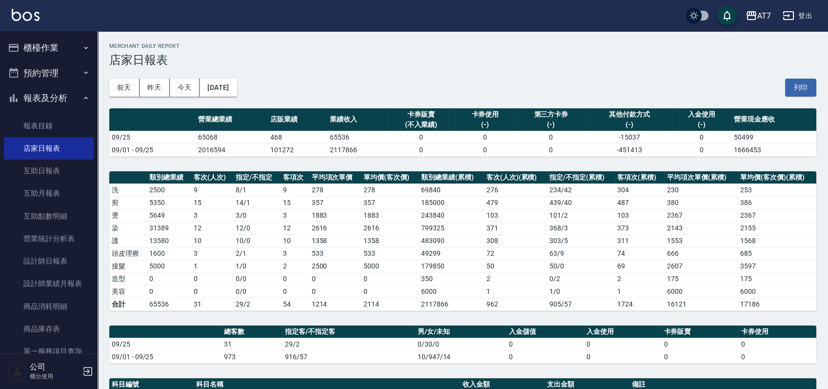
scroll to position [195, 0]
